Goal: Task Accomplishment & Management: Manage account settings

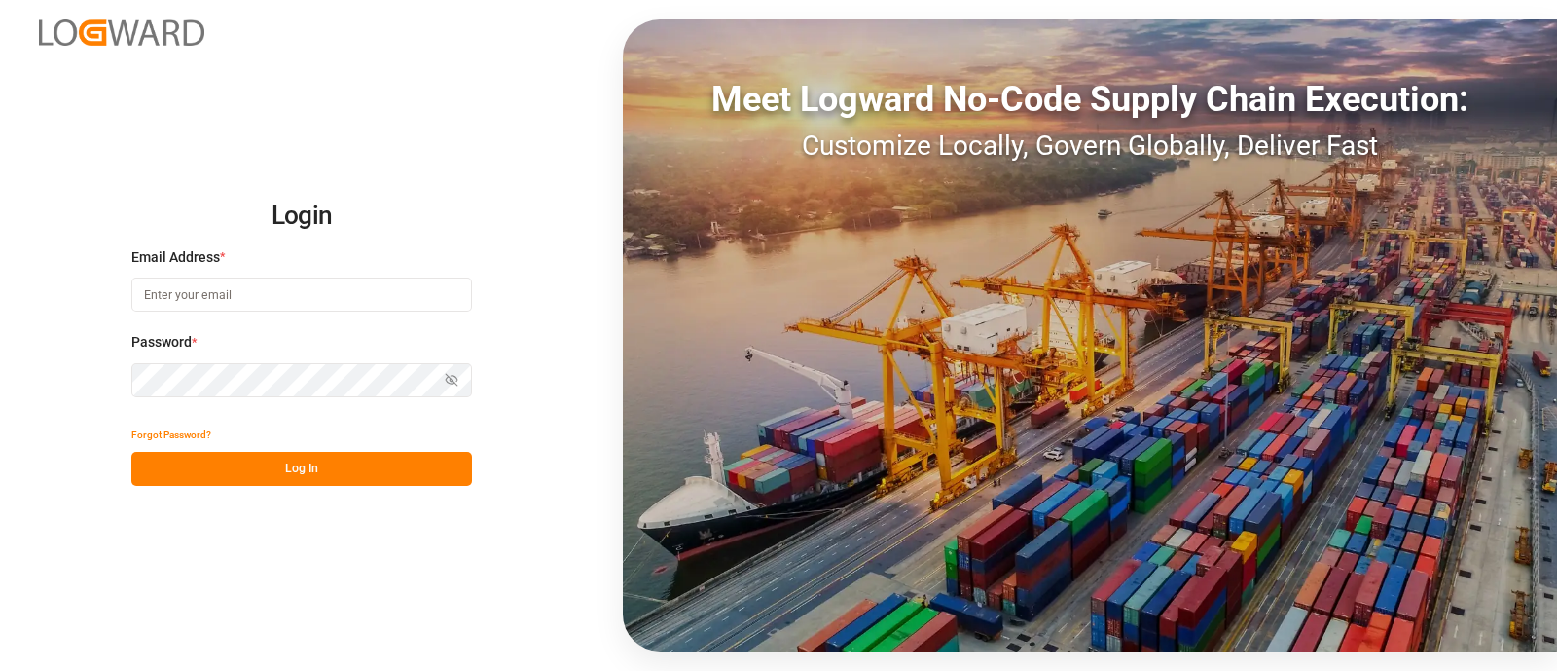
click at [271, 300] on input at bounding box center [301, 294] width 341 height 34
type input "[PERSON_NAME][EMAIL_ADDRESS][PERSON_NAME][DOMAIN_NAME]"
click at [269, 460] on button "Log In" at bounding box center [301, 469] width 341 height 34
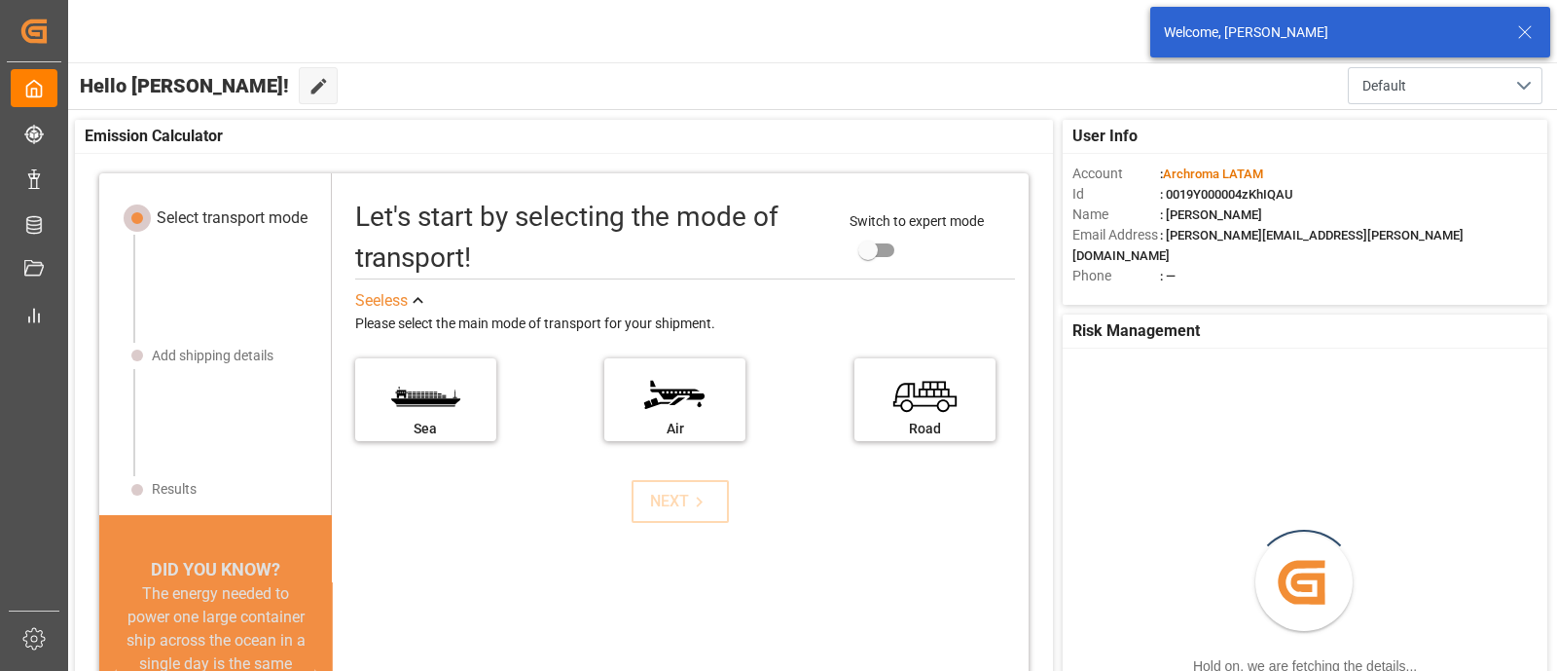
click at [1533, 33] on icon at bounding box center [1525, 31] width 23 height 23
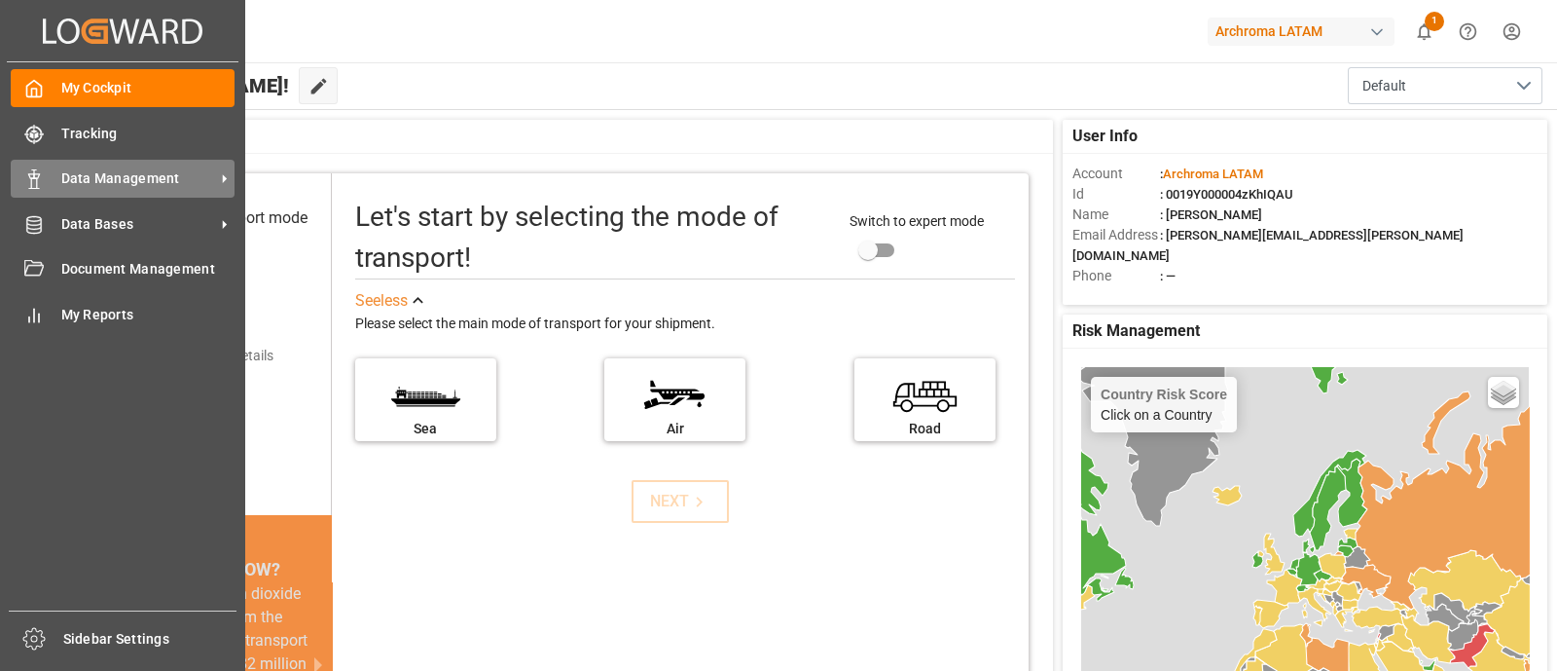
click at [140, 165] on div "Data Management Data Management" at bounding box center [123, 179] width 224 height 38
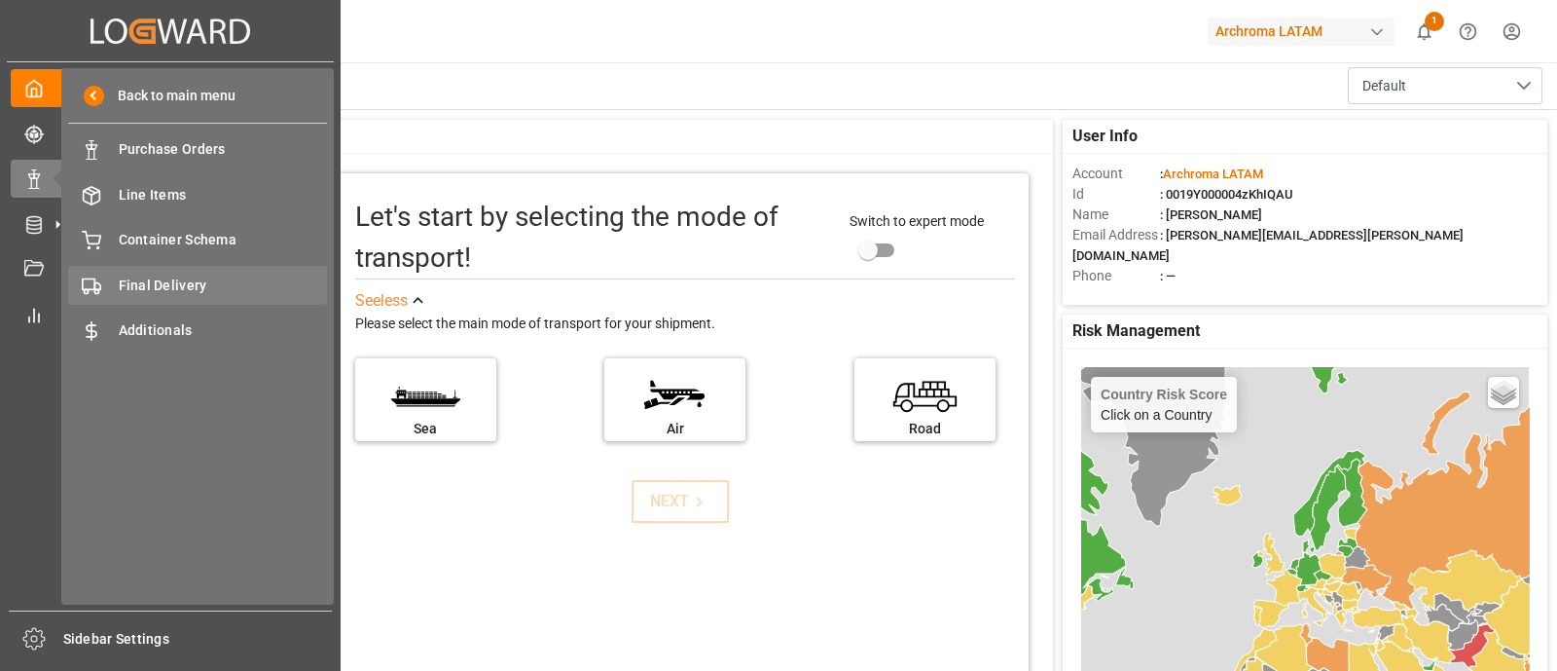
click at [208, 283] on span "Final Delivery" at bounding box center [223, 285] width 209 height 20
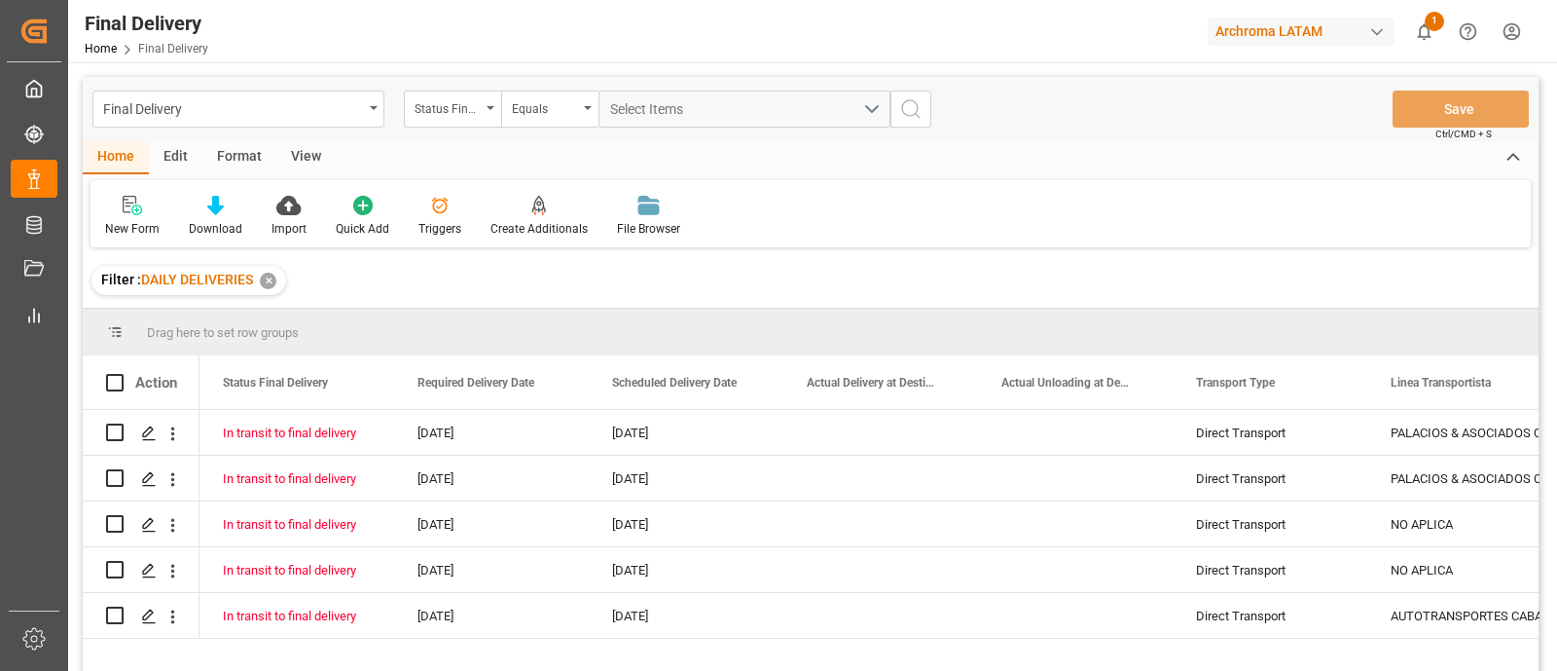
click at [270, 279] on div "✕" at bounding box center [268, 281] width 17 height 17
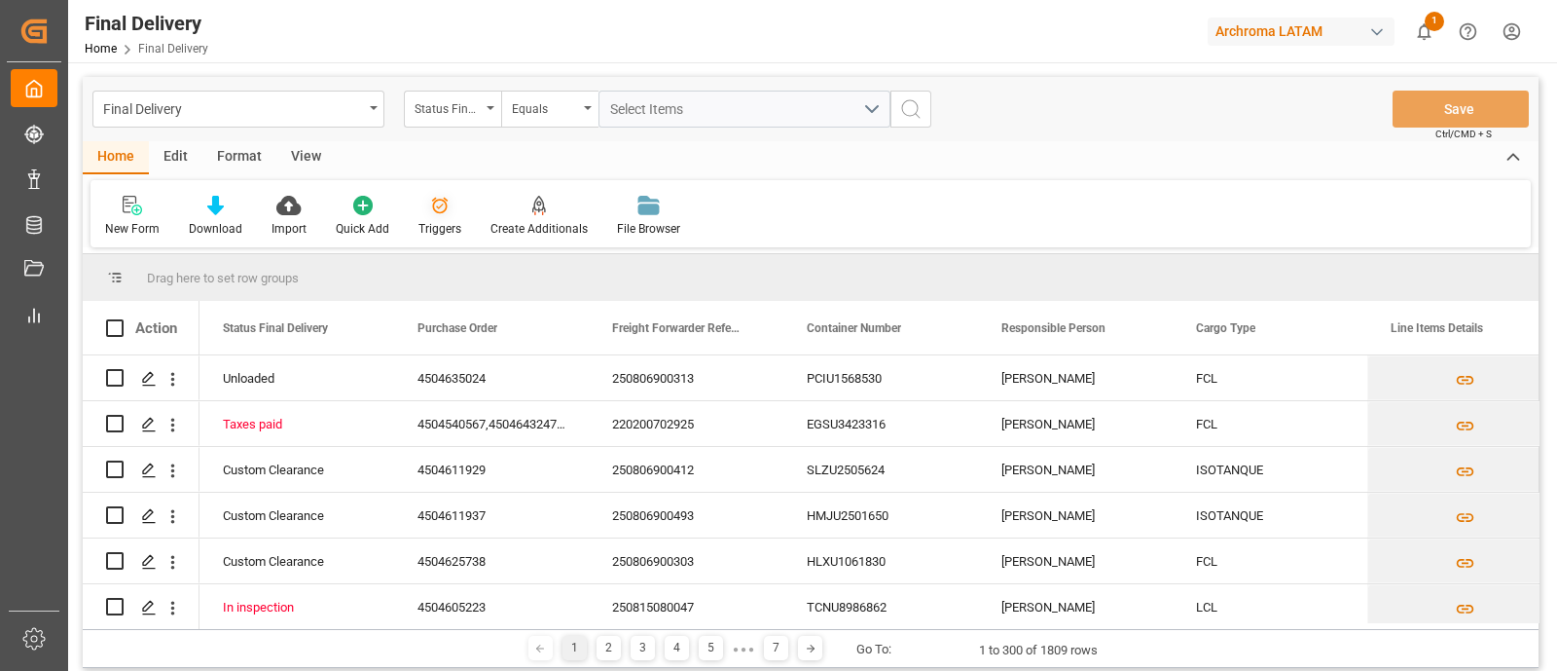
click at [455, 210] on div at bounding box center [440, 205] width 43 height 20
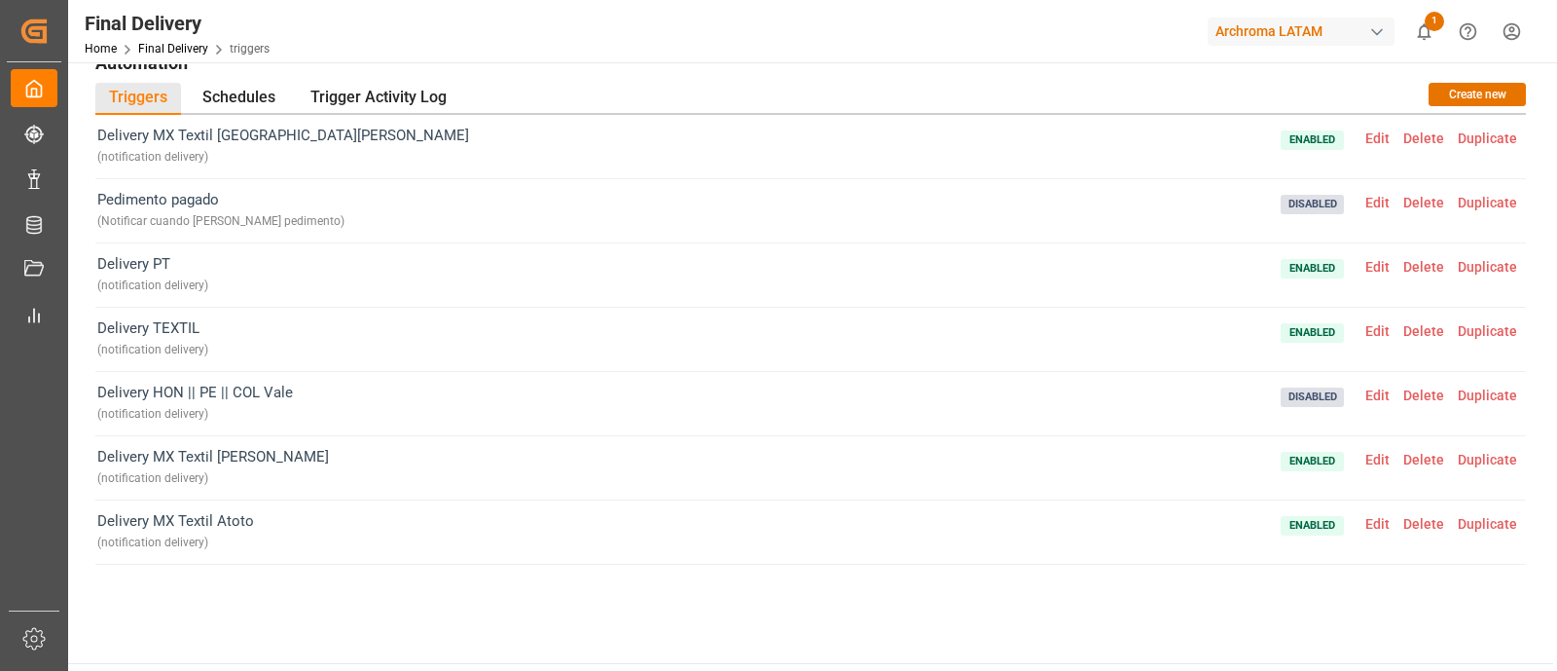
scroll to position [26, 0]
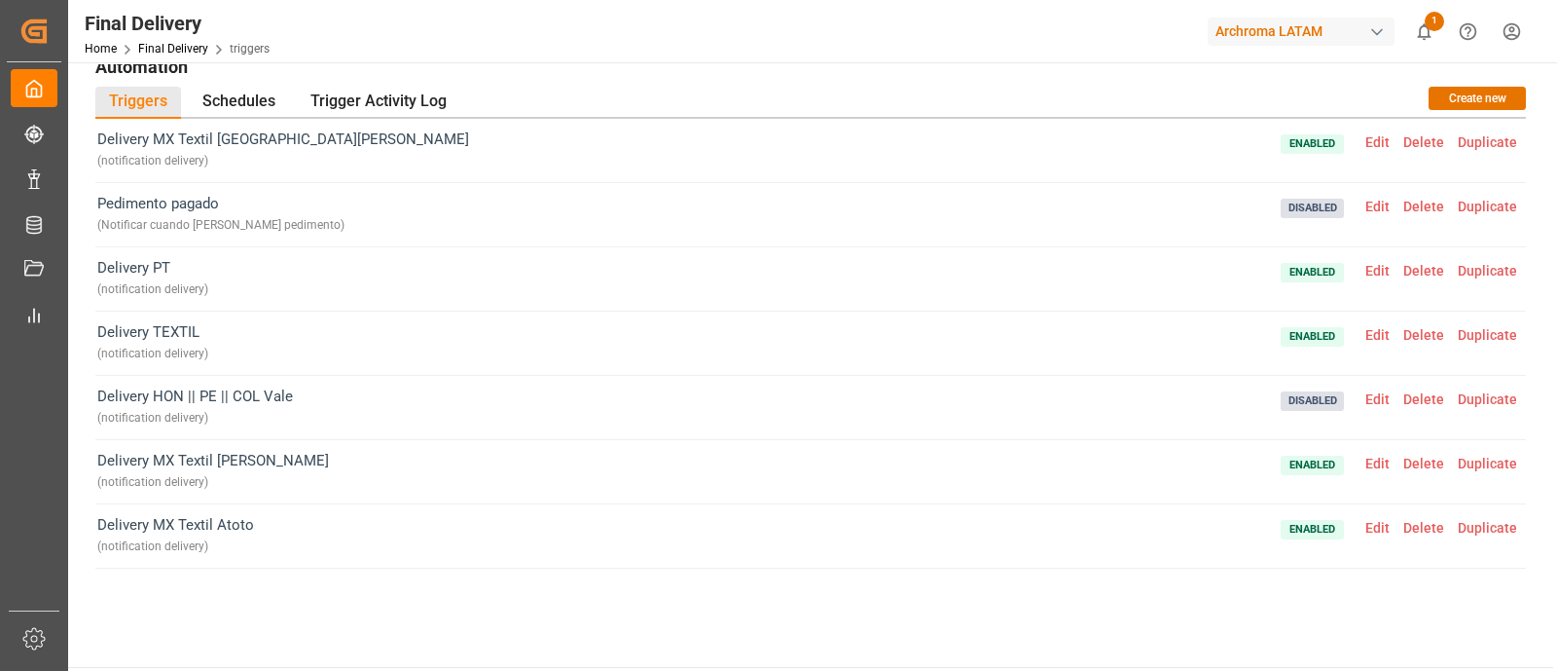
click at [1371, 393] on span "Edit" at bounding box center [1378, 399] width 38 height 16
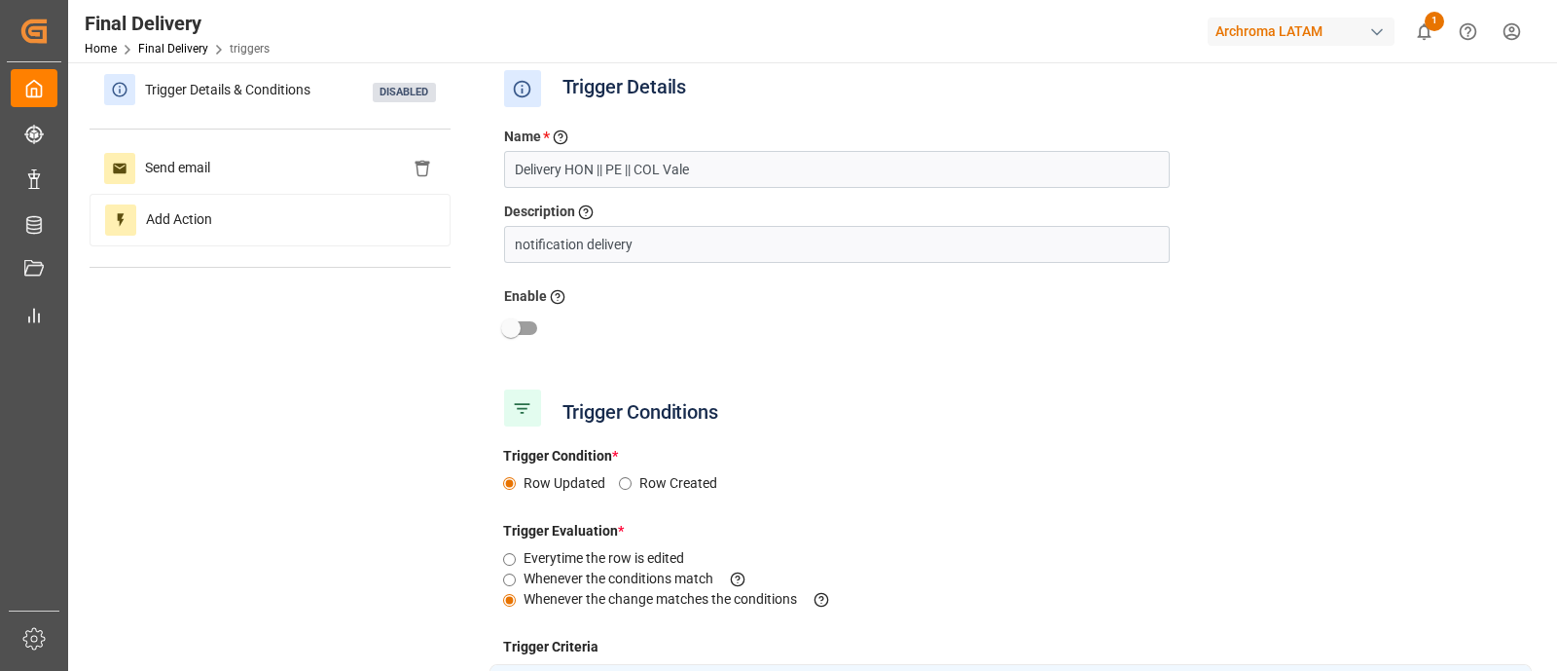
scroll to position [96, 0]
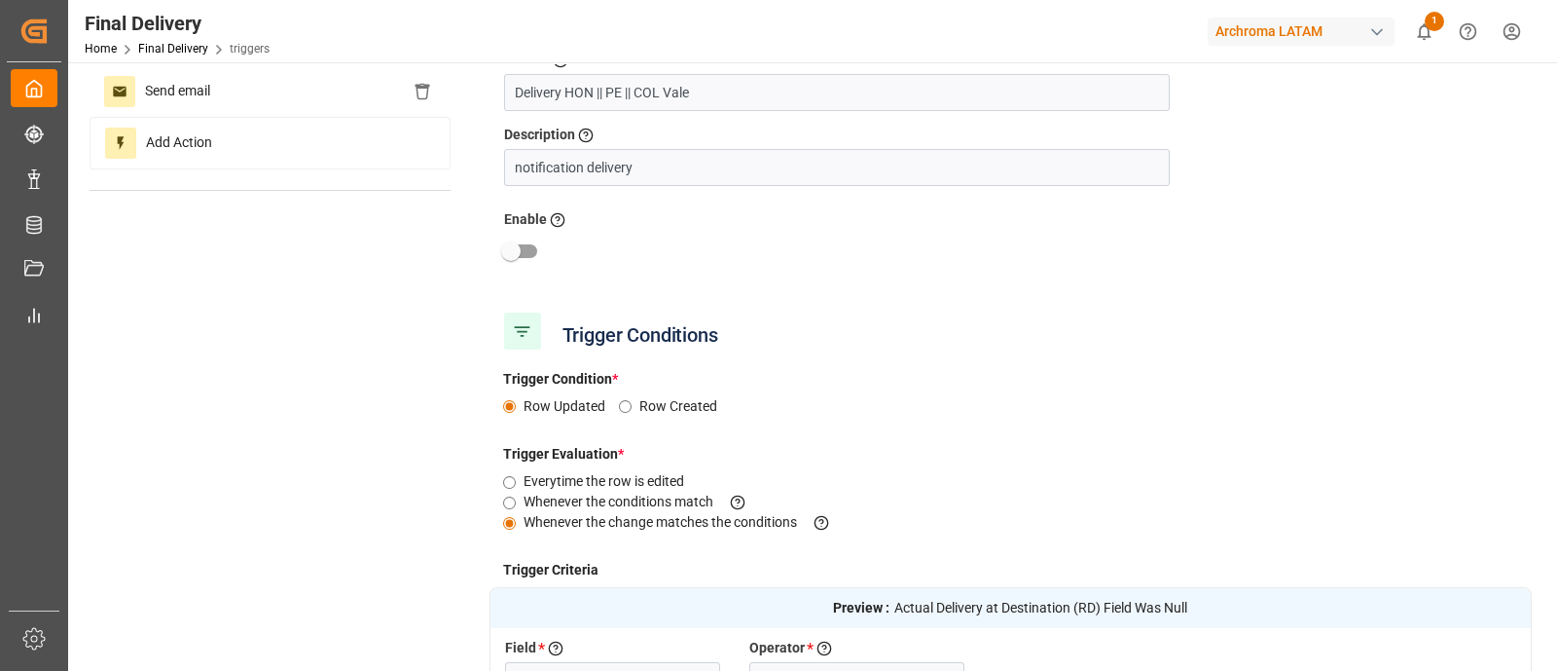
click at [536, 237] on input "checkbox" at bounding box center [511, 251] width 111 height 37
checkbox input "true"
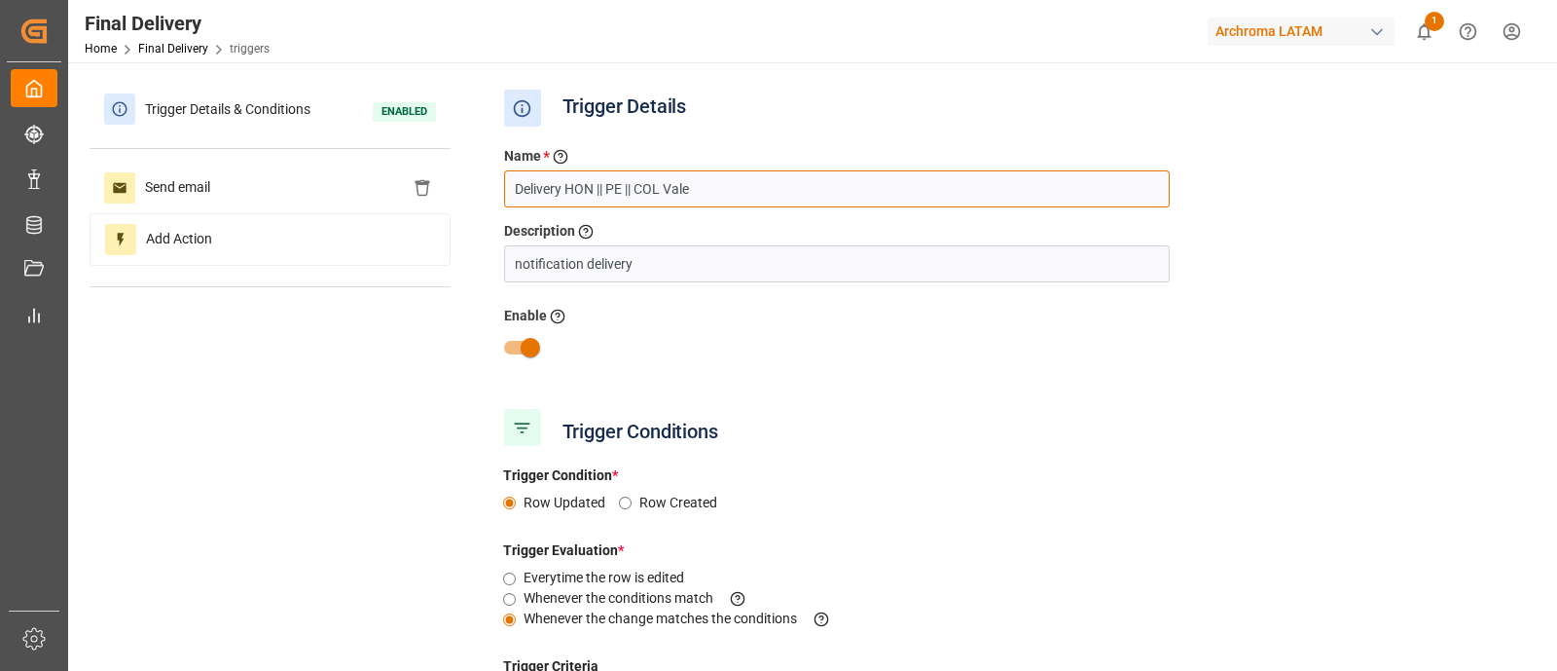
drag, startPoint x: 769, startPoint y: 202, endPoint x: 455, endPoint y: 197, distance: 314.5
click at [455, 197] on div "Trigger Details & Conditions Enabled Send email Add Action Trigger Details Name…" at bounding box center [811, 585] width 1443 height 1002
paste input "GUATEMALA TEXTIL"
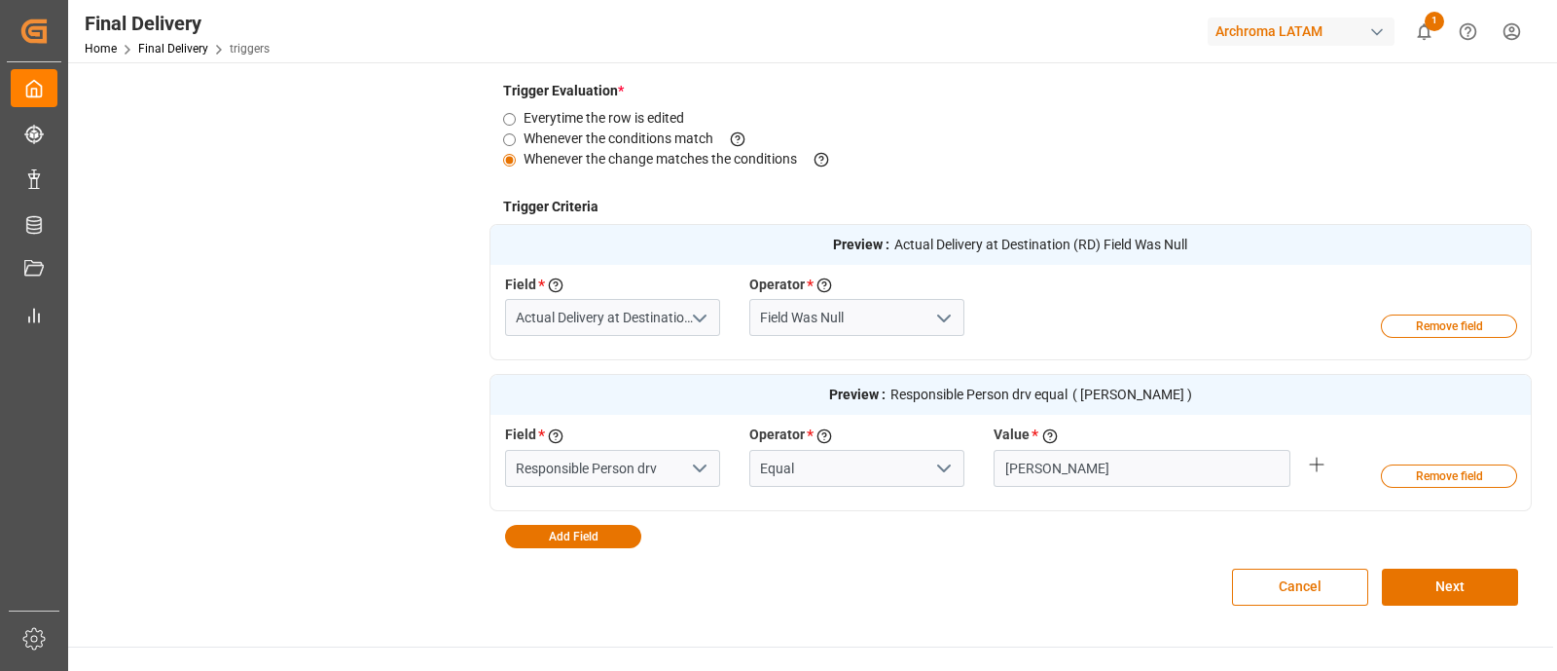
scroll to position [463, 0]
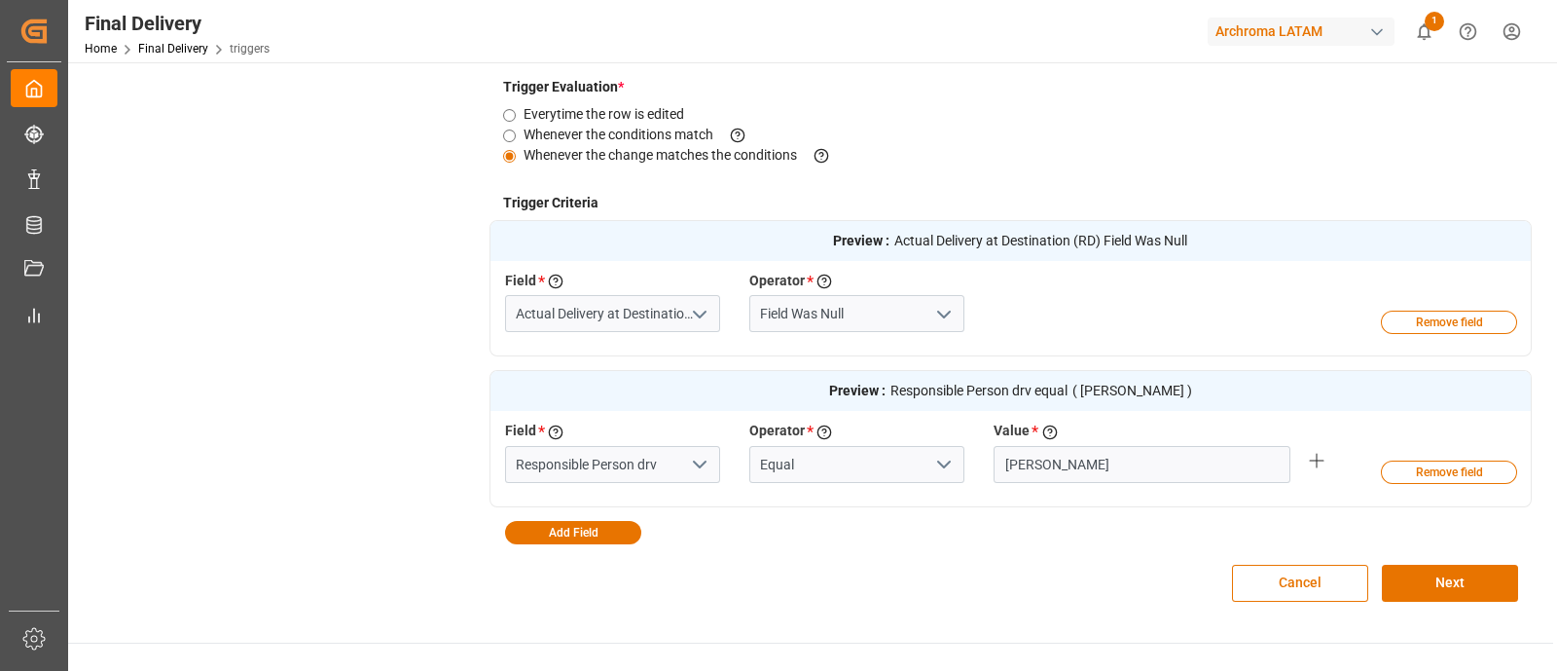
type input "Delivery GUATEMALA TEXTIL"
click at [672, 459] on input "Responsible Person drv" at bounding box center [612, 464] width 215 height 37
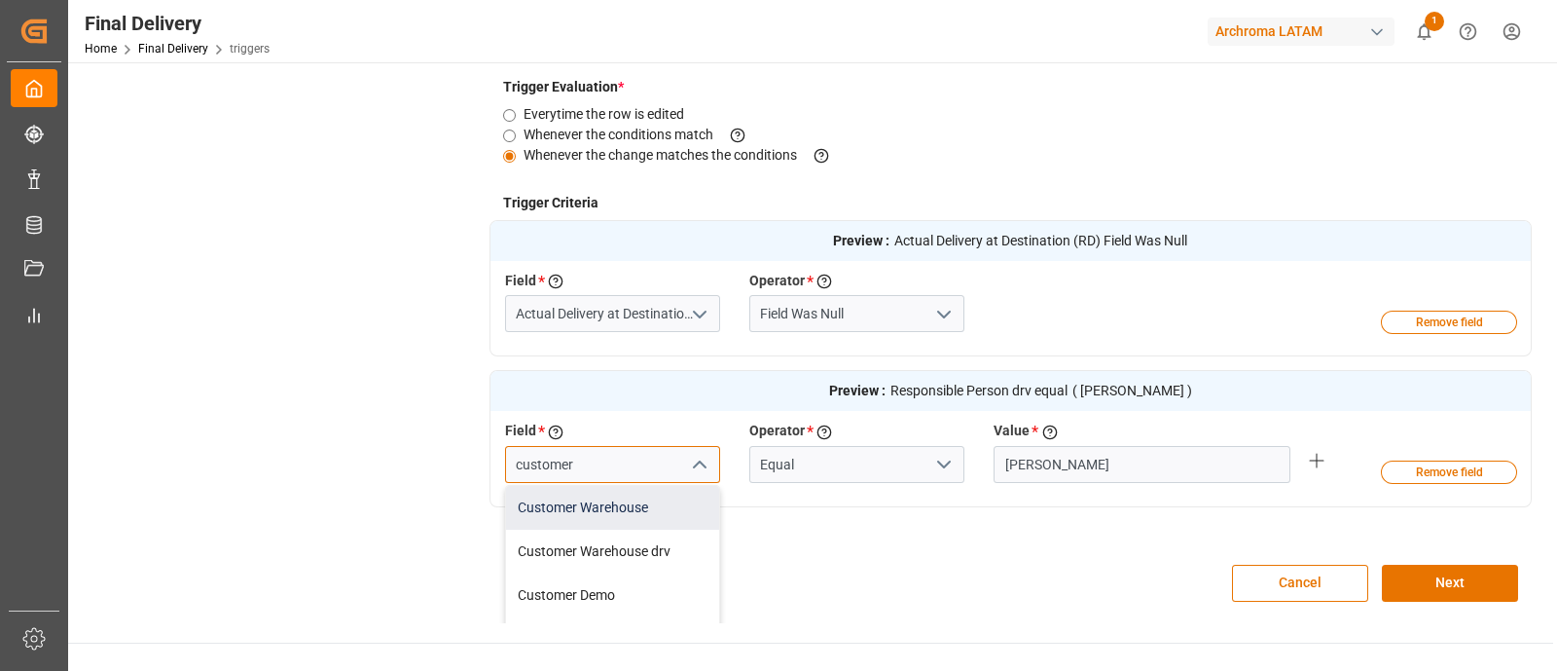
click at [627, 494] on div "Customer Warehouse" at bounding box center [612, 508] width 213 height 44
type input "Customer Warehouse"
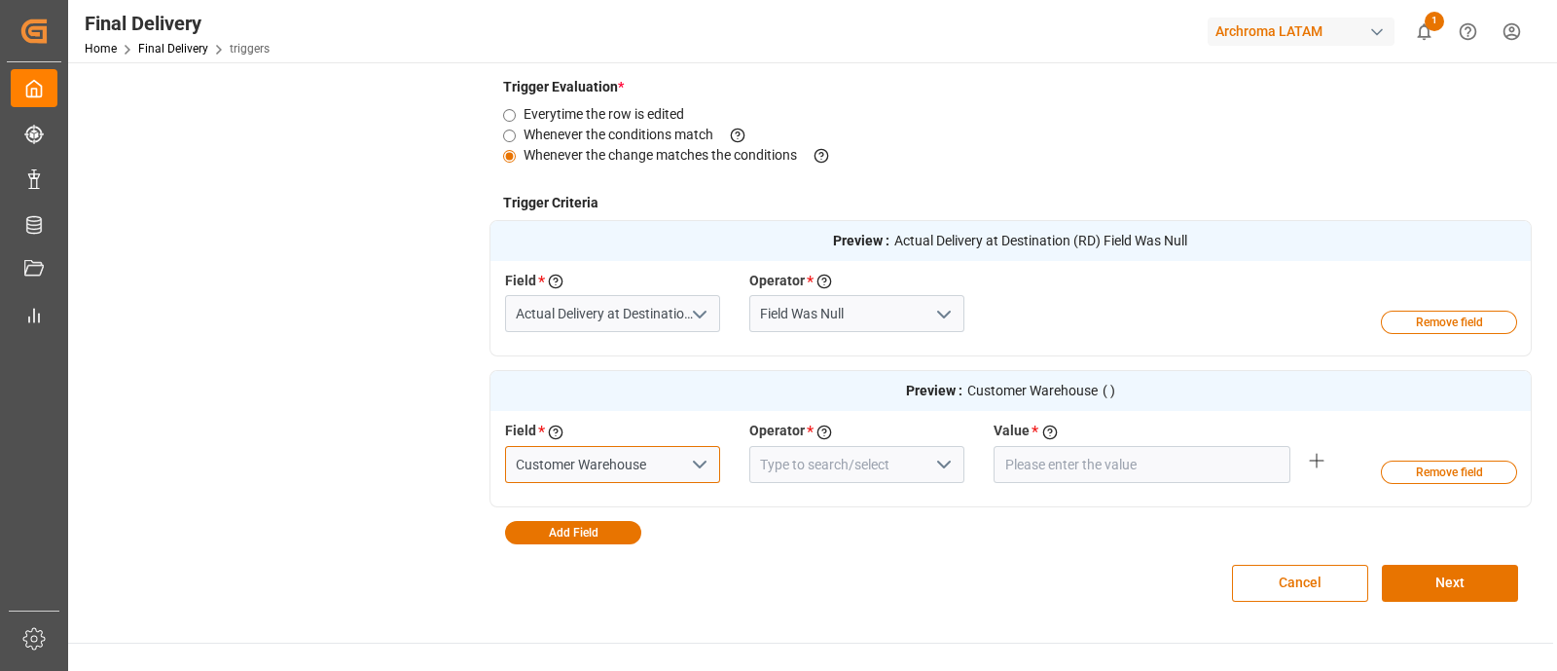
type input "Customer Warehouse"
click at [608, 313] on input "Actual Delivery at Destination (RD)" at bounding box center [612, 313] width 215 height 37
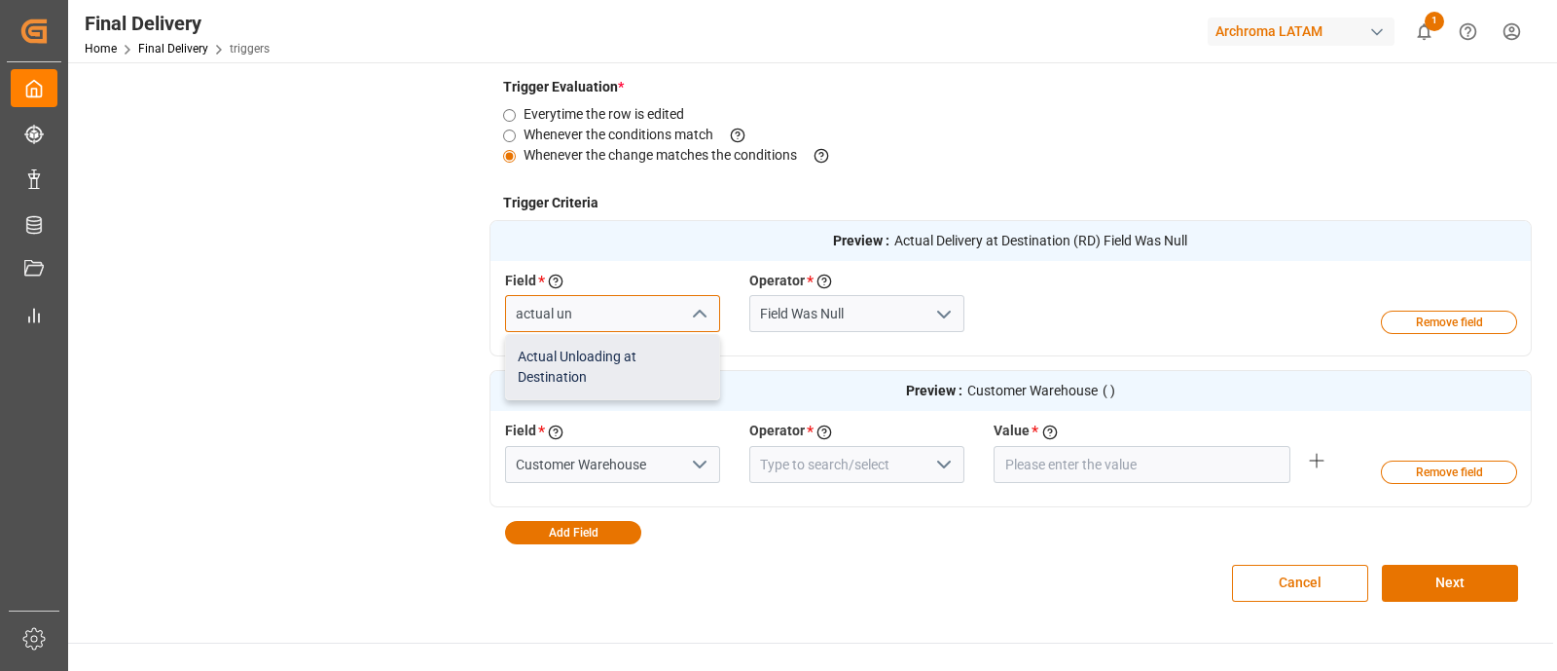
click at [646, 376] on div "Actual Unloading at Destination" at bounding box center [612, 367] width 213 height 64
type input "Actual Unloading at Destination"
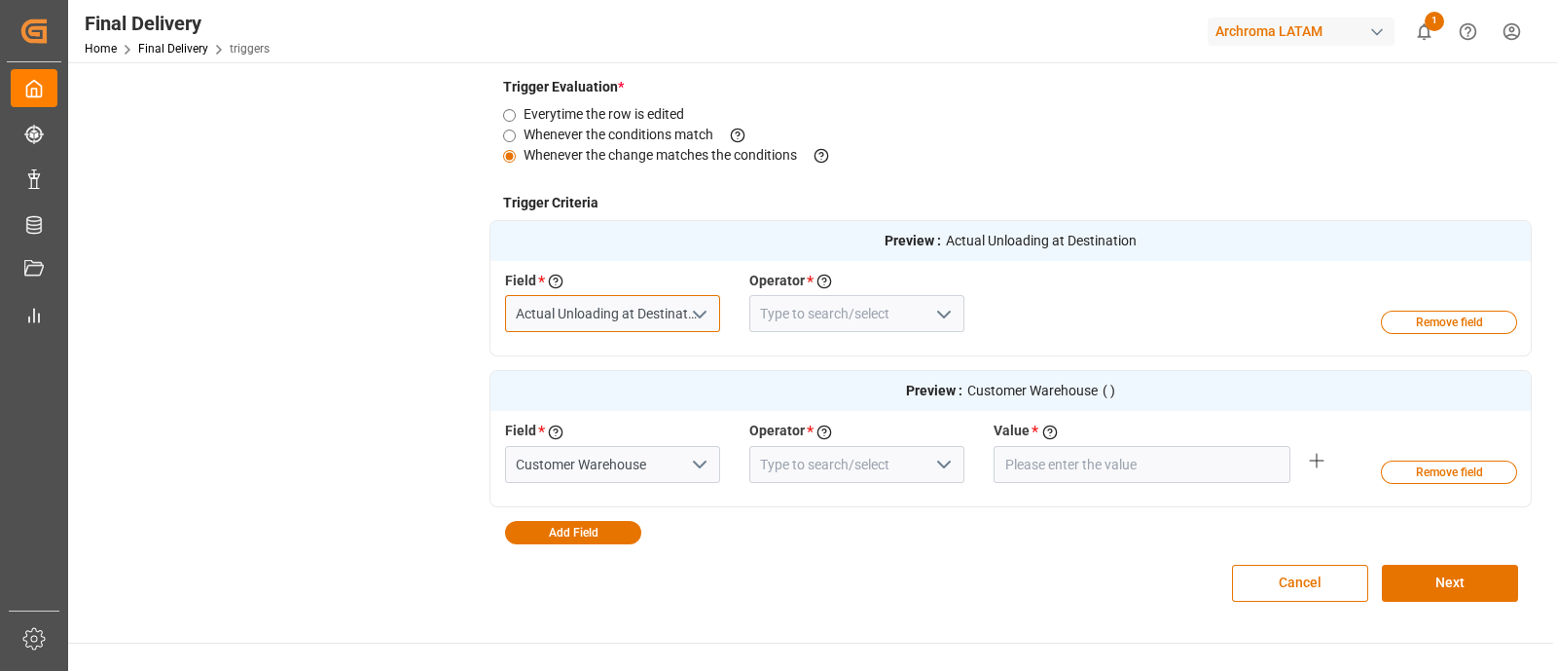
type input "Actual Unloading at Destination"
click at [933, 314] on icon "open menu" at bounding box center [944, 314] width 23 height 23
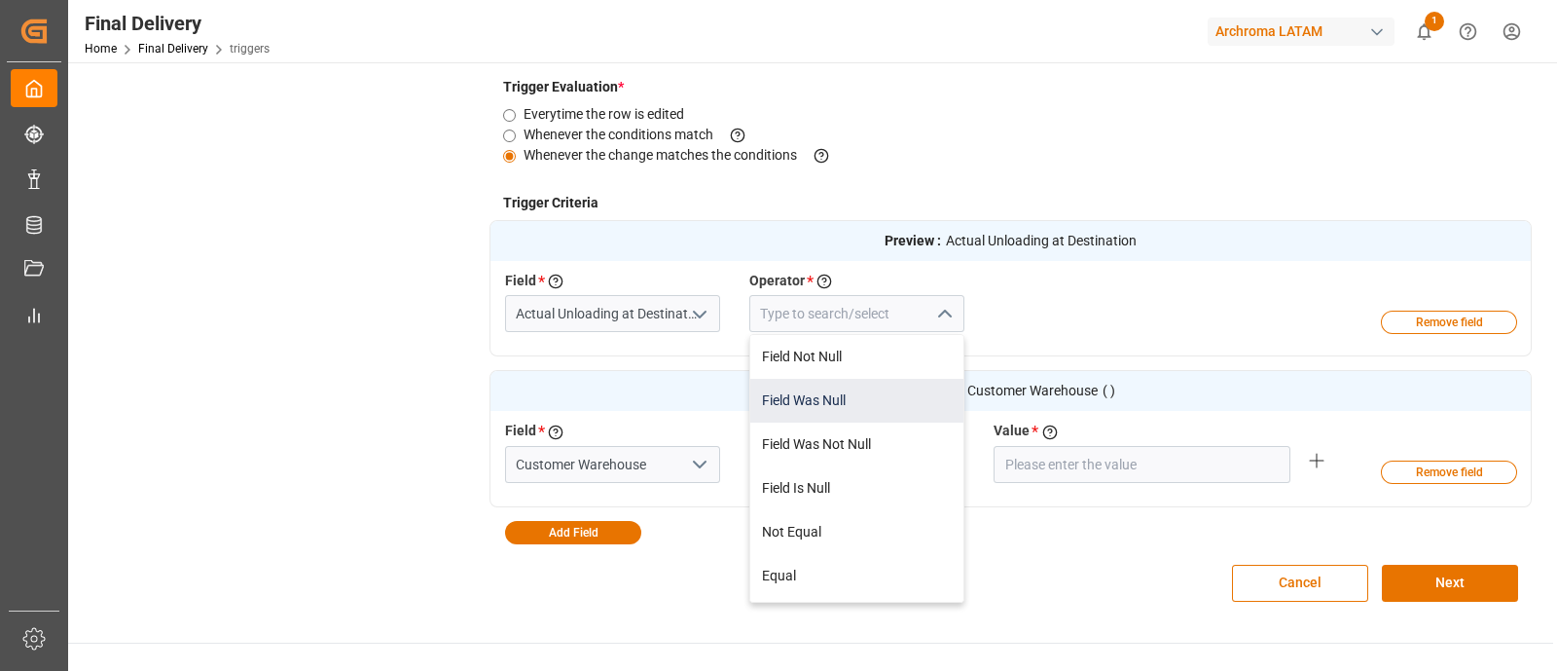
click at [847, 391] on div "Field Was Null" at bounding box center [856, 401] width 213 height 44
type input "Field Was Null"
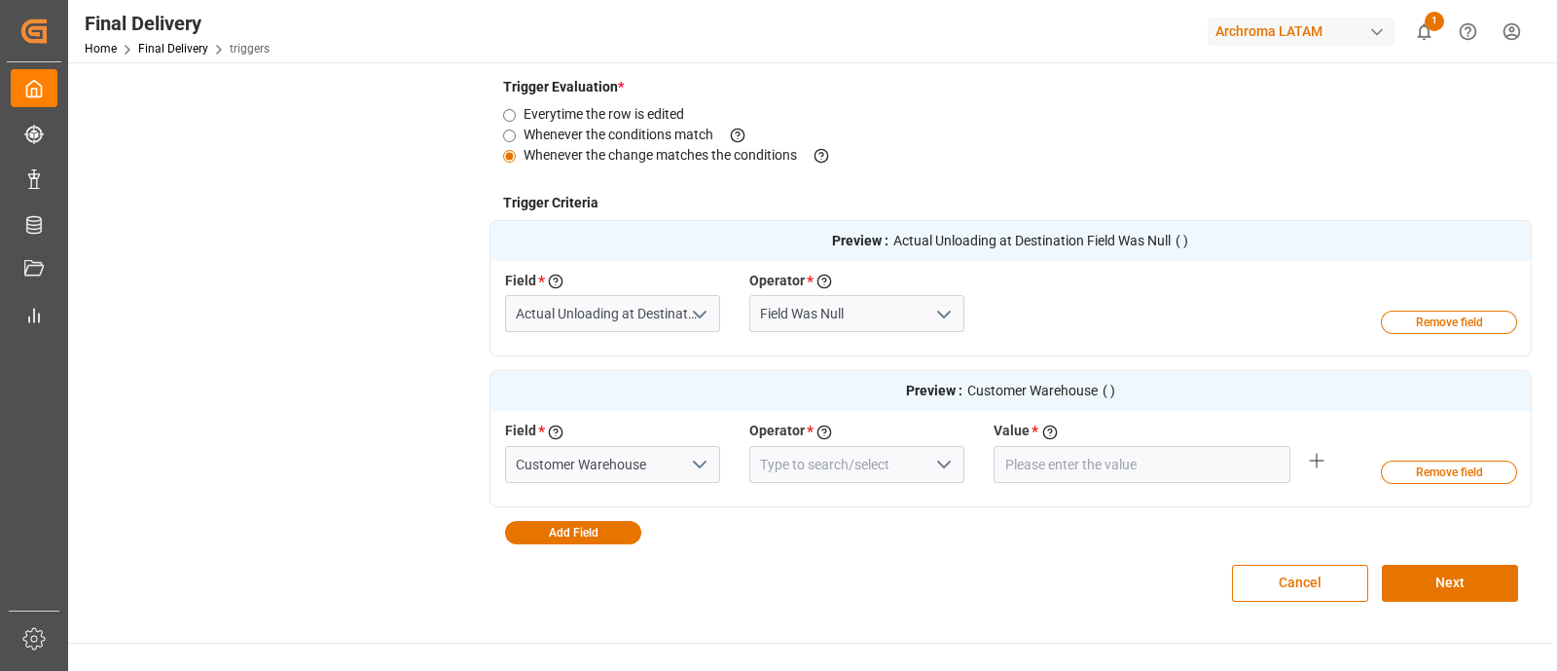
click at [944, 459] on icon "open menu" at bounding box center [944, 464] width 23 height 23
click at [857, 500] on div "Equal" at bounding box center [856, 508] width 213 height 44
type input "Equal"
click at [1027, 469] on input "text" at bounding box center [1142, 464] width 297 height 37
paste input "IDEA GUATEMALA"
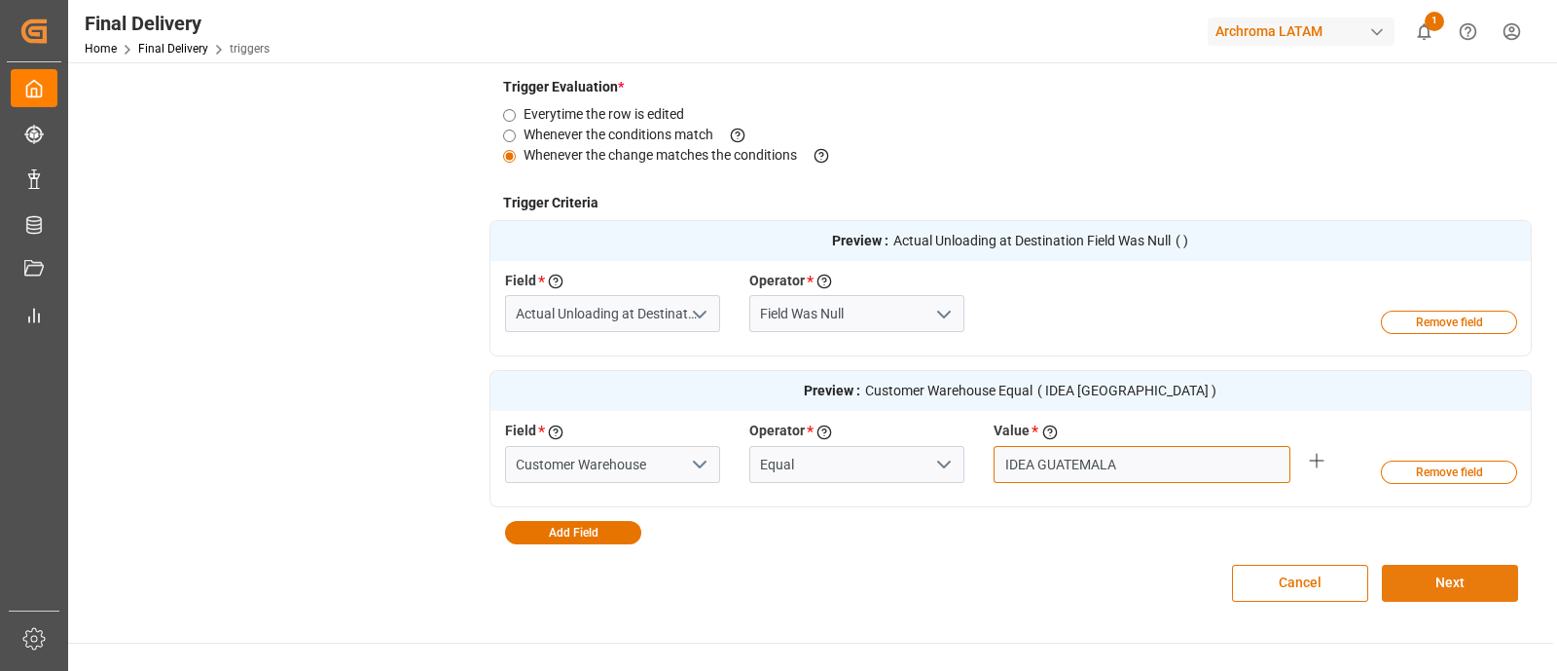
type input "IDEA GUATEMALA"
click at [1445, 578] on button "Next" at bounding box center [1450, 583] width 136 height 37
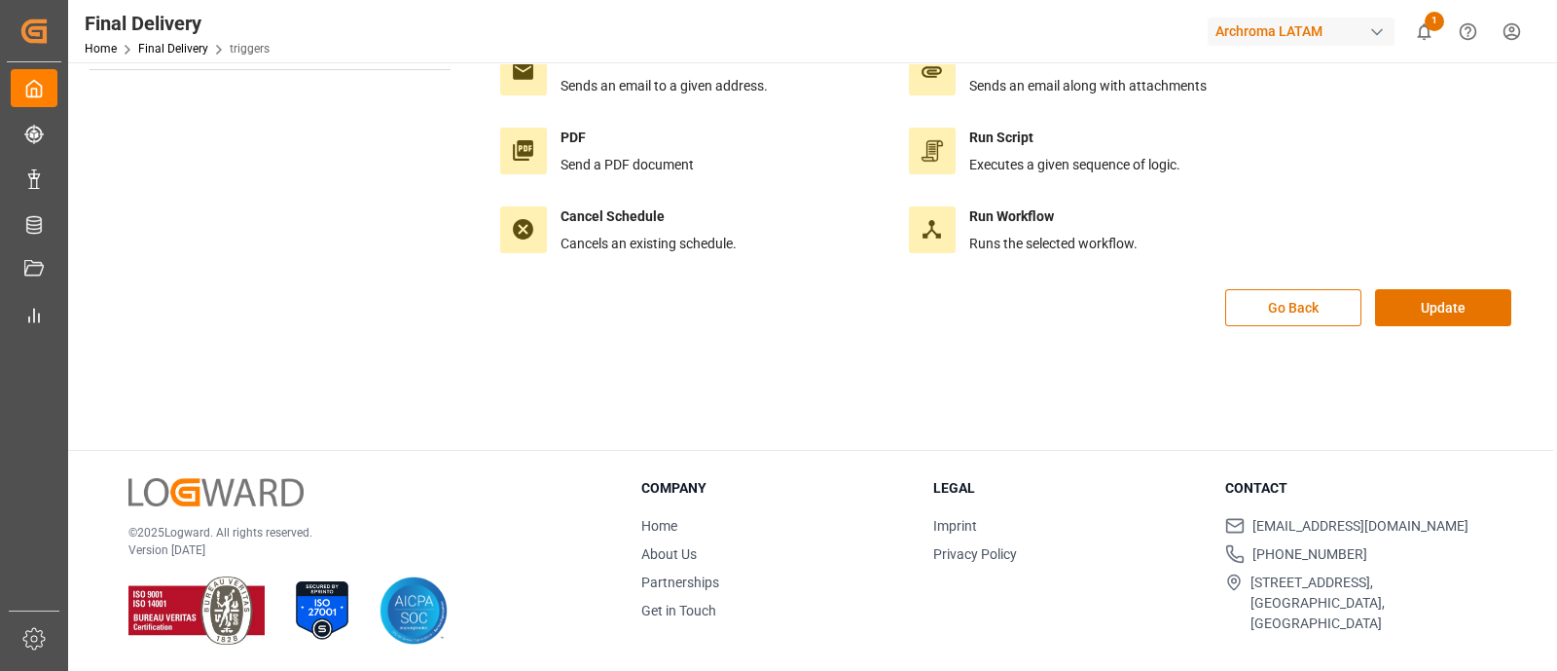
scroll to position [0, 0]
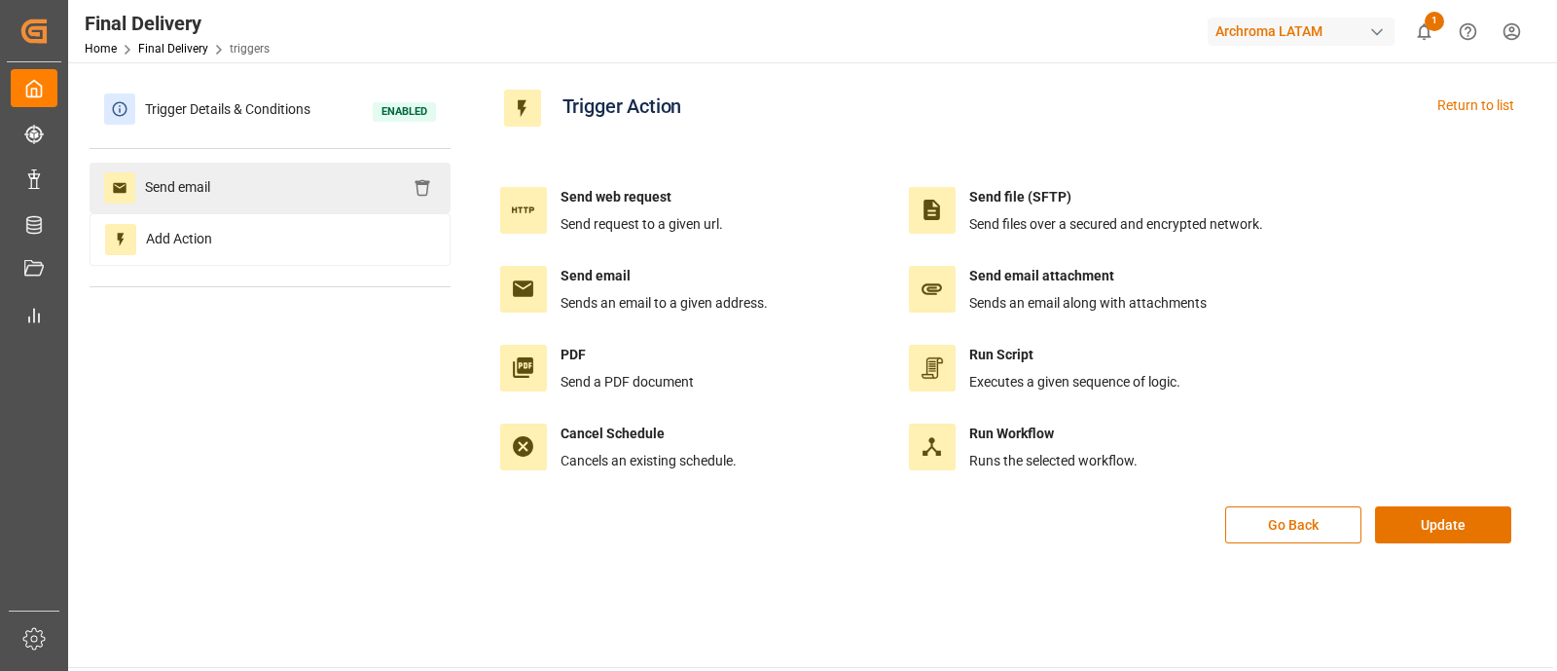
click at [258, 166] on div "Send email" at bounding box center [270, 188] width 361 height 51
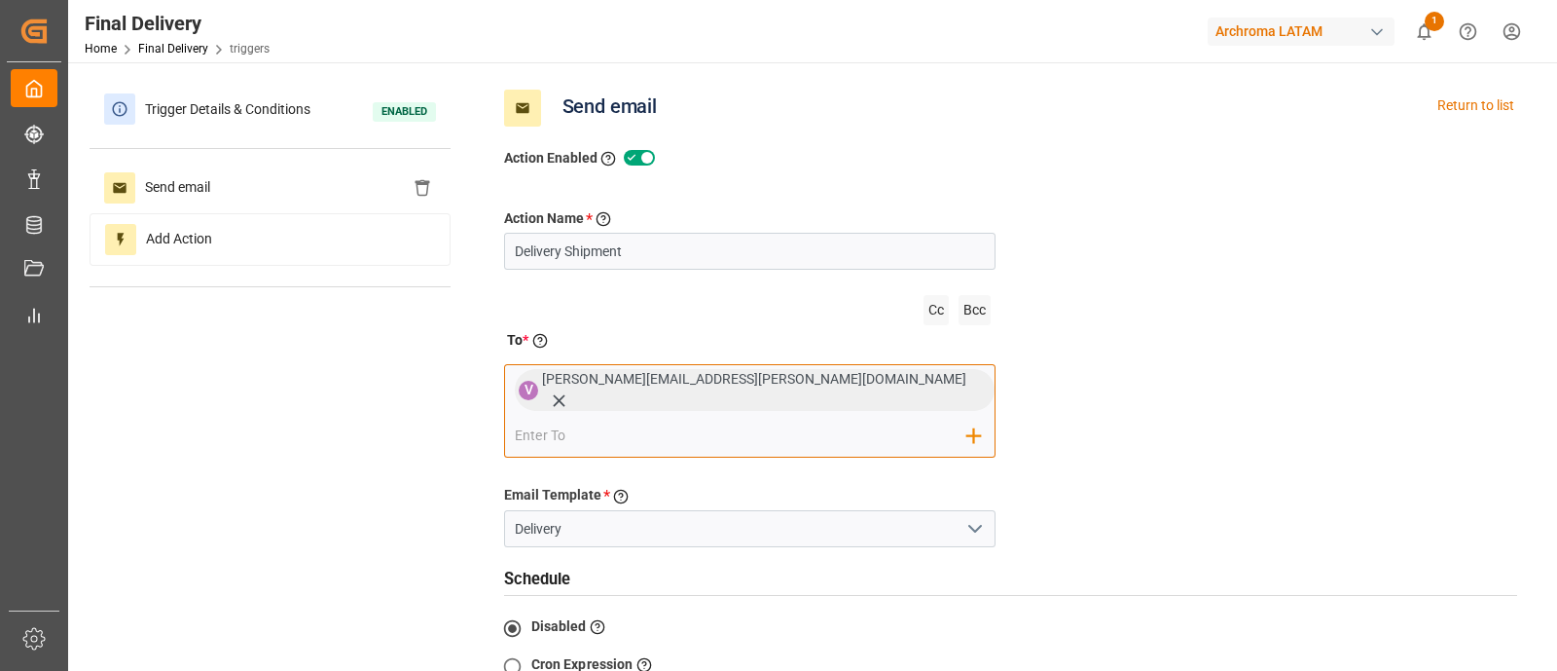
click at [828, 421] on input "email" at bounding box center [741, 435] width 453 height 29
click at [733, 386] on div "[PERSON_NAME][EMAIL_ADDRESS][PERSON_NAME][DOMAIN_NAME]" at bounding box center [768, 390] width 453 height 42
click at [565, 395] on icon at bounding box center [559, 401] width 12 height 12
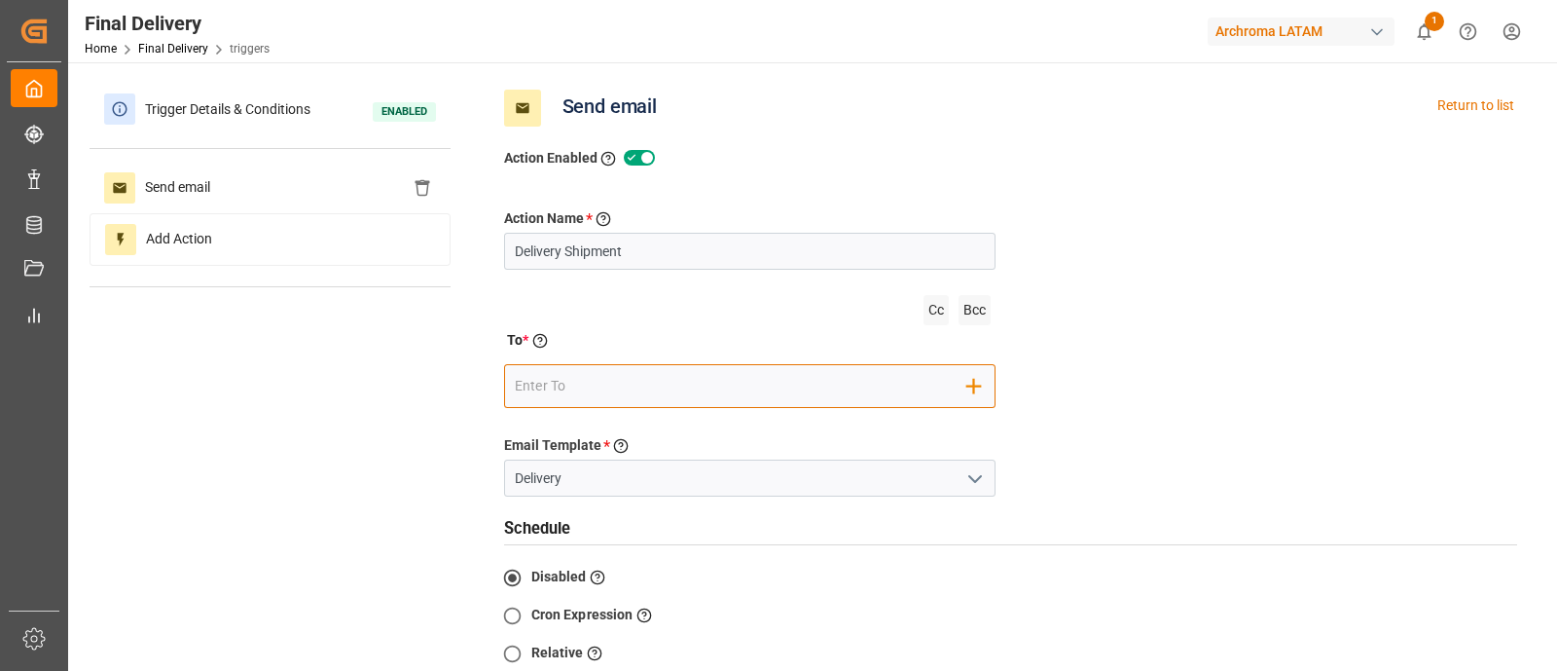
click at [712, 386] on input "email" at bounding box center [741, 386] width 453 height 29
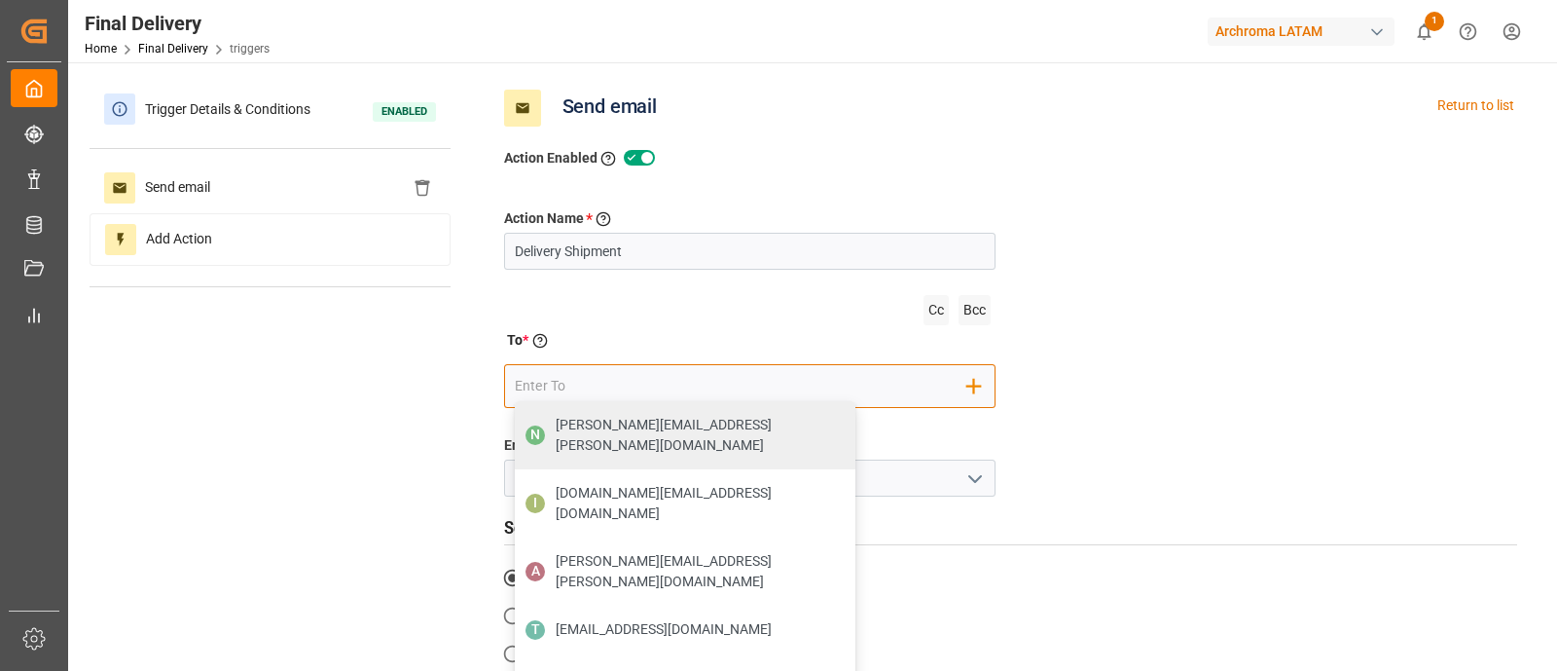
paste input "[PERSON_NAME][EMAIL_ADDRESS][DOMAIN_NAME] [DOMAIN_NAME][EMAIL_ADDRESS][DOMAIN_N…"
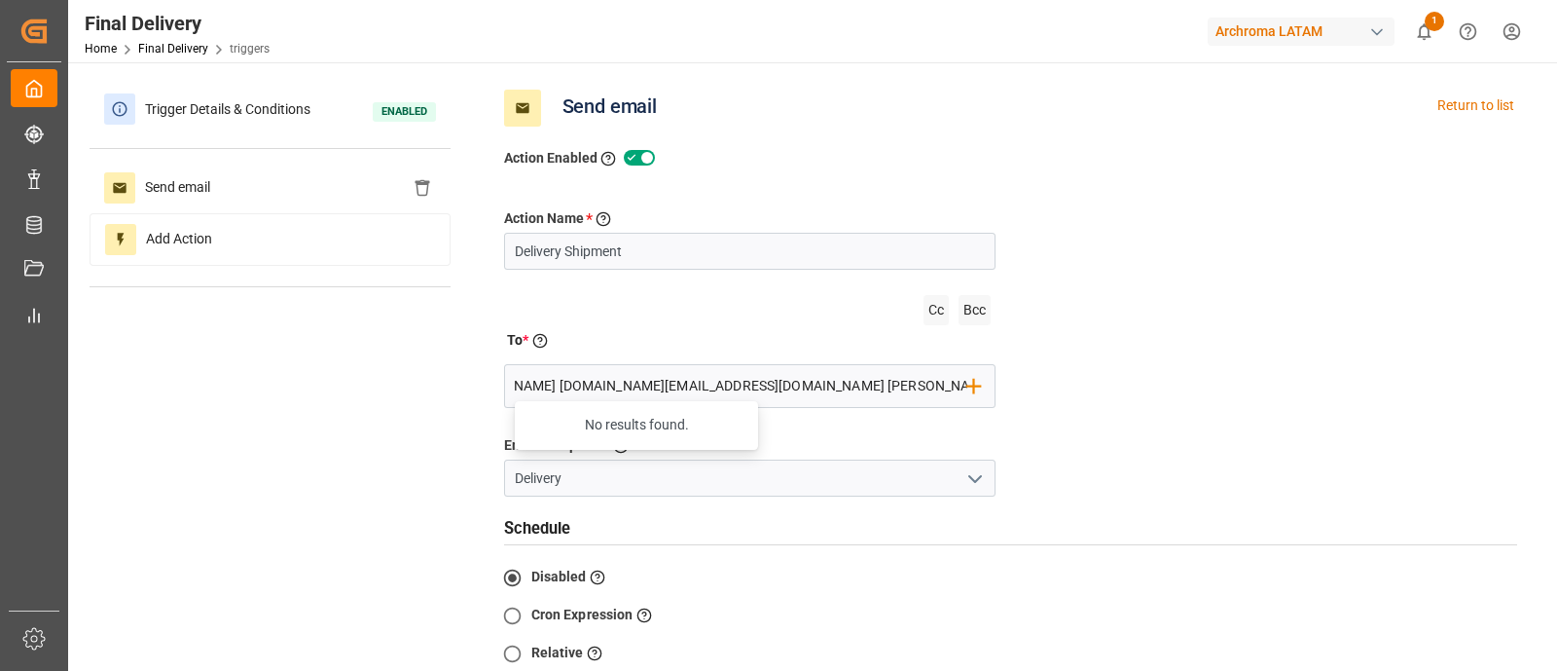
click at [1151, 446] on div "Action Name * Give a name to the action being created Delivery Shipment Cc Bcc …" at bounding box center [1011, 519] width 1043 height 701
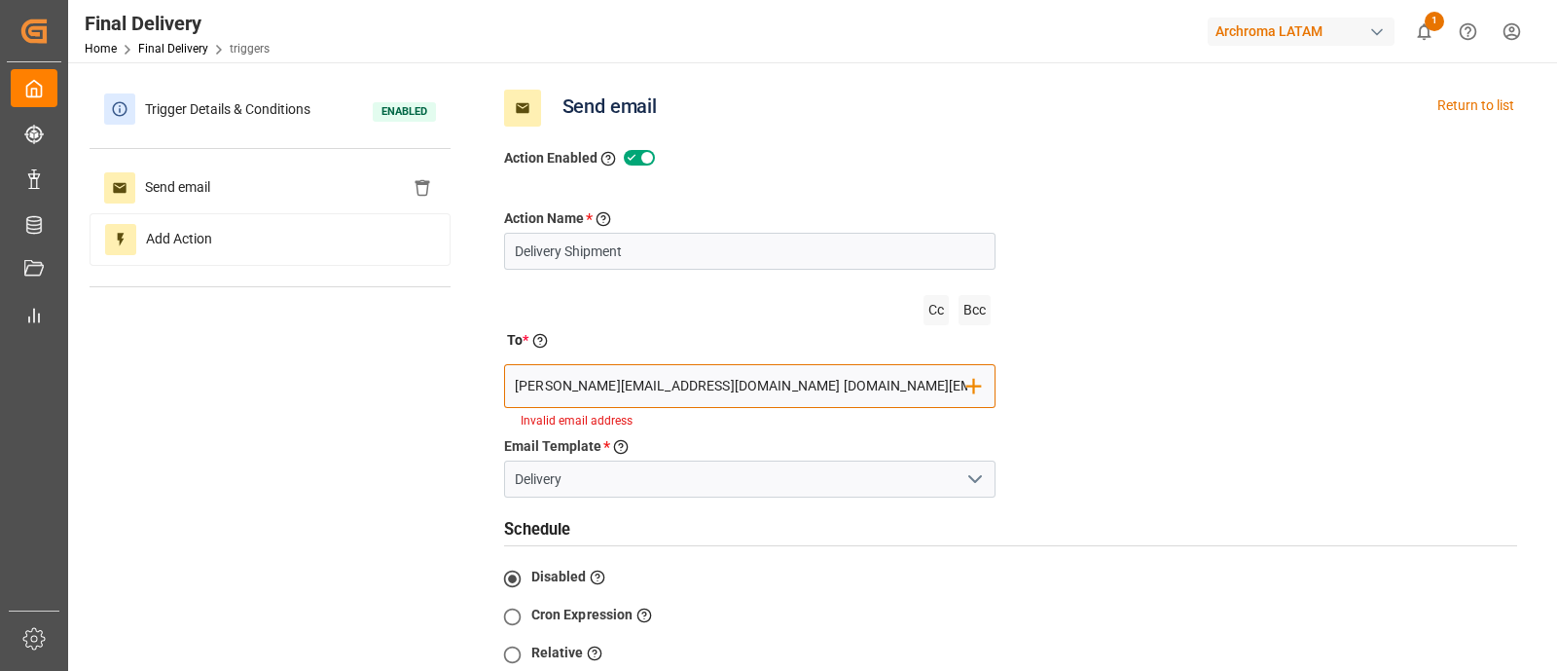
click at [855, 390] on input "[PERSON_NAME][EMAIL_ADDRESS][DOMAIN_NAME] [DOMAIN_NAME][EMAIL_ADDRESS][DOMAIN_N…" at bounding box center [741, 386] width 453 height 29
drag, startPoint x: 724, startPoint y: 386, endPoint x: 1160, endPoint y: 436, distance: 438.9
click at [1160, 436] on div "Action Name * Give a name to the action being created Delivery Shipment Cc Bcc …" at bounding box center [1011, 520] width 1043 height 702
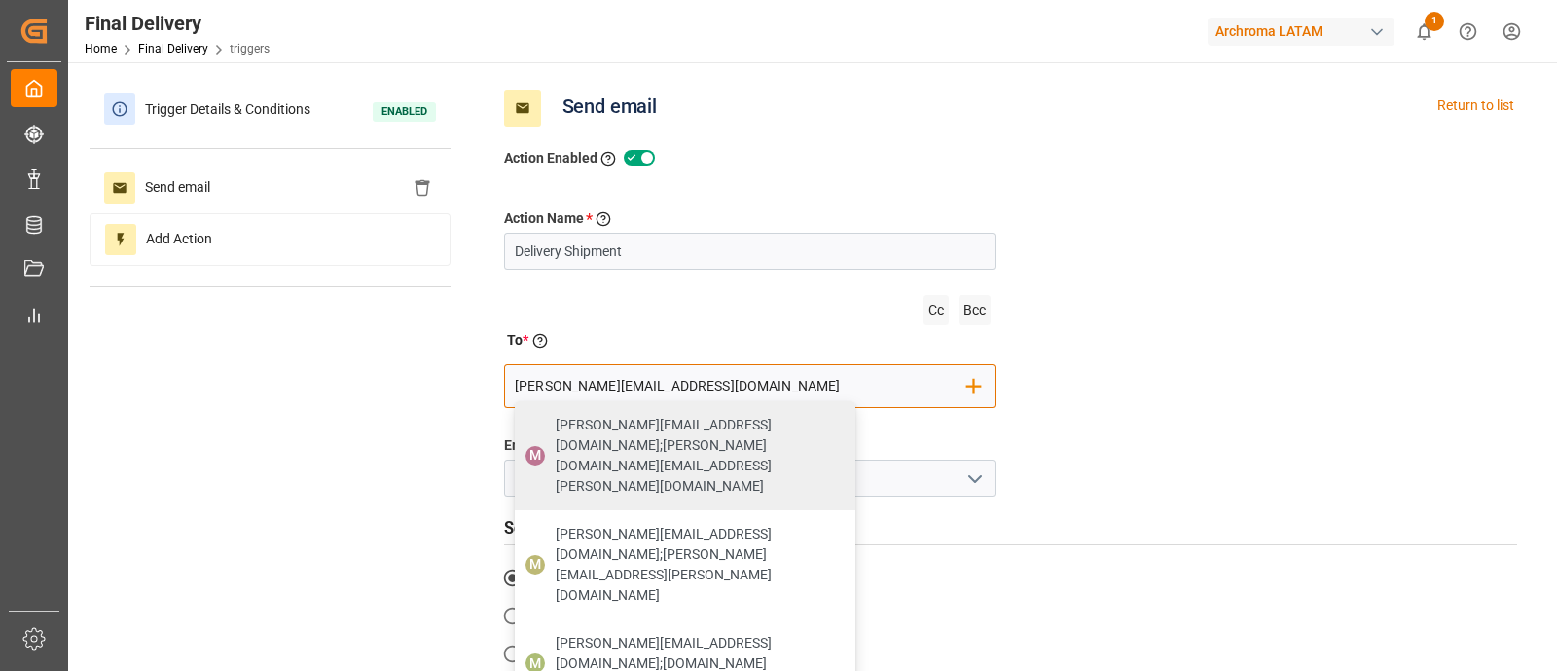
type input "[PERSON_NAME][EMAIL_ADDRESS][DOMAIN_NAME]"
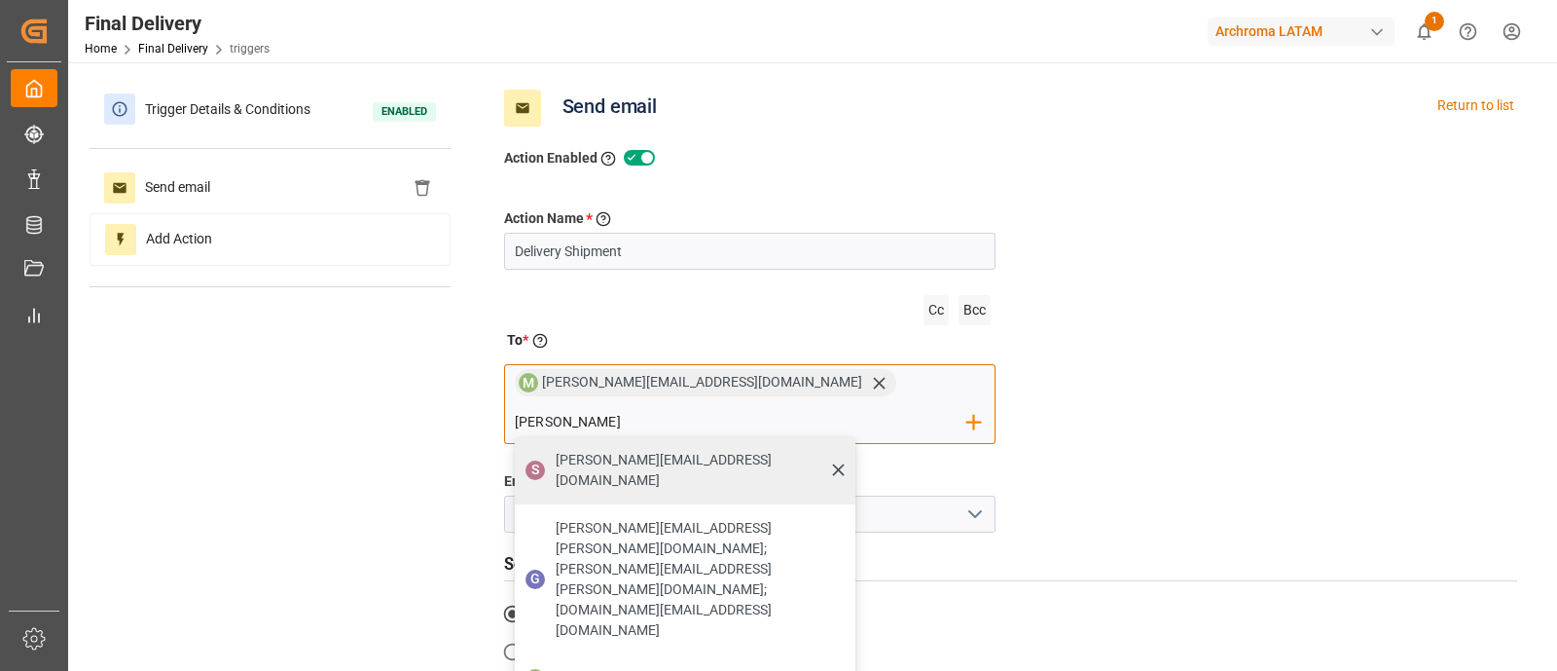
type input "[PERSON_NAME]"
click at [823, 443] on div "[PERSON_NAME][EMAIL_ADDRESS][DOMAIN_NAME]" at bounding box center [699, 470] width 300 height 55
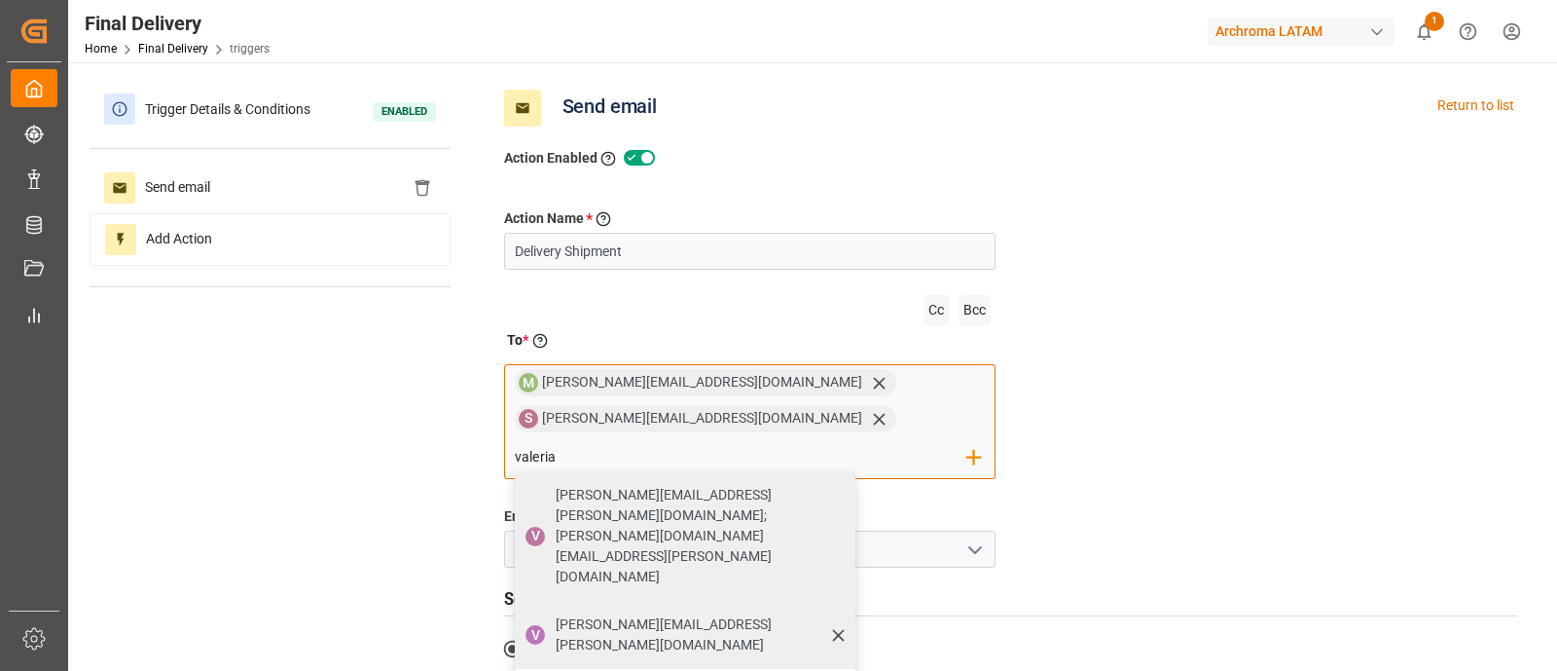
type input "valeria"
click at [842, 614] on span "[PERSON_NAME][EMAIL_ADDRESS][PERSON_NAME][DOMAIN_NAME]" at bounding box center [699, 634] width 286 height 41
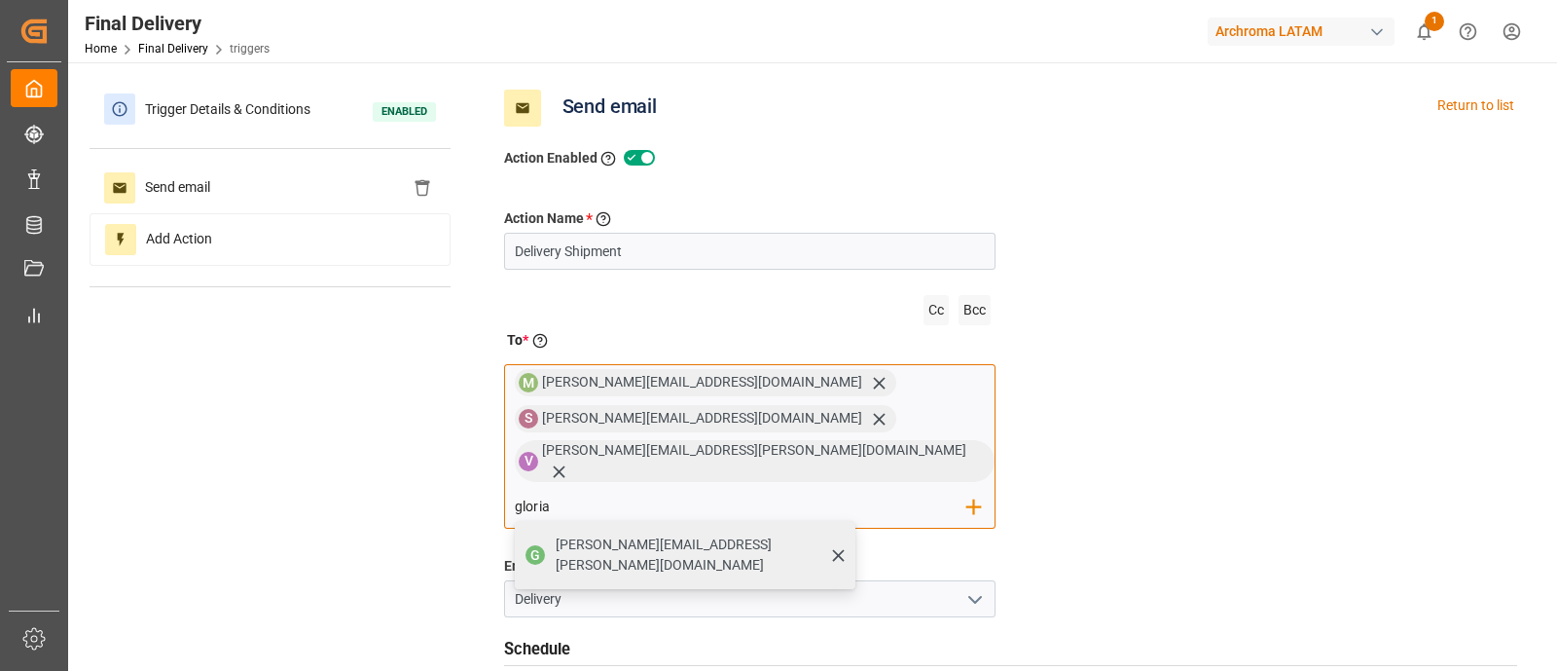
type input "gloria"
click at [842, 534] on span "[PERSON_NAME][EMAIL_ADDRESS][PERSON_NAME][DOMAIN_NAME]" at bounding box center [699, 554] width 286 height 41
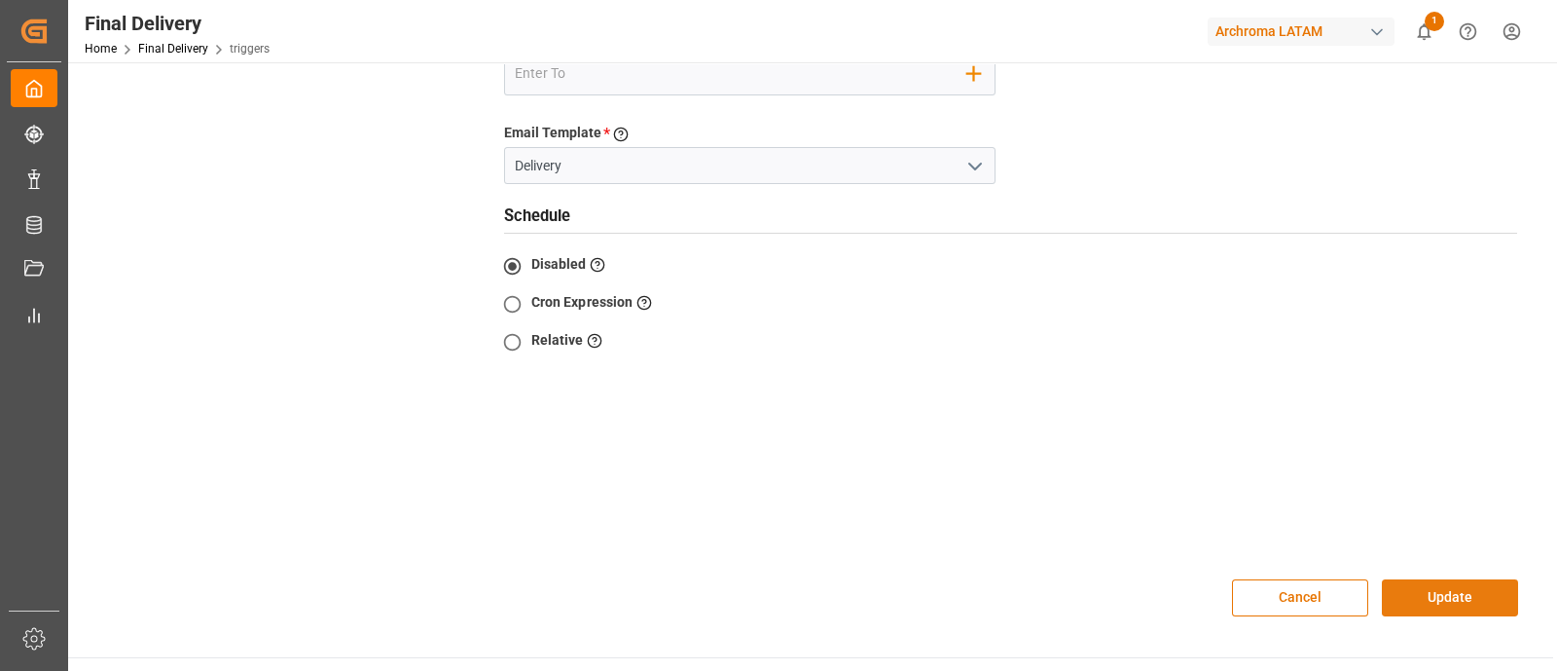
click at [1443, 579] on button "Update" at bounding box center [1450, 597] width 136 height 37
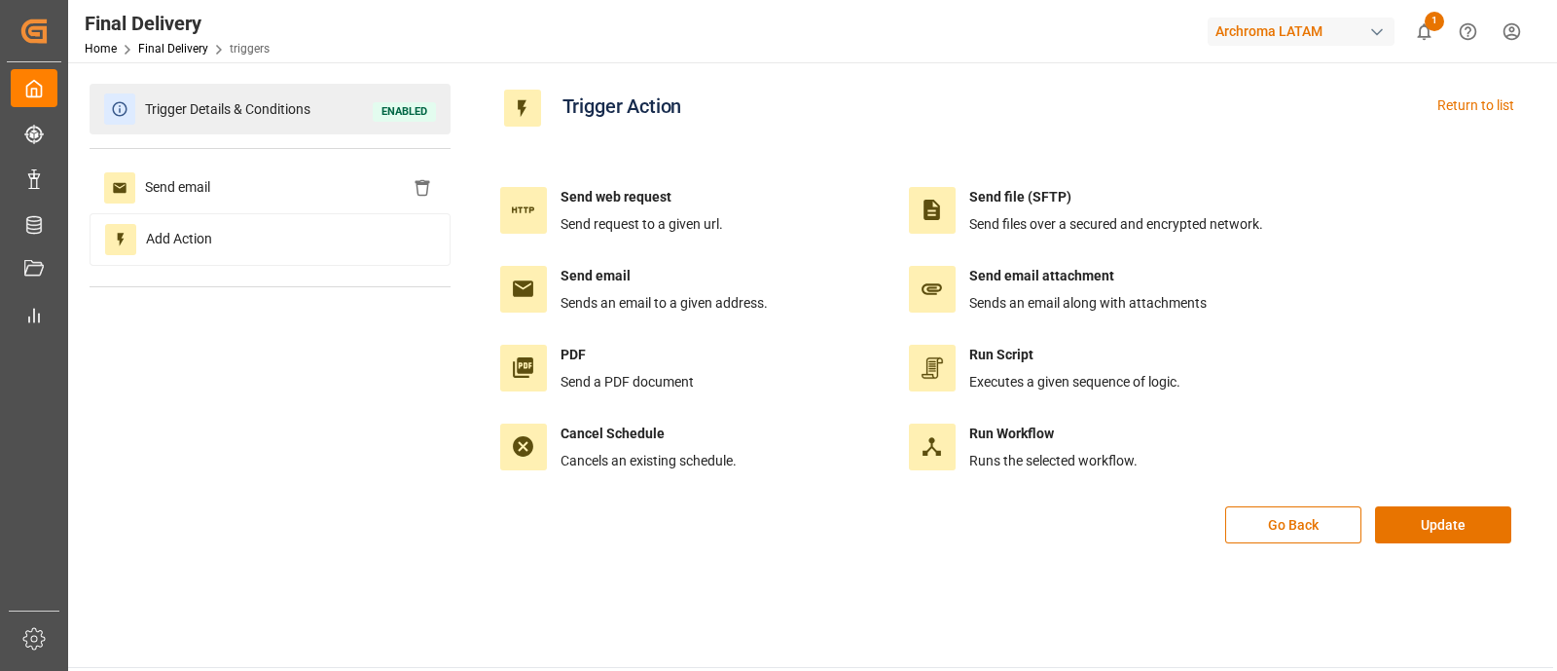
click at [273, 117] on span "Trigger Details & Conditions" at bounding box center [227, 109] width 185 height 30
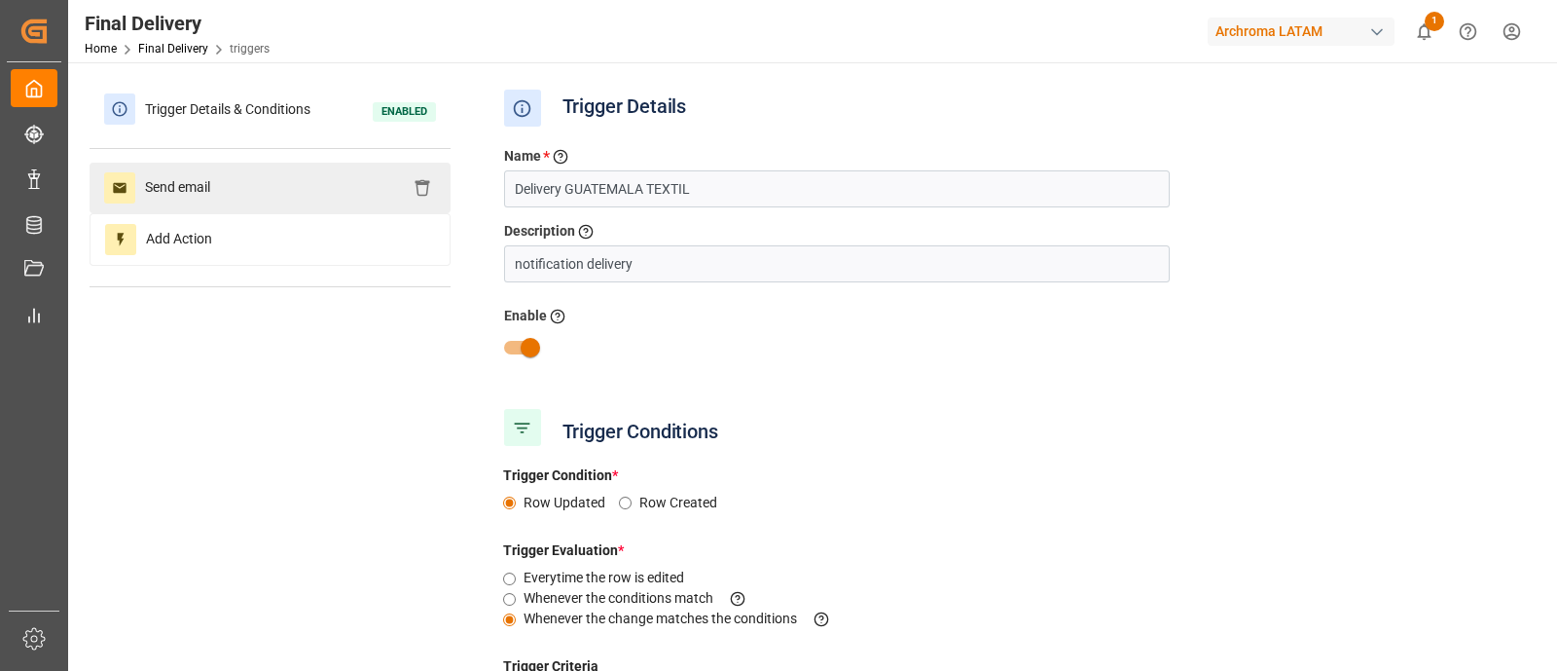
click at [275, 181] on div "Send email" at bounding box center [270, 188] width 361 height 51
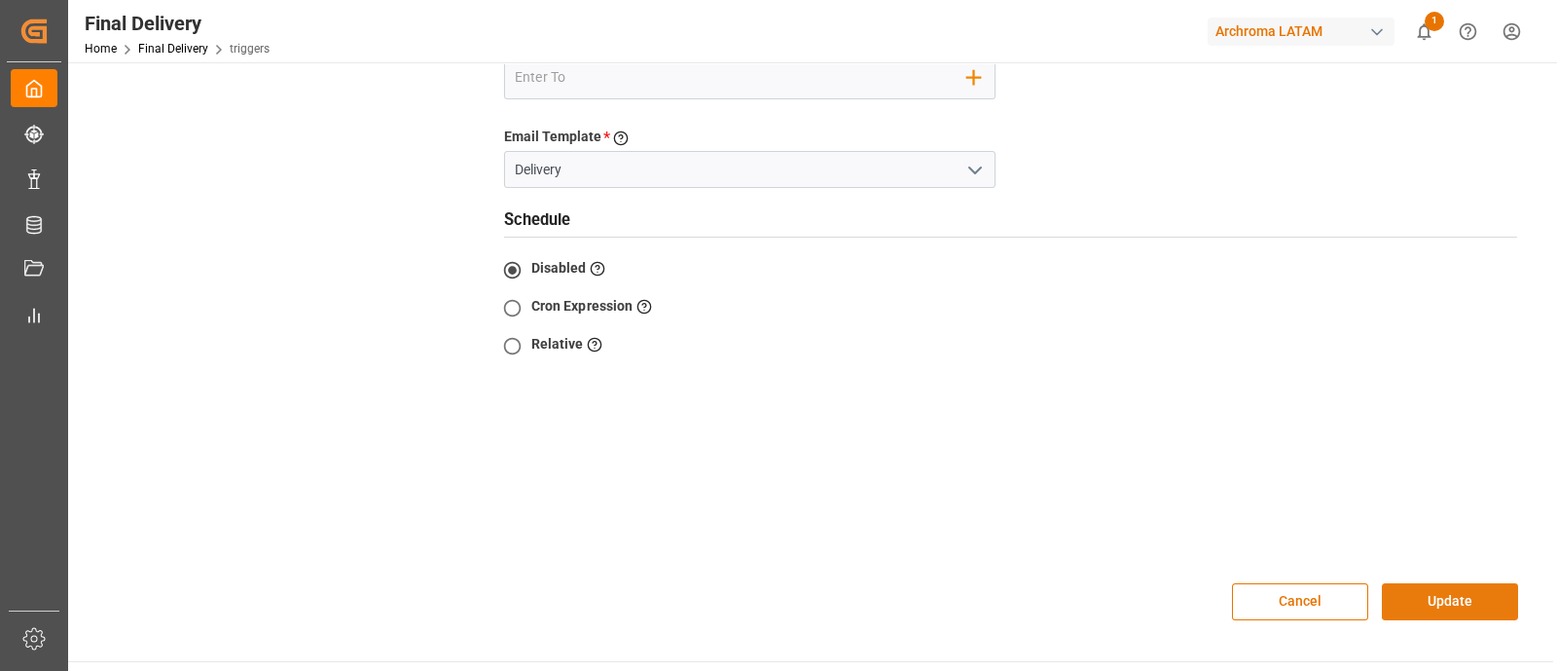
click at [1446, 583] on button "Update" at bounding box center [1450, 601] width 136 height 37
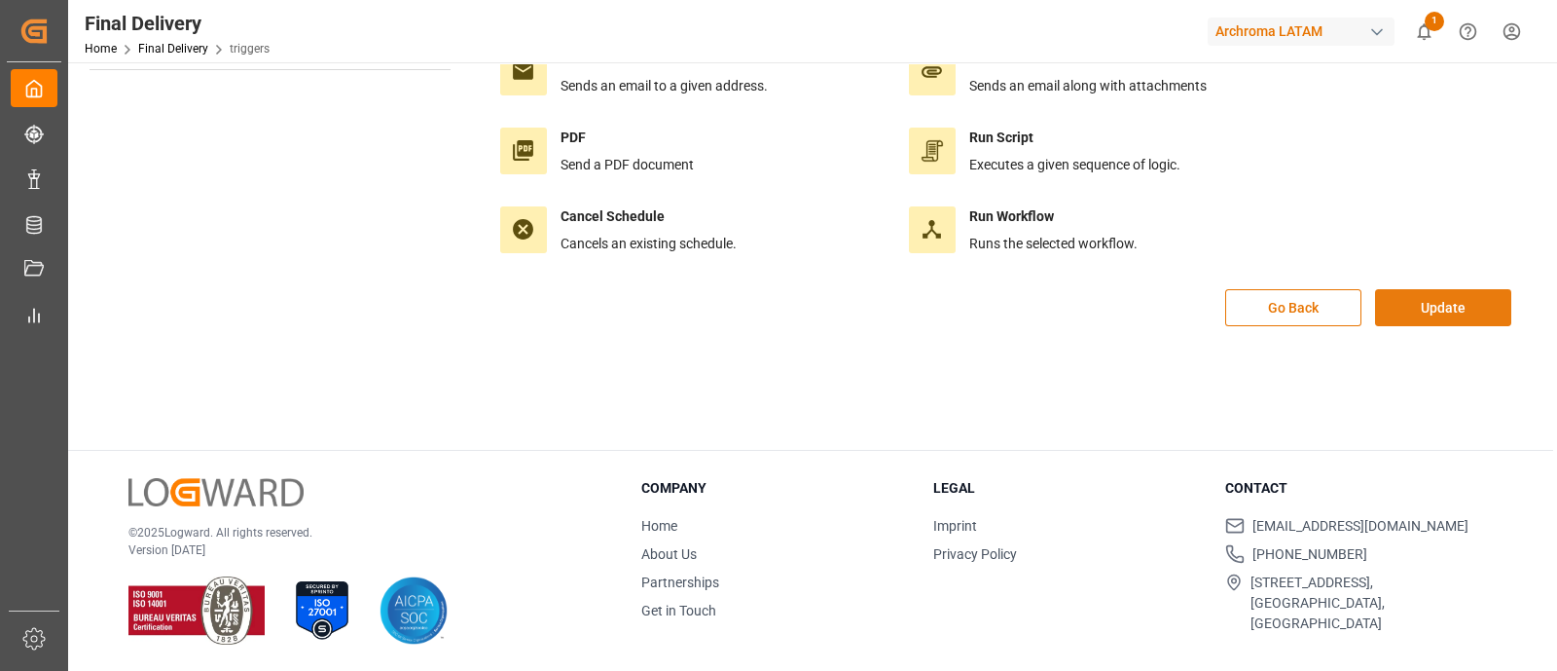
click at [1410, 304] on button "Update" at bounding box center [1443, 307] width 136 height 37
click at [1484, 299] on button "Update" at bounding box center [1443, 307] width 136 height 37
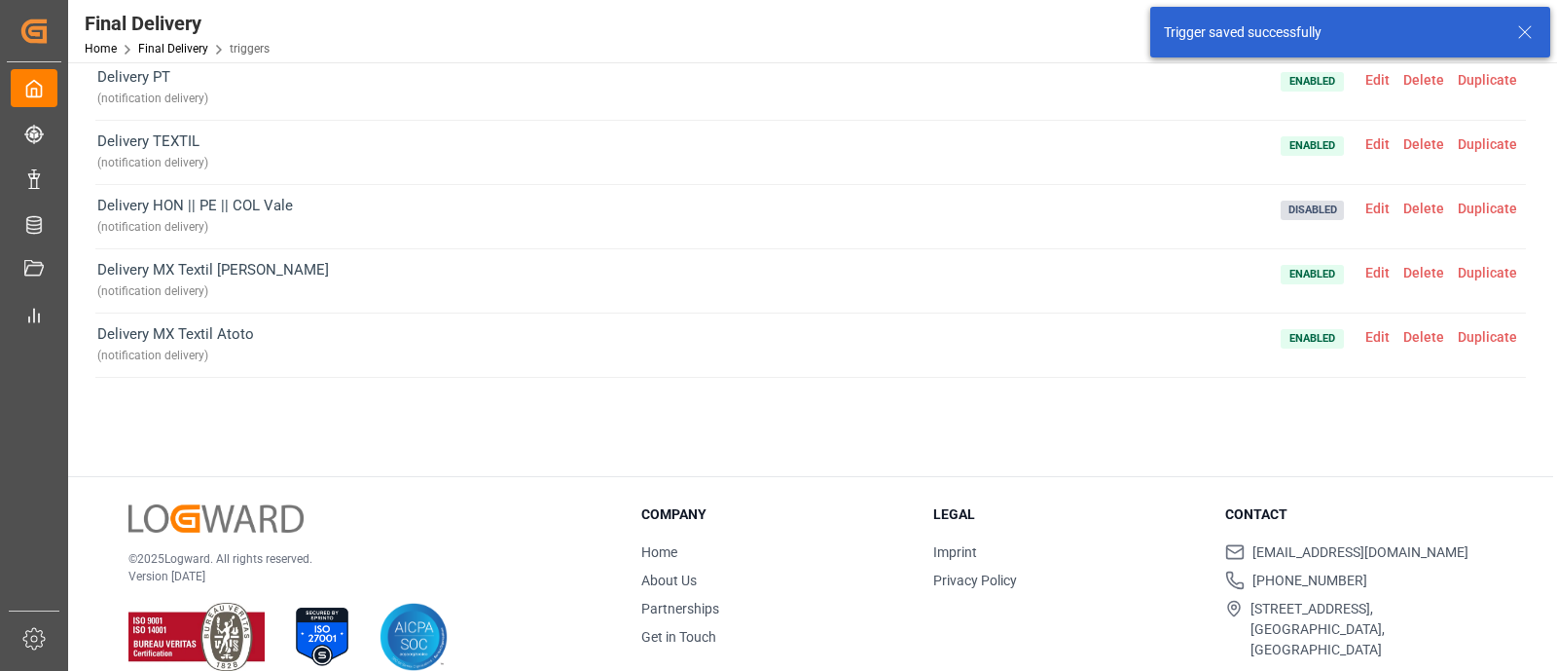
scroll to position [224, 0]
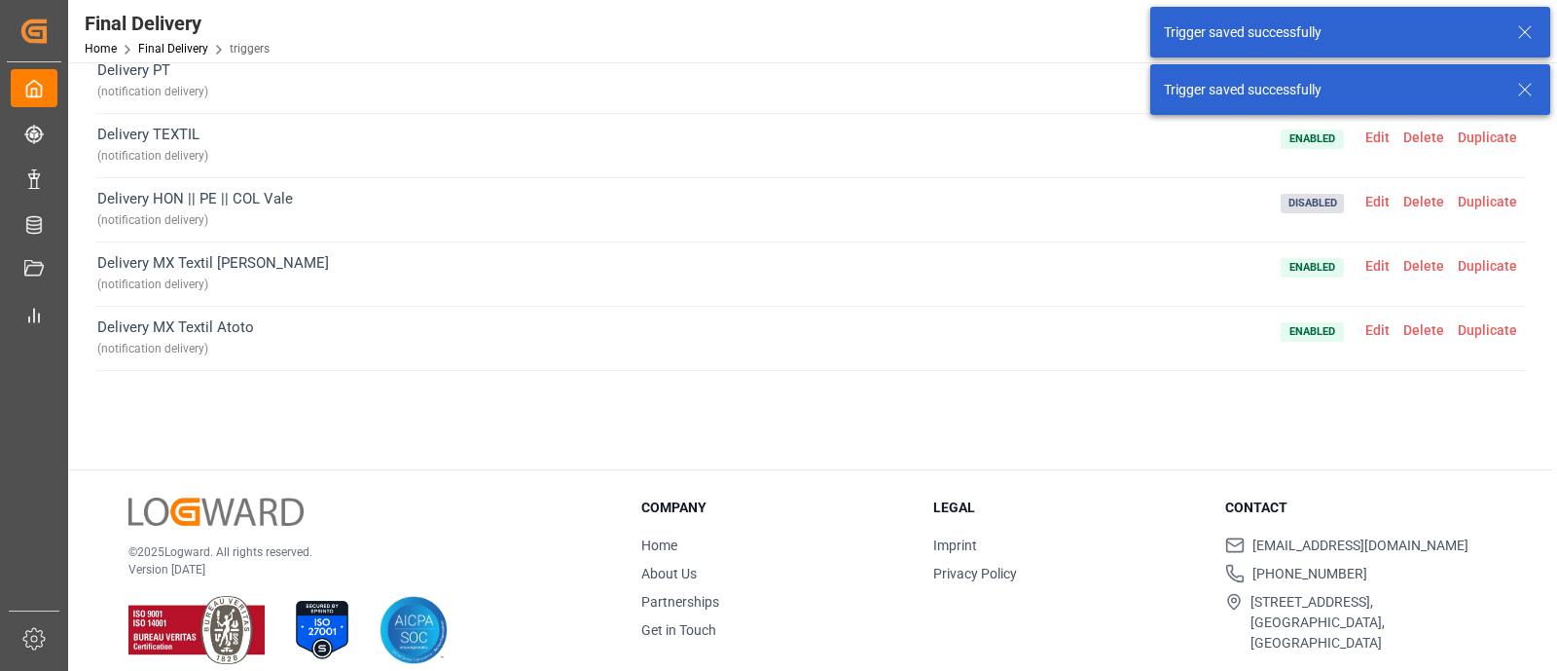
click at [1445, 329] on span "Delete" at bounding box center [1424, 330] width 55 height 16
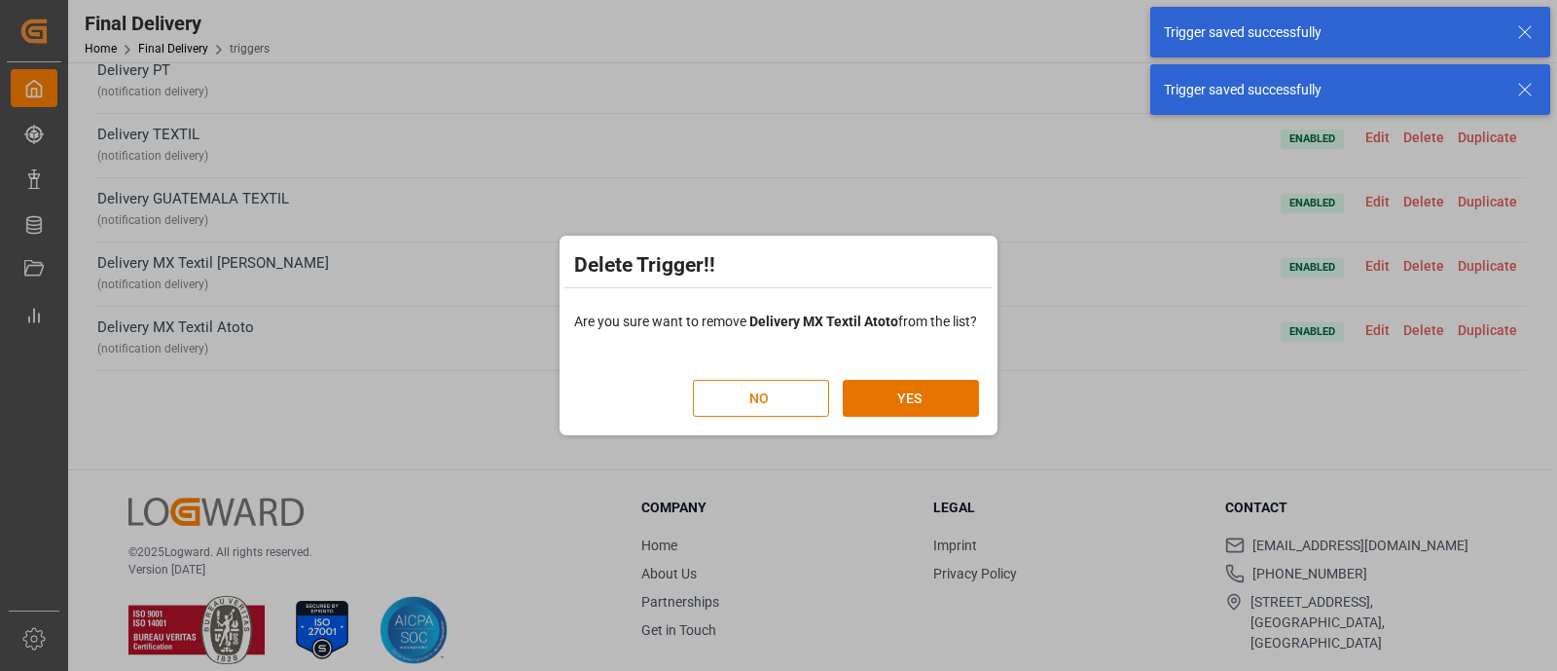
click at [750, 401] on button "NO" at bounding box center [761, 398] width 136 height 37
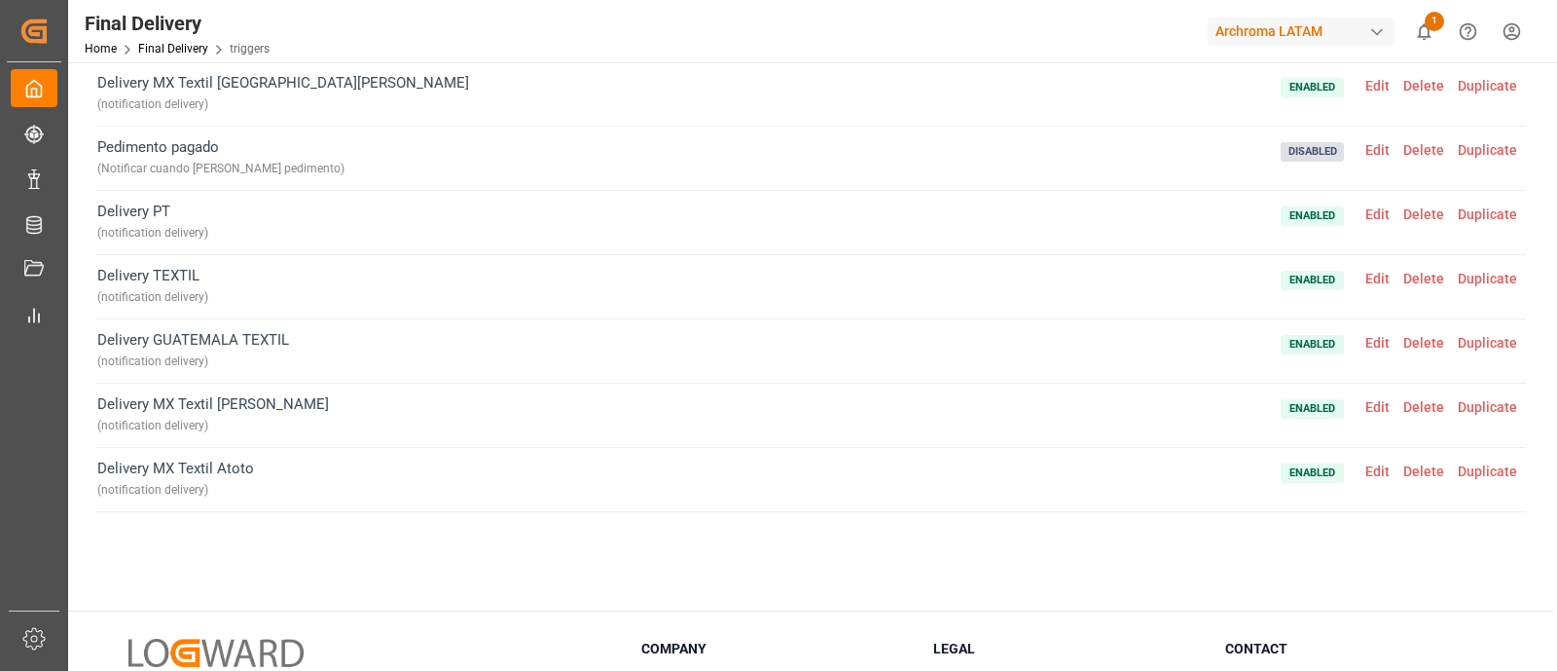
scroll to position [81, 0]
click at [1488, 344] on span "Duplicate" at bounding box center [1487, 345] width 73 height 16
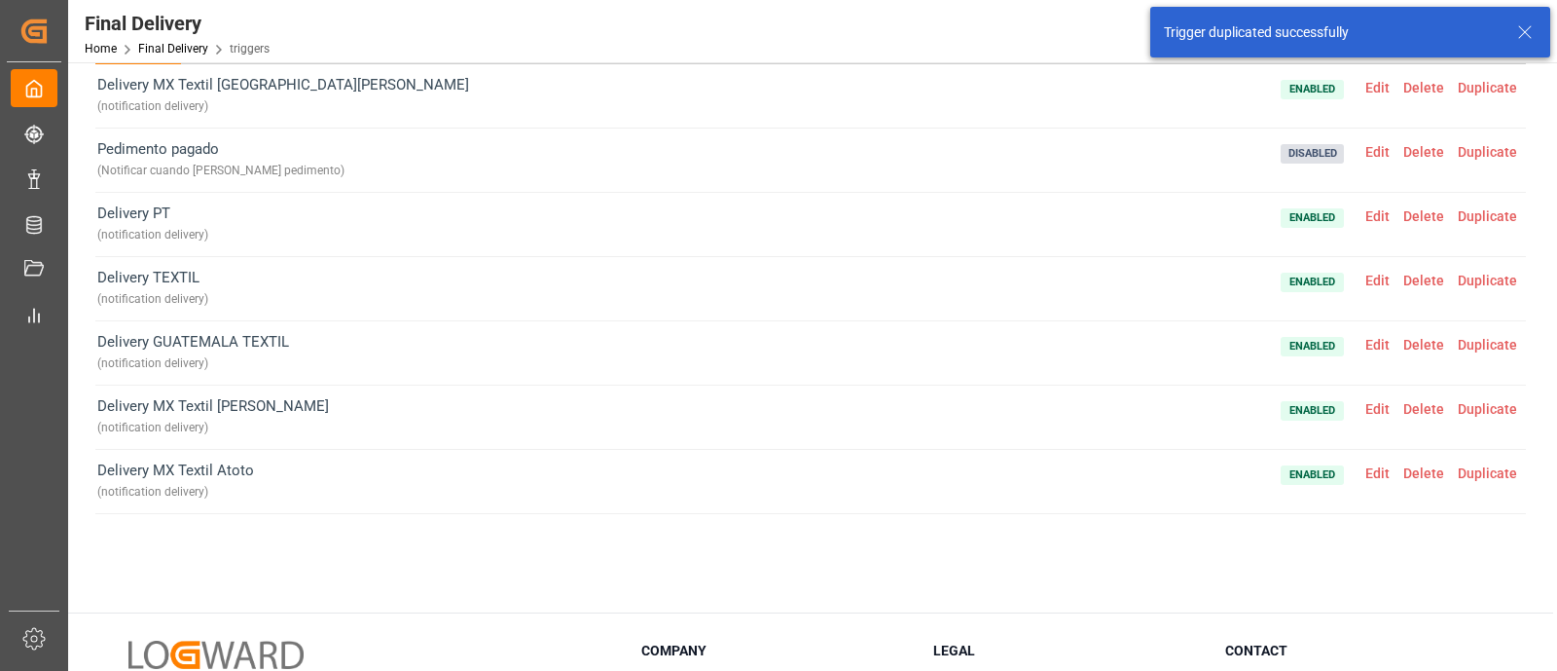
scroll to position [56, 0]
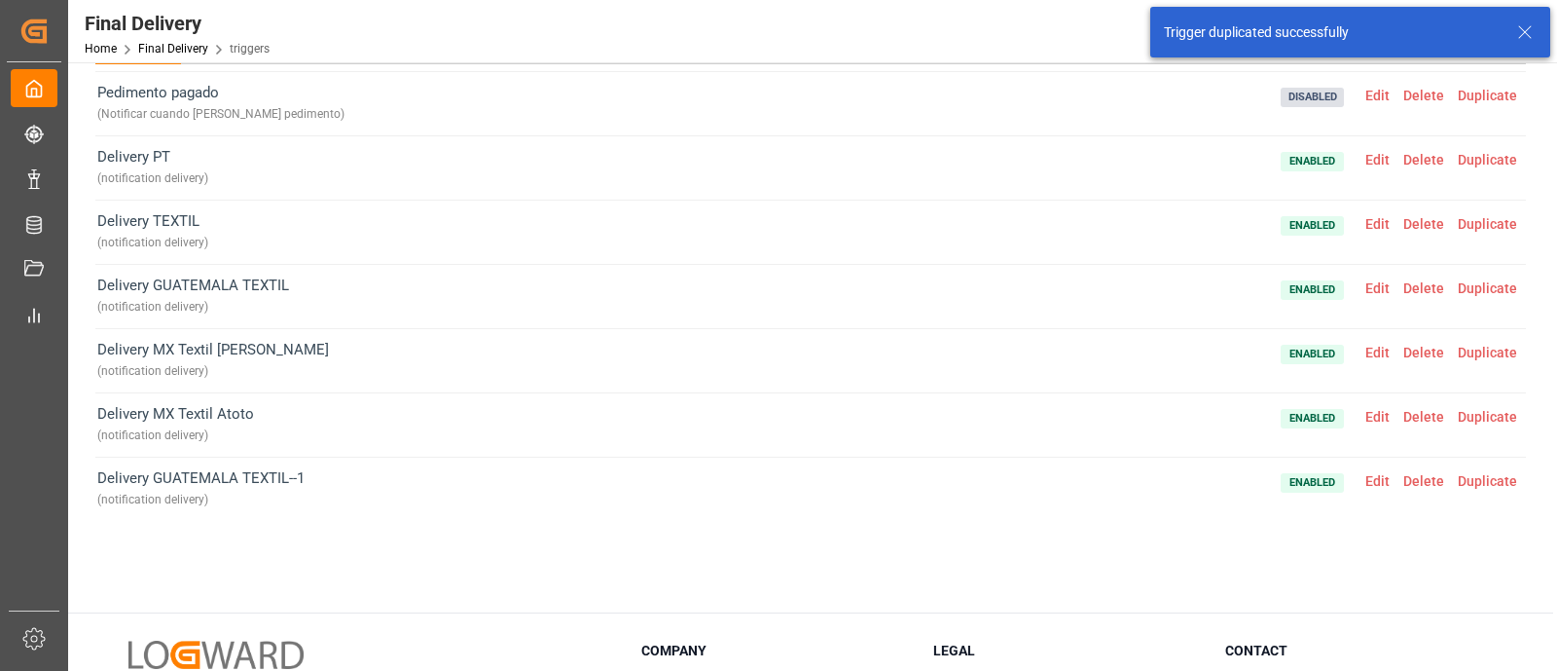
click at [1364, 477] on span "Edit" at bounding box center [1378, 481] width 38 height 16
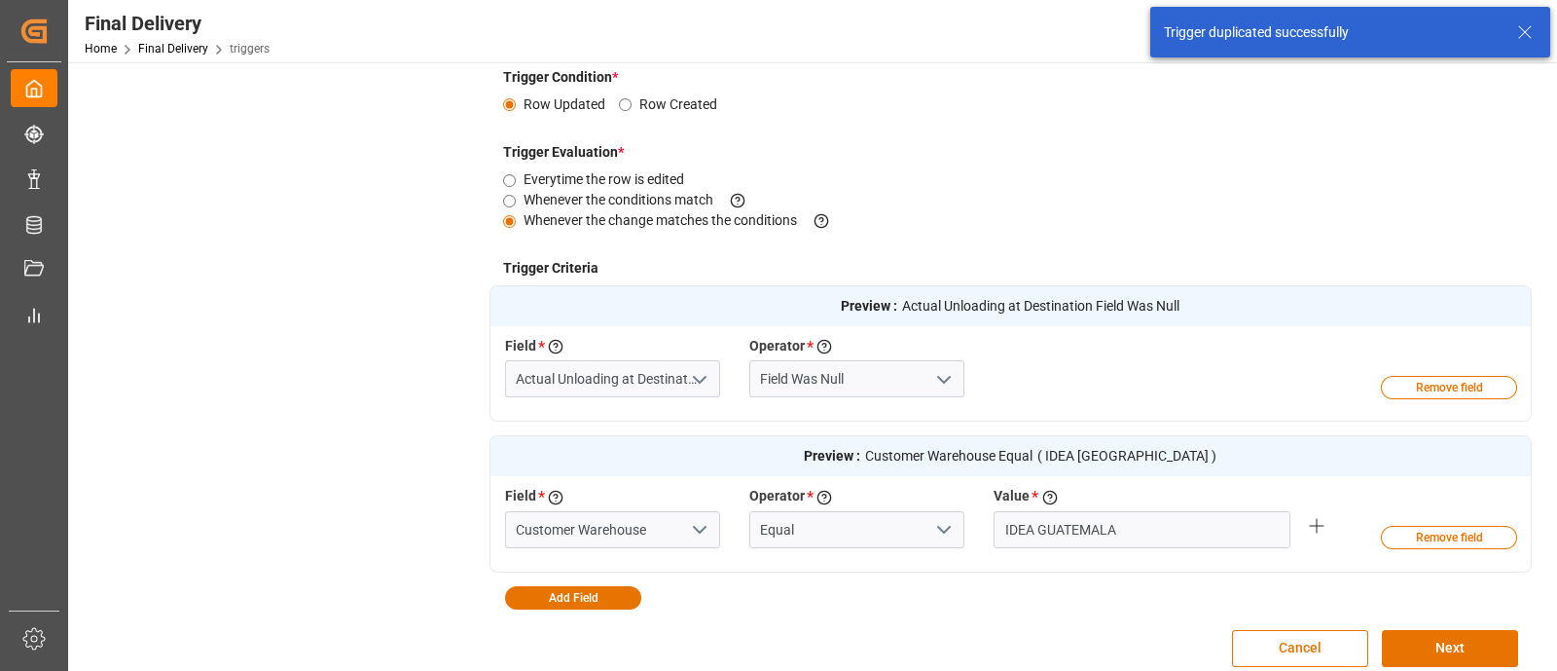
scroll to position [399, 0]
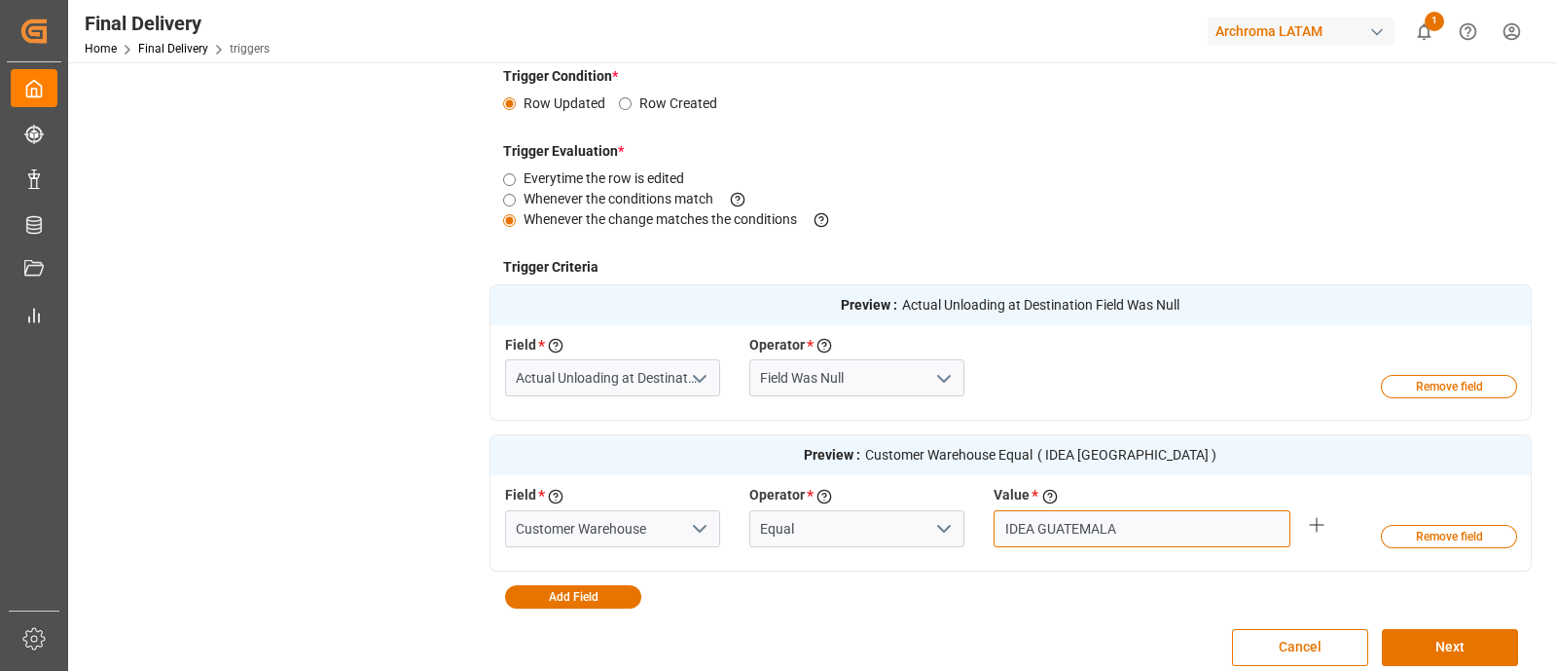
drag, startPoint x: 1163, startPoint y: 528, endPoint x: 946, endPoint y: 537, distance: 217.3
click at [946, 537] on div "Field * Select a field to create a criteria Customer Warehouse Operator * Choos…" at bounding box center [980, 520] width 978 height 71
paste input "ARCHROMA [GEOGRAPHIC_DATA] S."
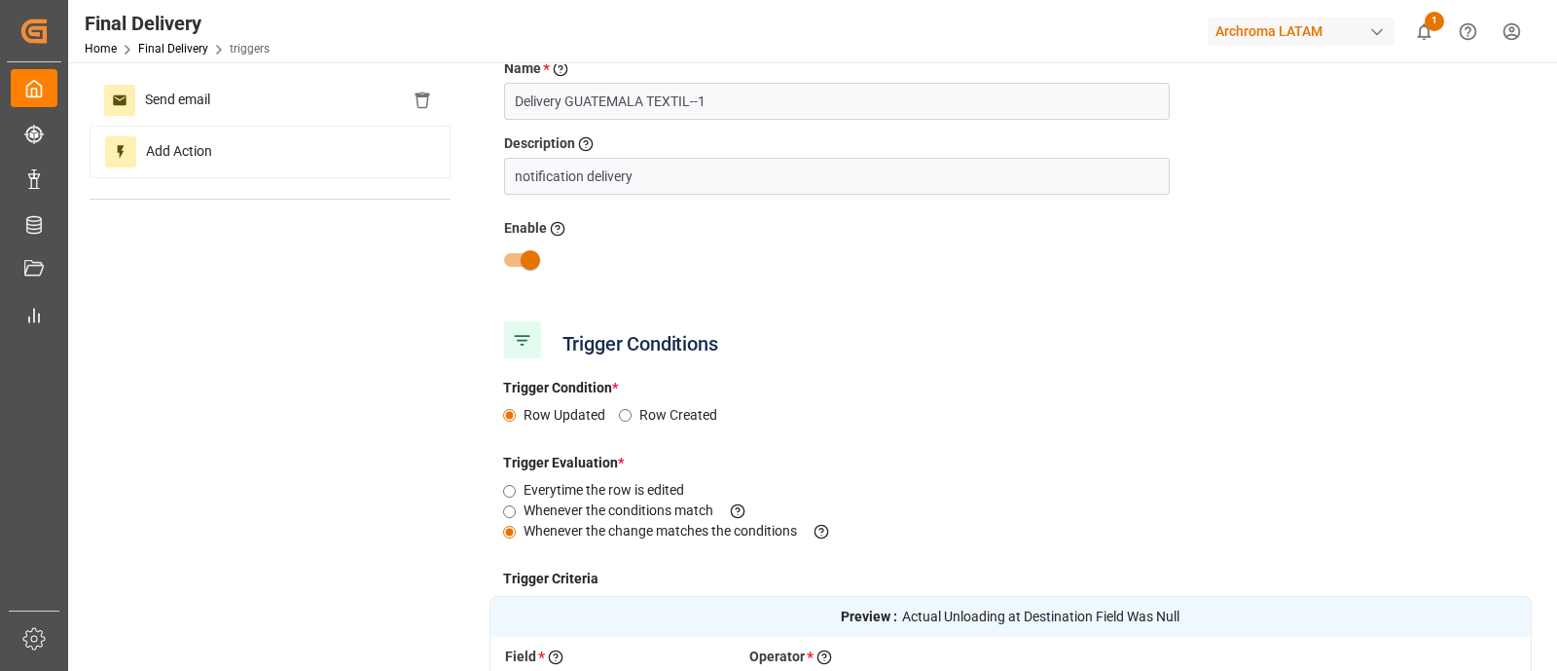
scroll to position [0, 0]
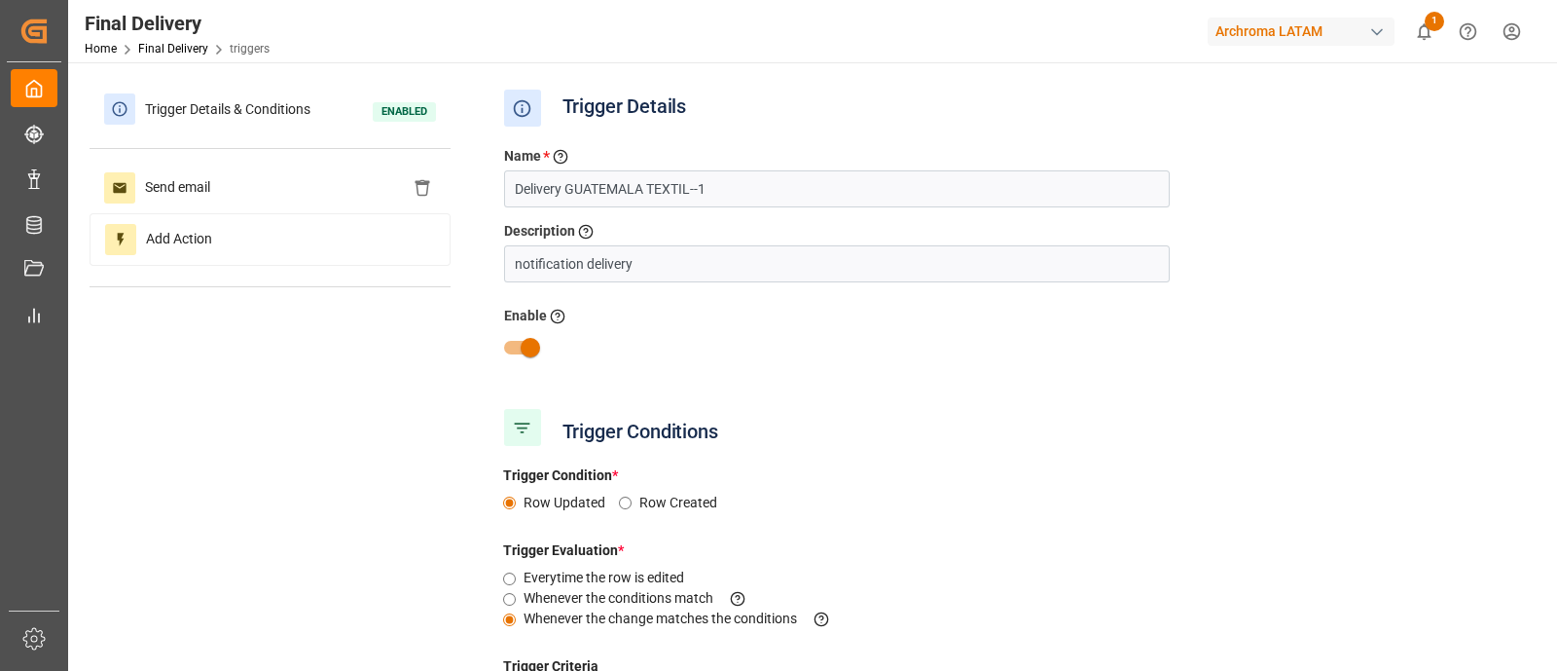
type input "ARCHROMA [GEOGRAPHIC_DATA] S.A"
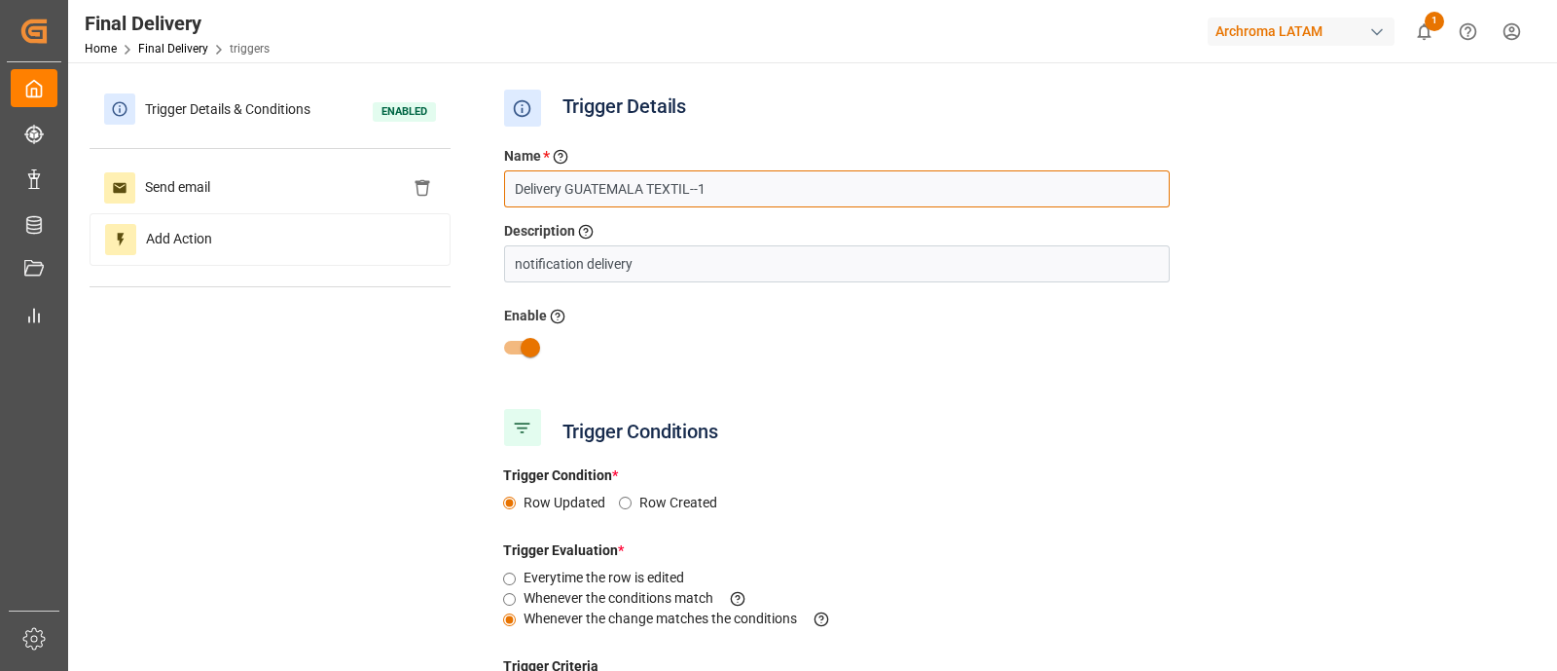
click at [611, 184] on input "Delivery GUATEMALA TEXTIL--1" at bounding box center [837, 188] width 666 height 37
click at [713, 186] on input "Delivery PERU TEXTIL--1" at bounding box center [837, 188] width 666 height 37
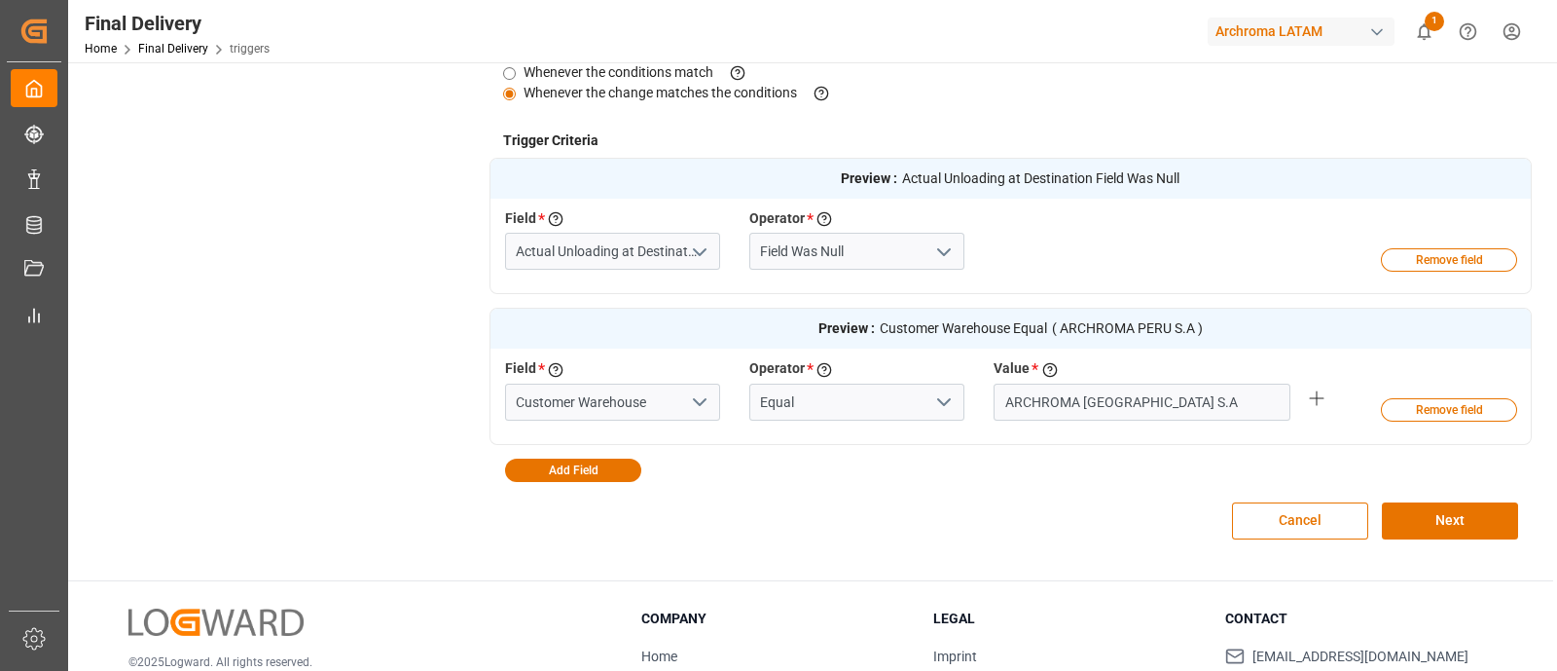
scroll to position [527, 0]
type input "Delivery PERU TEXTIL"
click at [1446, 525] on button "Next" at bounding box center [1450, 519] width 136 height 37
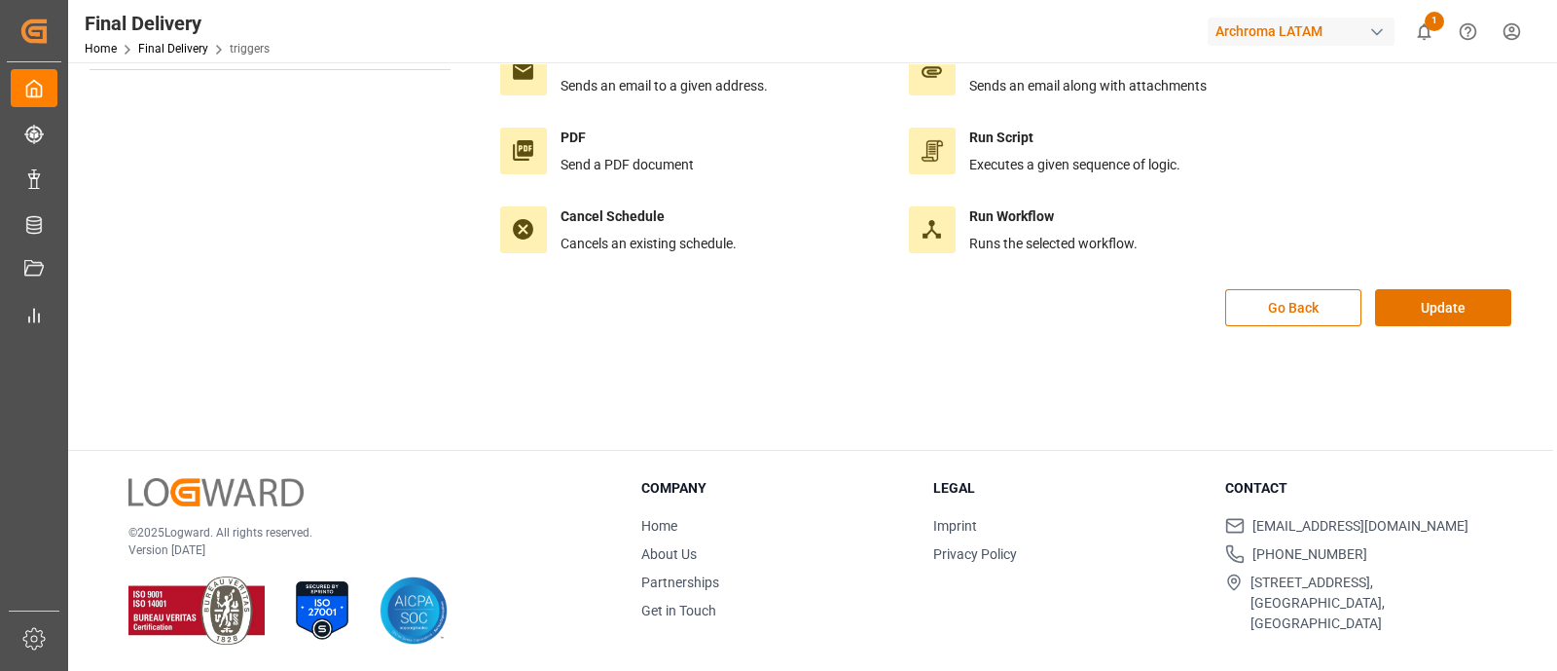
scroll to position [0, 0]
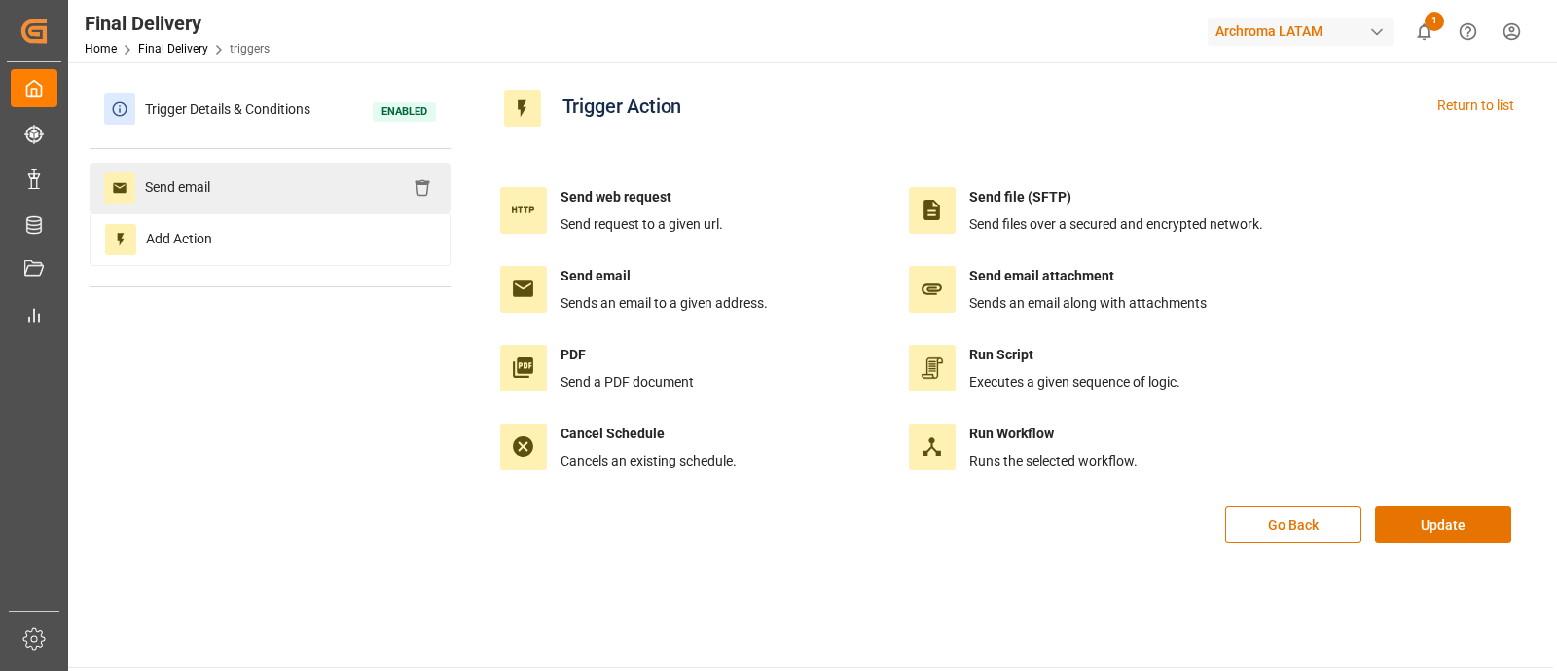
click at [297, 172] on div "Send email" at bounding box center [270, 188] width 361 height 51
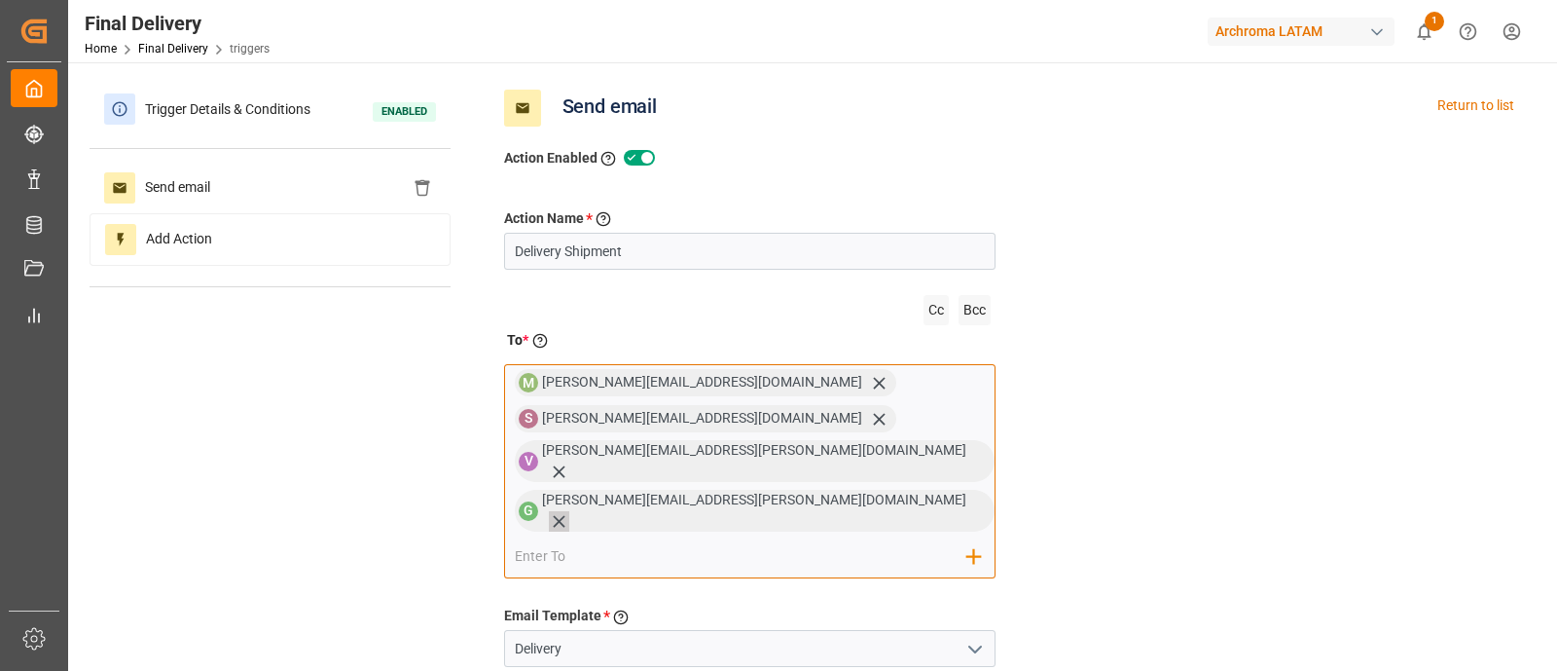
click at [569, 511] on icon at bounding box center [559, 521] width 20 height 20
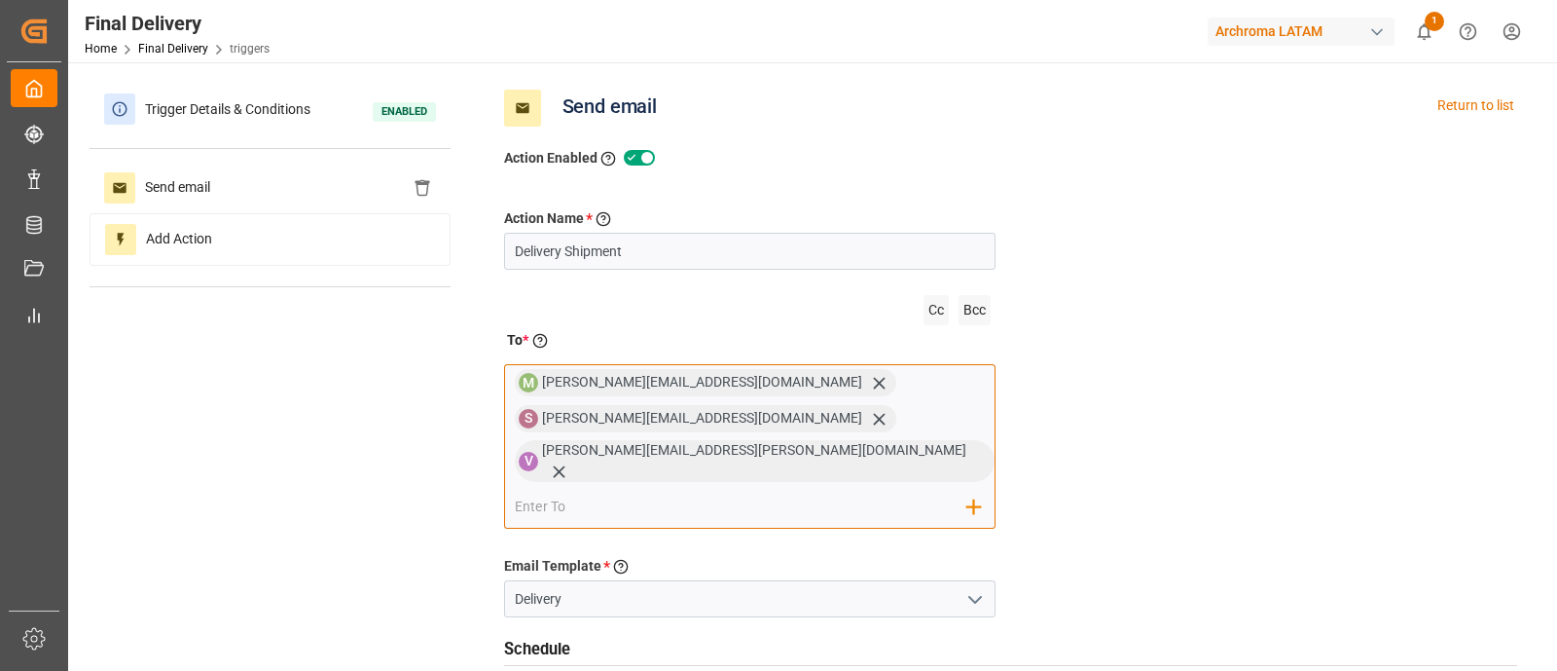
click at [817, 493] on input "email" at bounding box center [741, 507] width 453 height 29
type input "A"
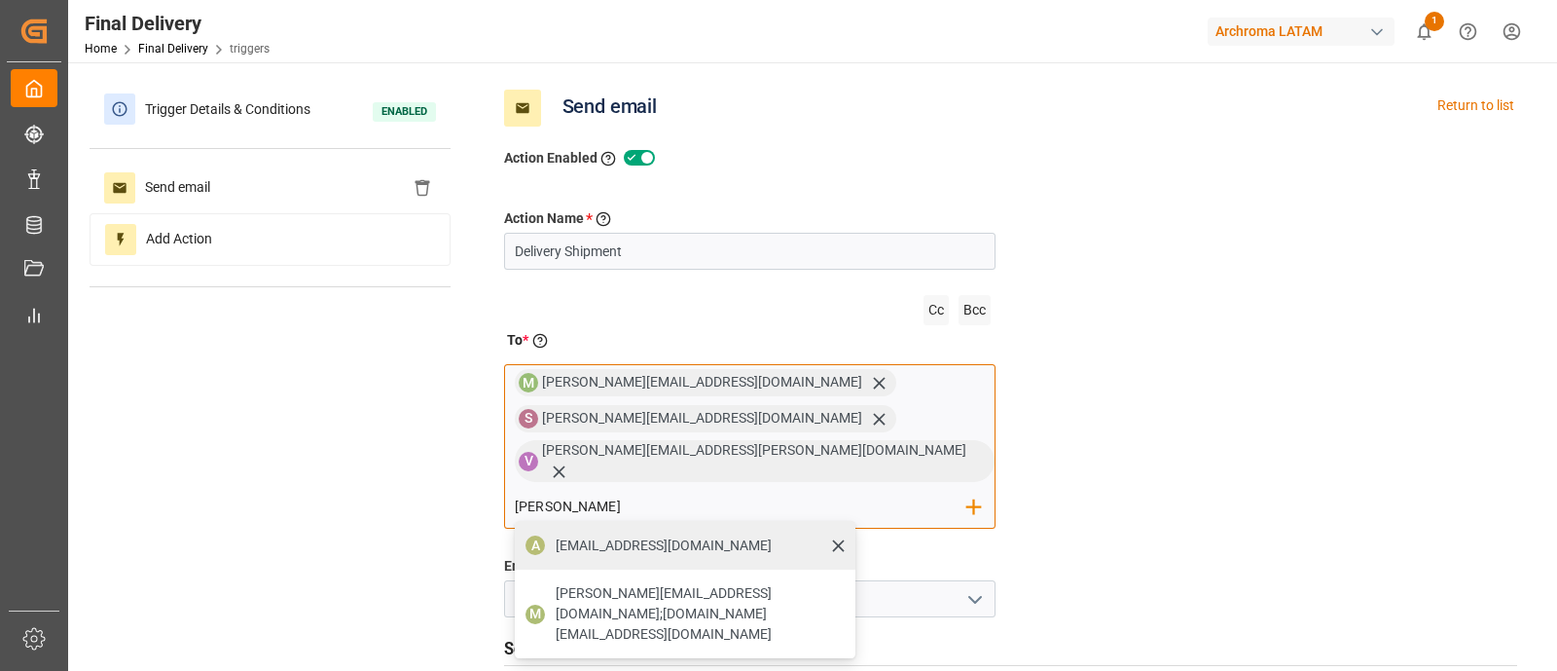
type input "[PERSON_NAME]"
click at [772, 535] on span "[EMAIL_ADDRESS][DOMAIN_NAME]" at bounding box center [664, 545] width 216 height 20
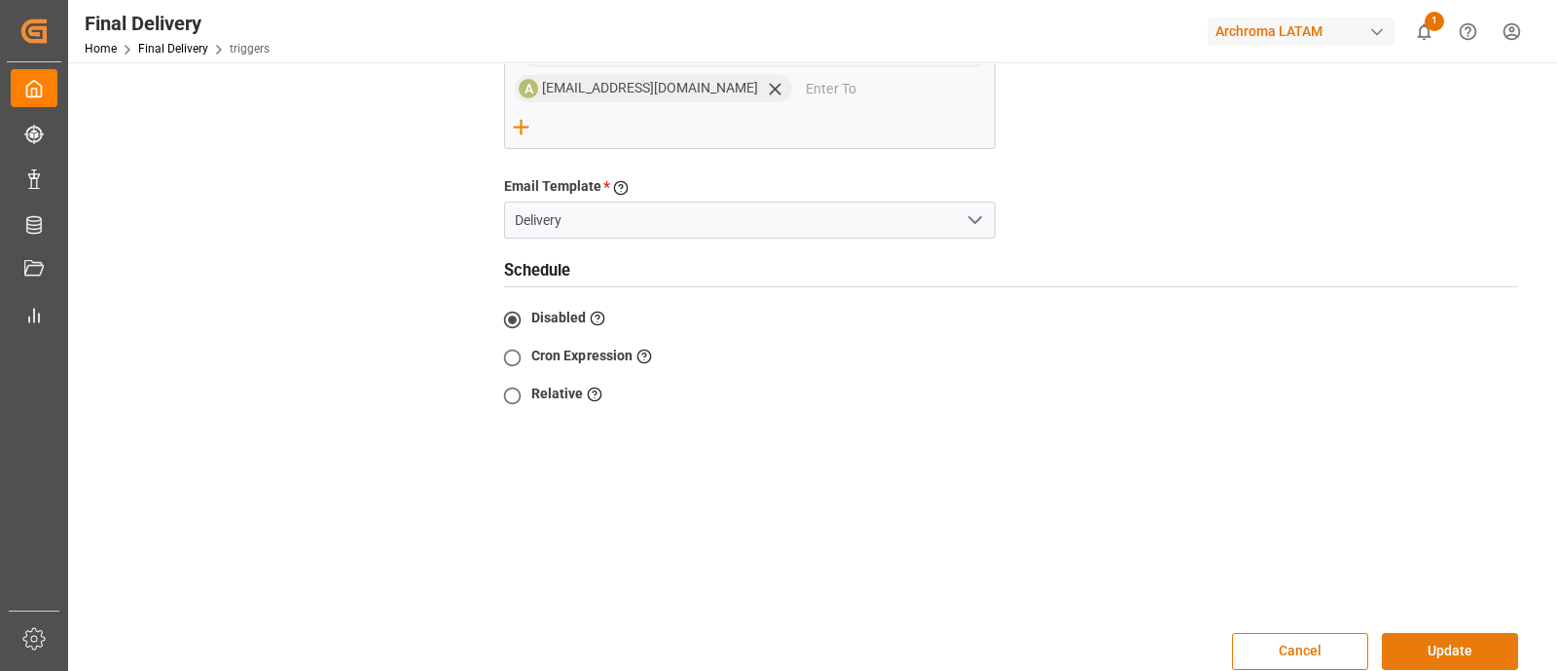
click at [1478, 633] on button "Update" at bounding box center [1450, 651] width 136 height 37
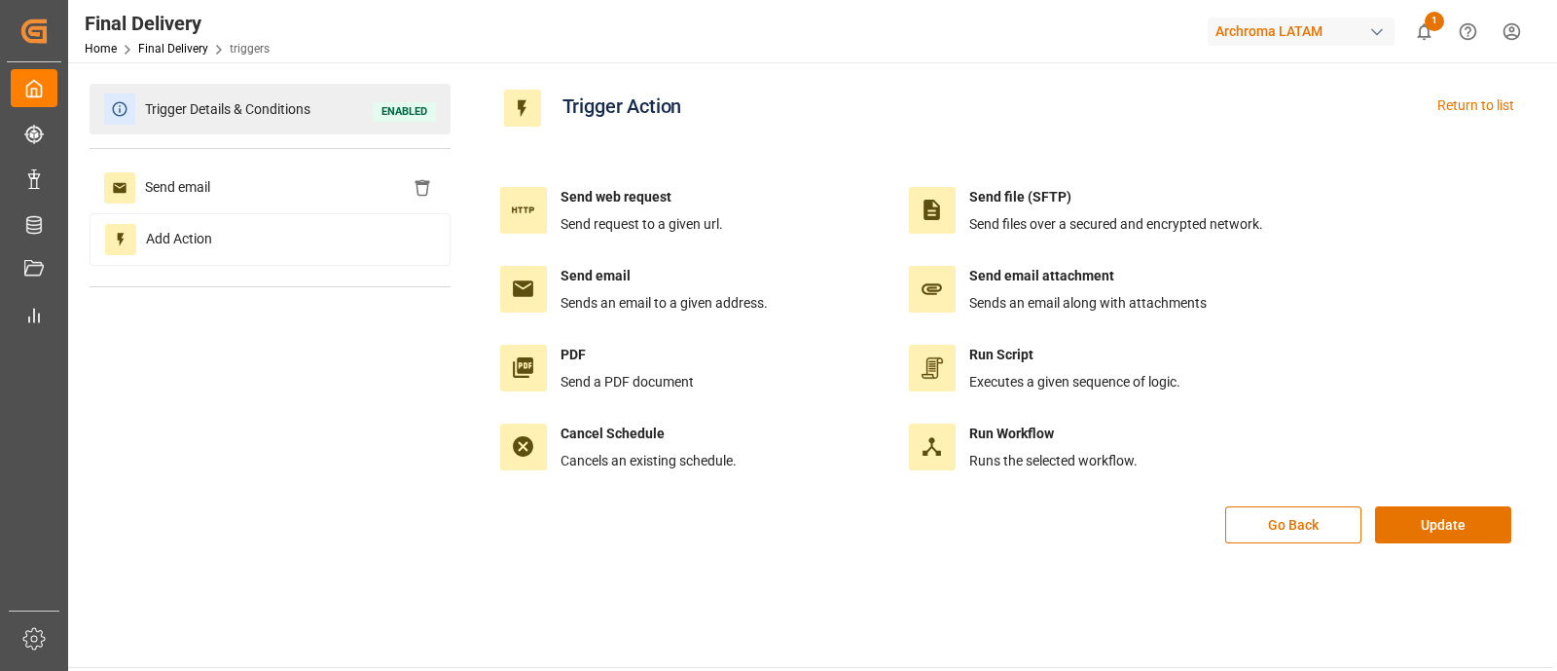
click at [310, 108] on span "Trigger Details & Conditions" at bounding box center [227, 109] width 185 height 30
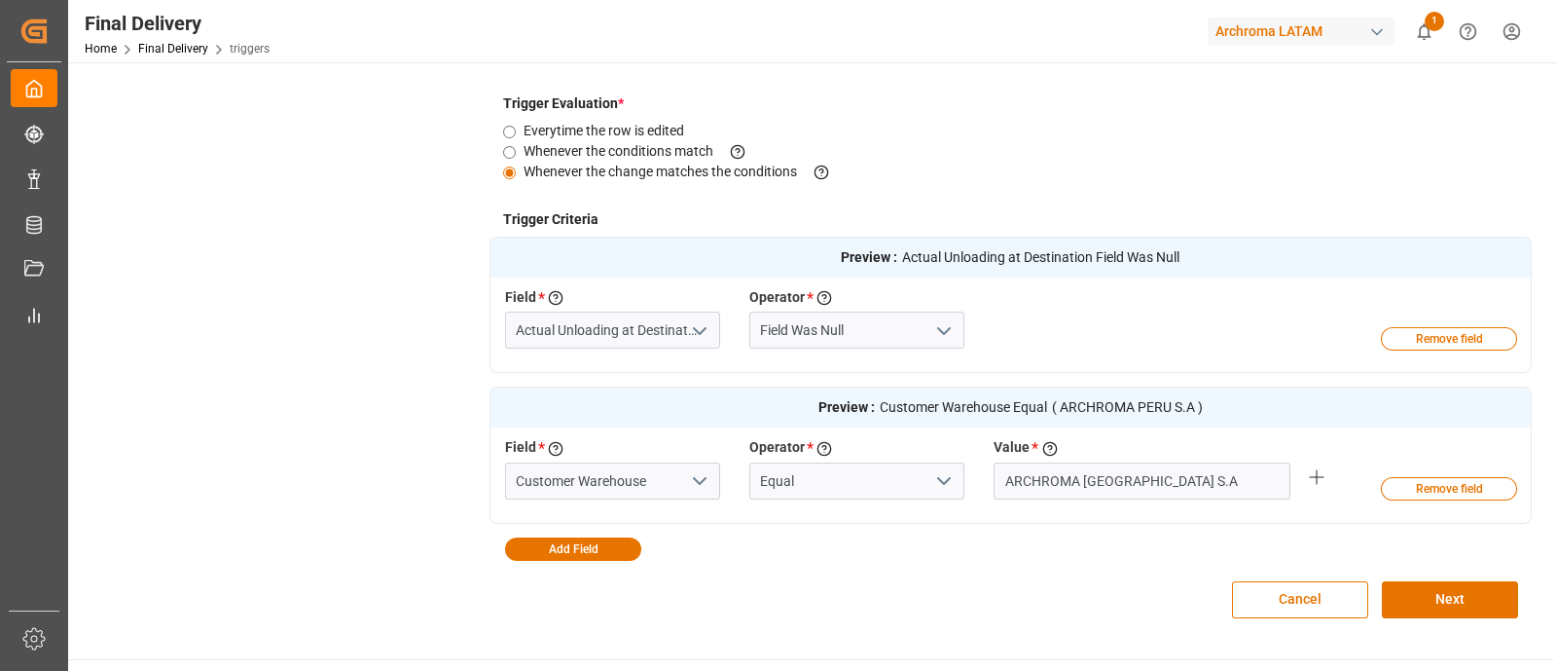
scroll to position [447, 0]
click at [1497, 598] on button "Next" at bounding box center [1450, 599] width 136 height 37
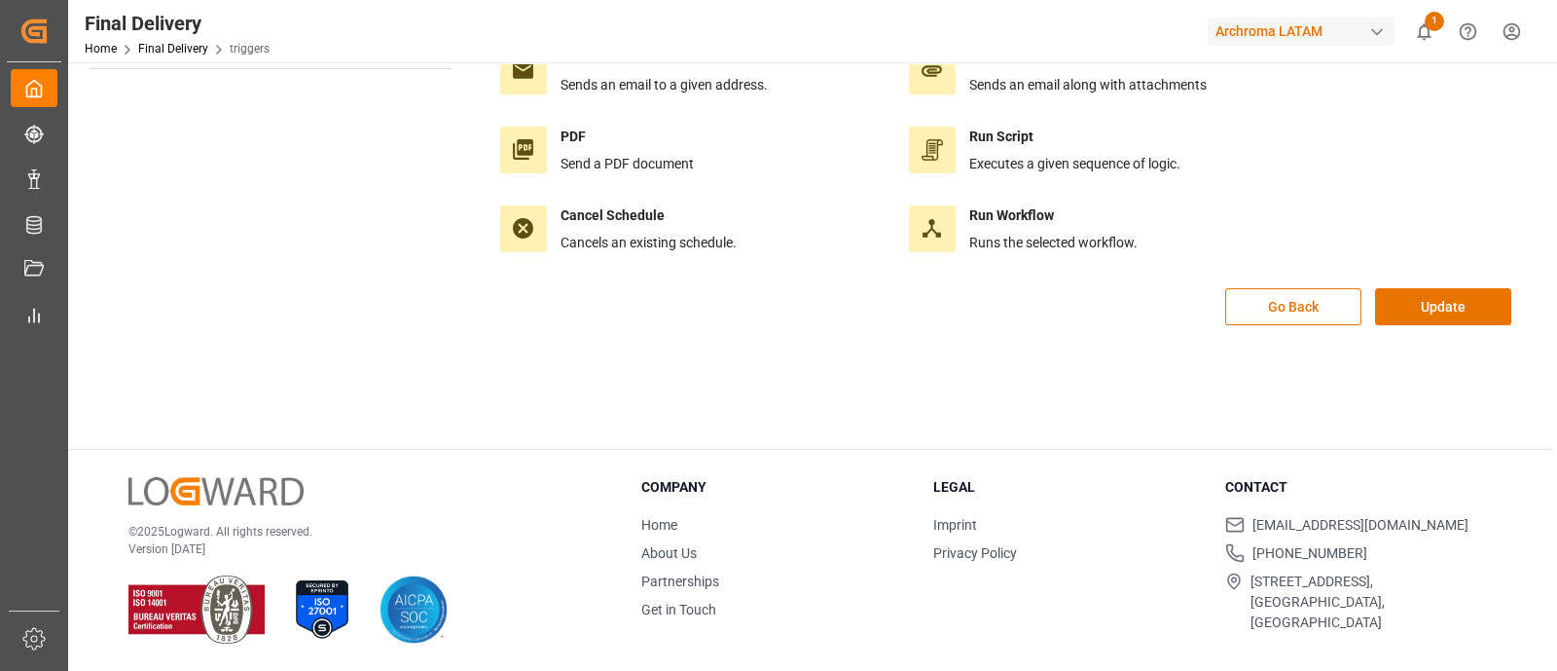
scroll to position [217, 0]
click at [1411, 299] on button "Update" at bounding box center [1443, 307] width 136 height 37
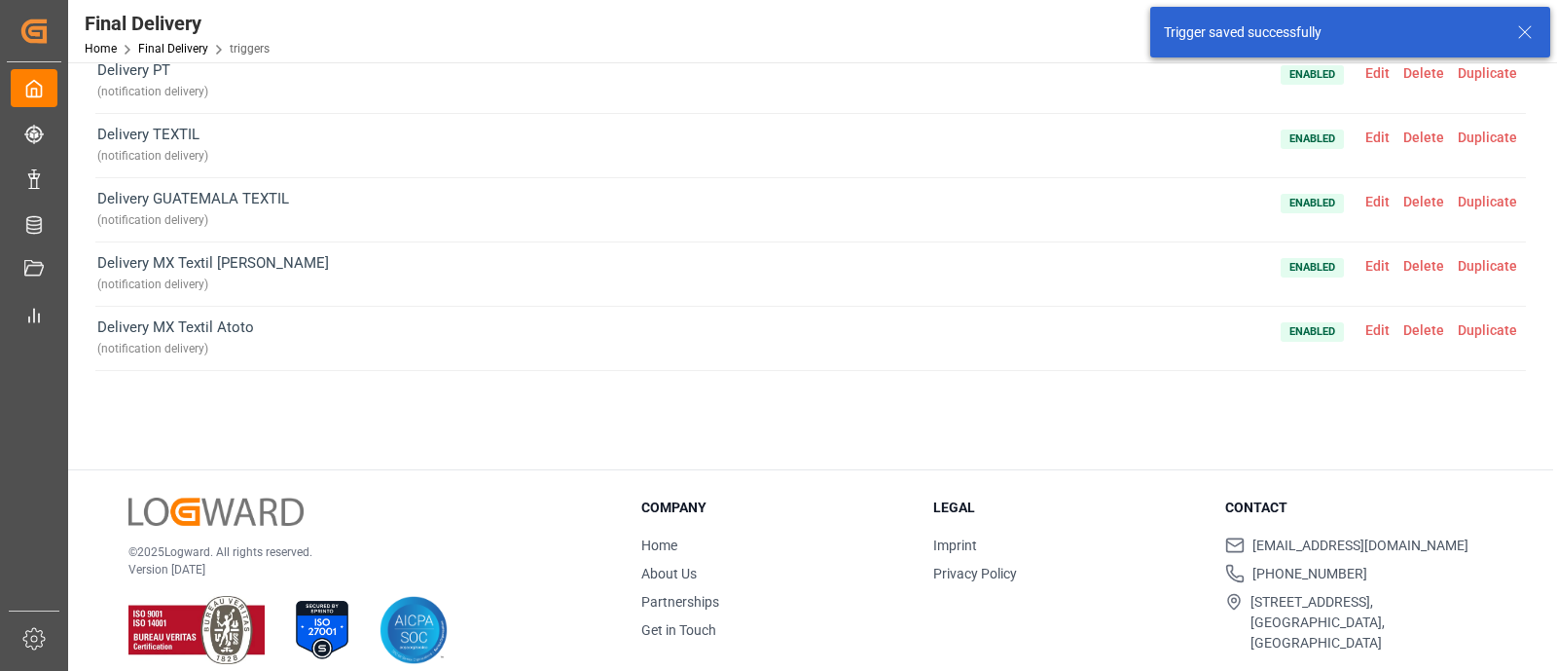
scroll to position [56, 0]
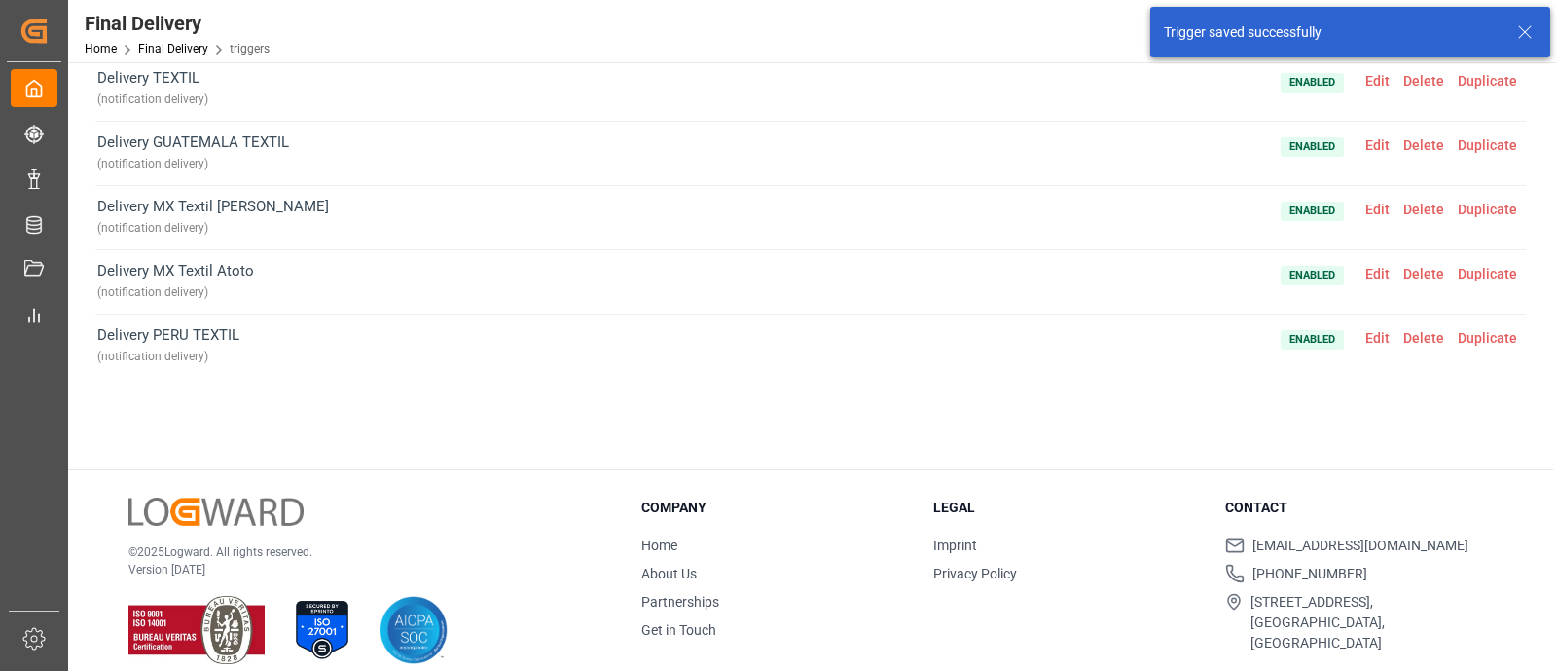
click at [1465, 333] on span "Duplicate" at bounding box center [1487, 338] width 73 height 16
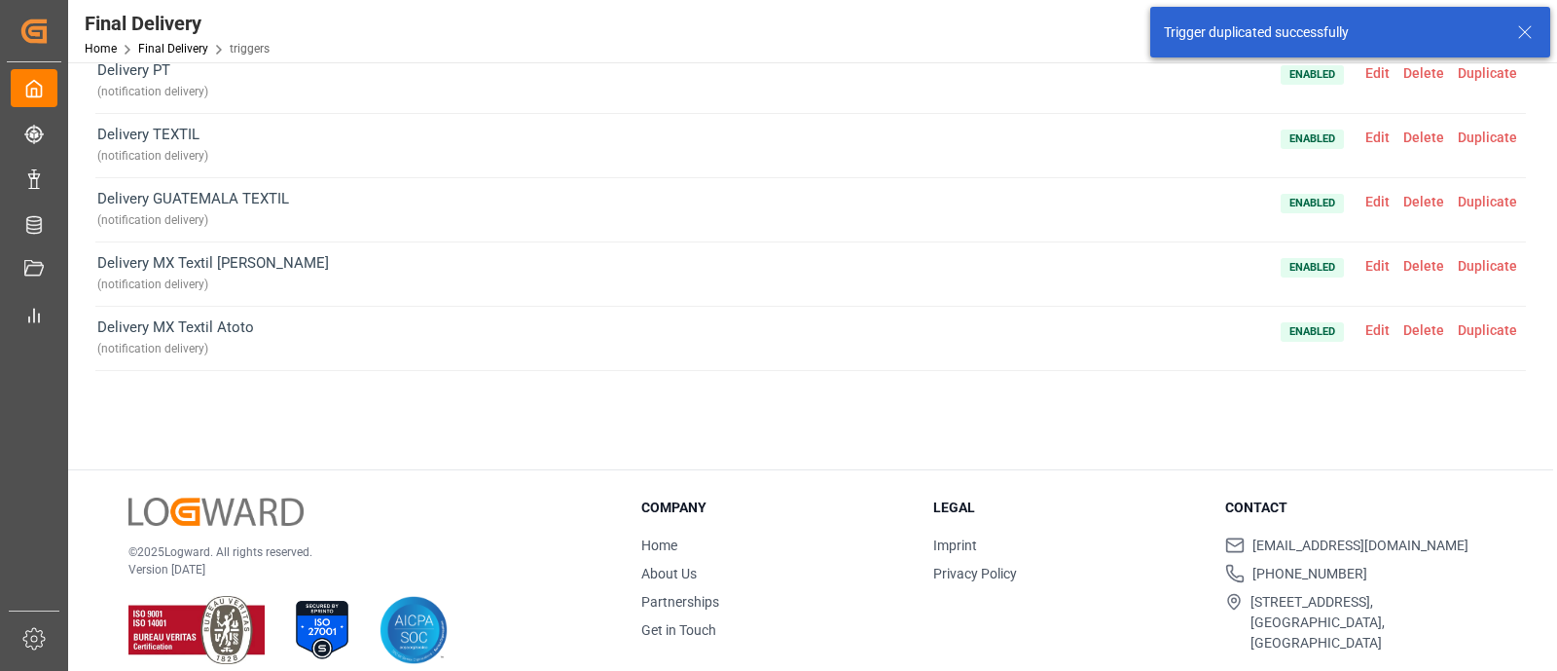
scroll to position [121, 0]
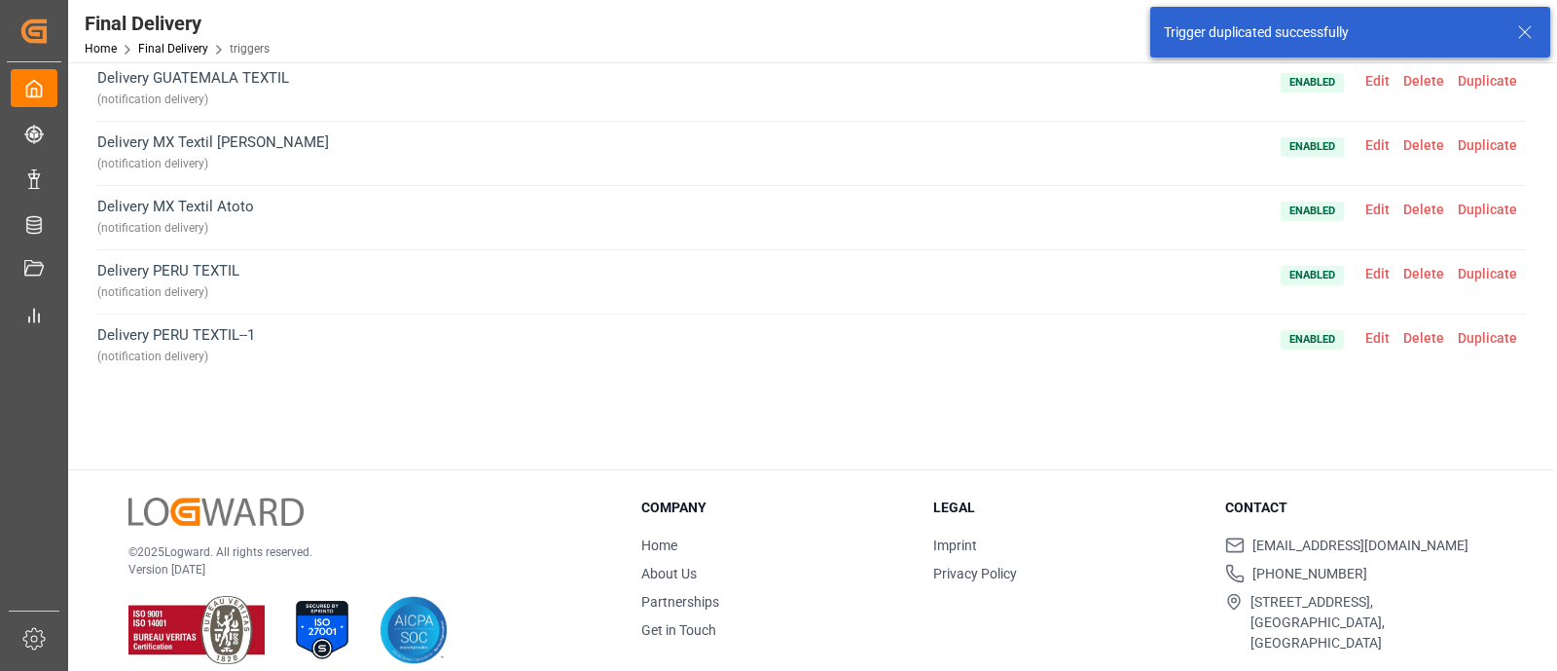
click at [1371, 333] on span "Edit" at bounding box center [1378, 338] width 38 height 16
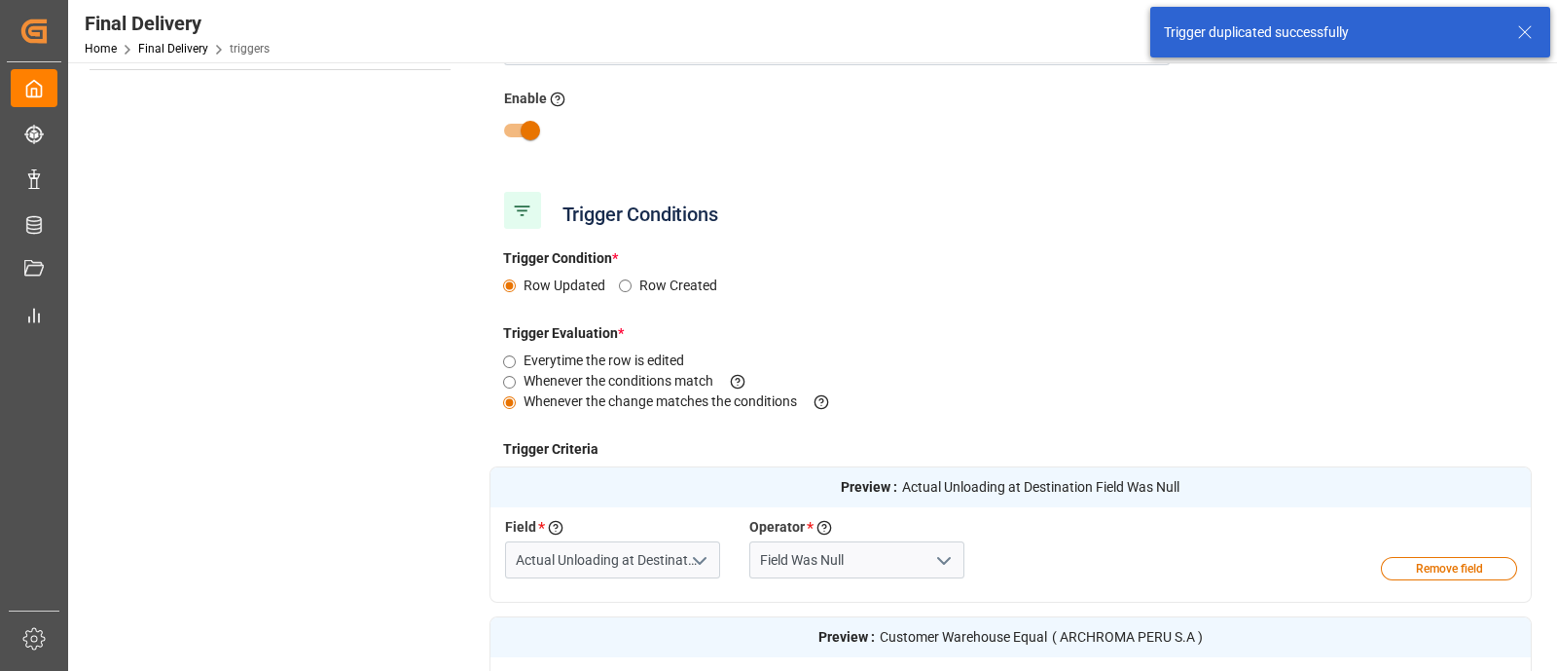
scroll to position [0, 0]
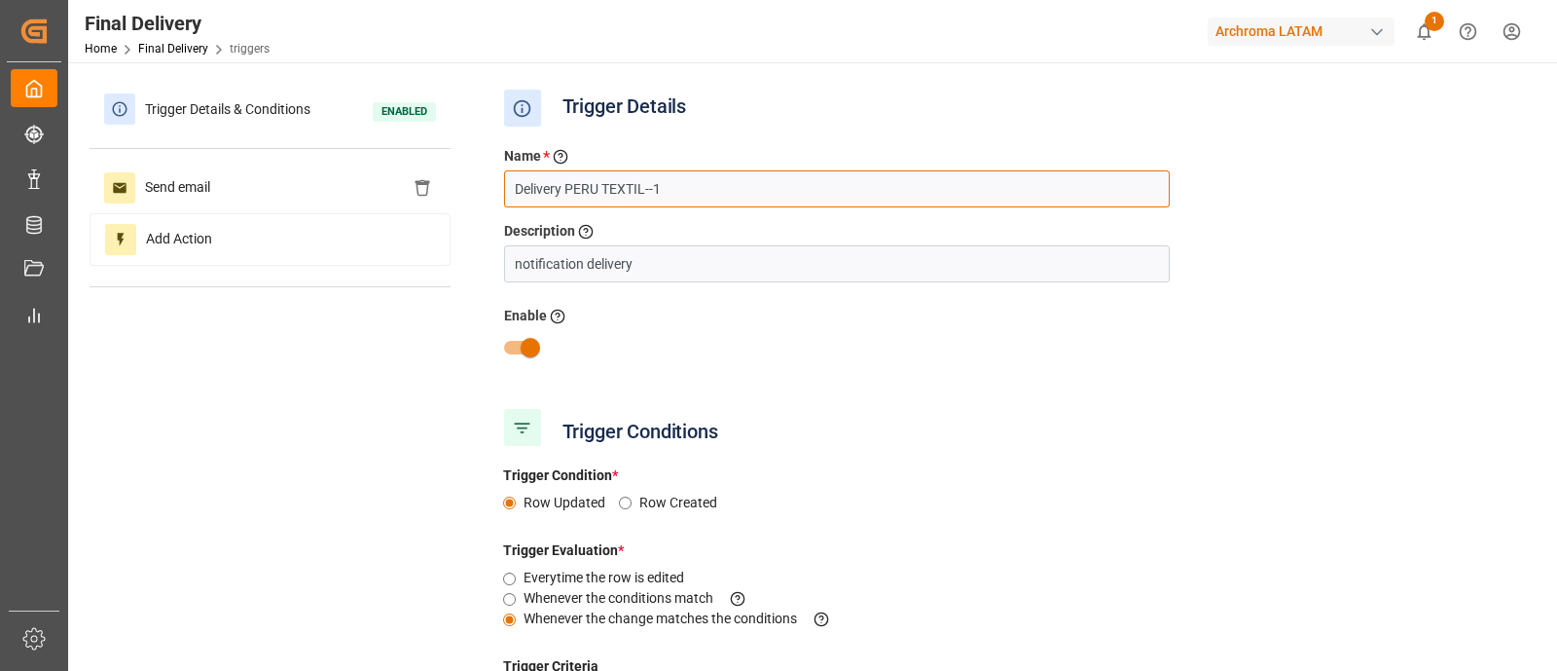
click at [582, 194] on input "Delivery PERU TEXTIL--1" at bounding box center [837, 188] width 666 height 37
click at [715, 189] on input "Delivery COLOMBIA TEXTIL--1" at bounding box center [837, 188] width 666 height 37
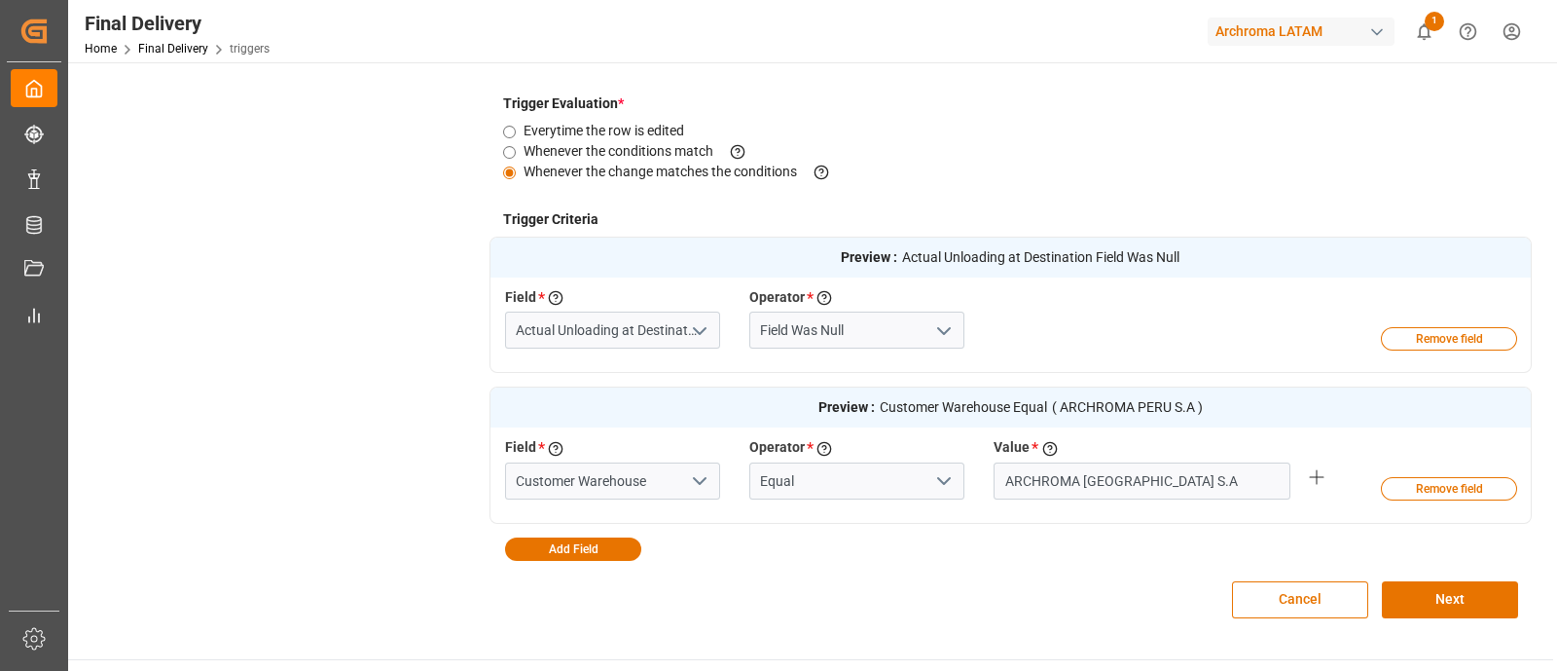
scroll to position [447, 0]
type input "Delivery COLOMBIA TEXTIL"
drag, startPoint x: 1178, startPoint y: 470, endPoint x: 981, endPoint y: 477, distance: 196.7
click at [981, 477] on div "Value * Enter the value to evaluate the criteria ARCHROMA [GEOGRAPHIC_DATA] S.A" at bounding box center [1142, 467] width 326 height 61
paste input "COLOMBIA S.A.S"
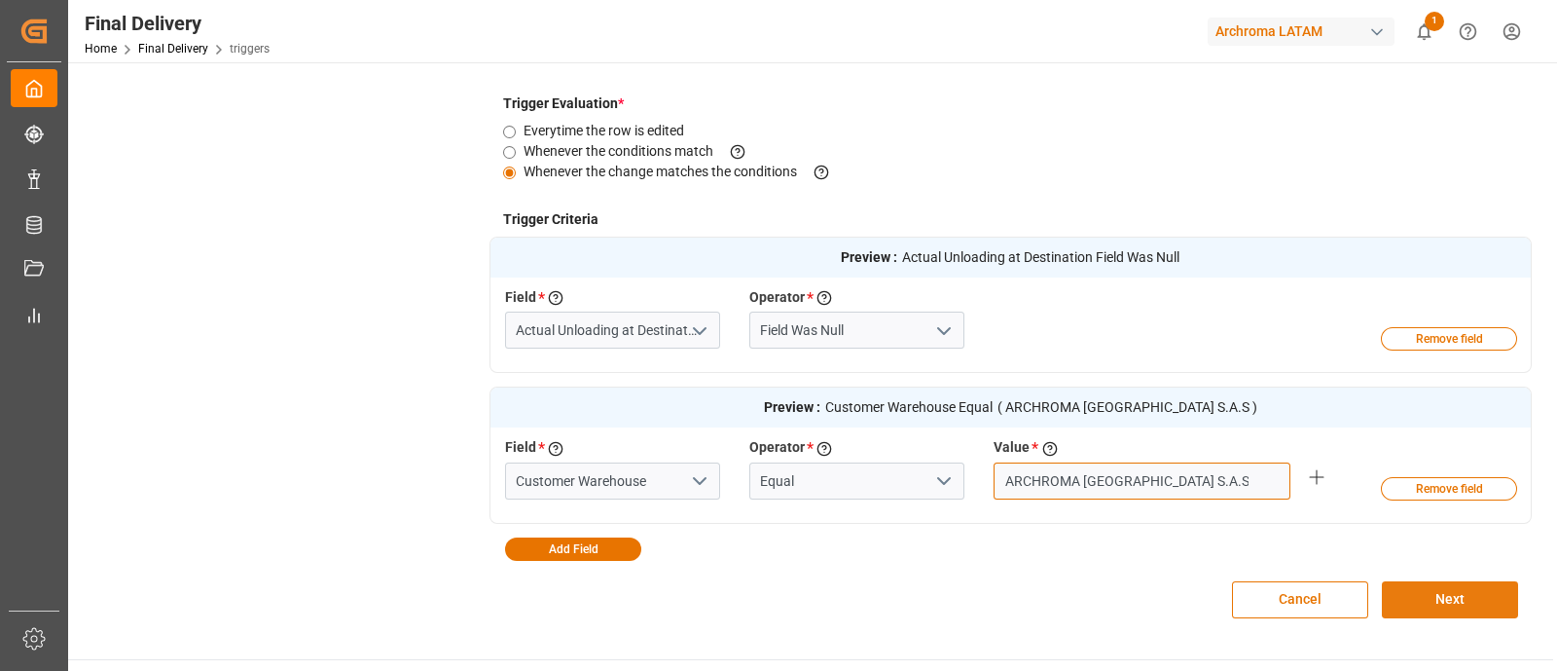
type input "ARCHROMA [GEOGRAPHIC_DATA] S.A.S"
click at [1433, 601] on button "Next" at bounding box center [1450, 599] width 136 height 37
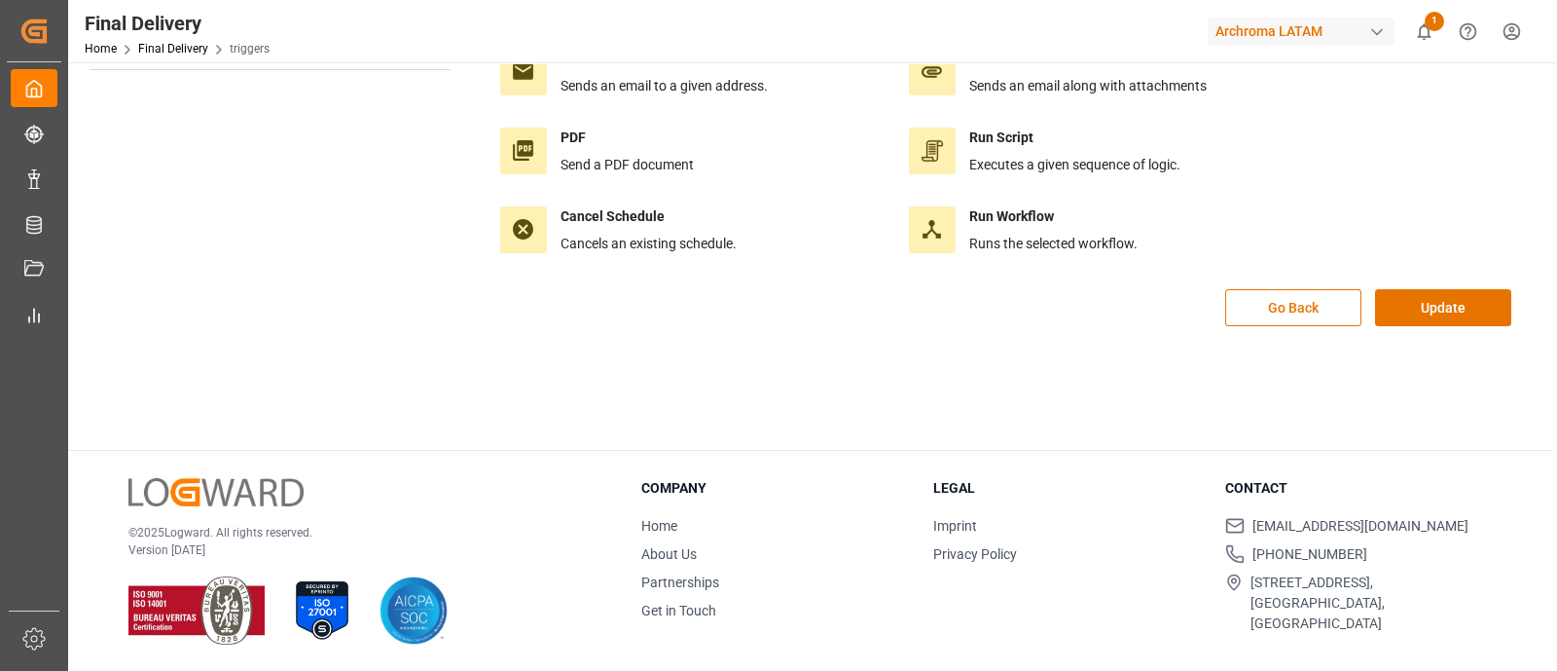
scroll to position [0, 0]
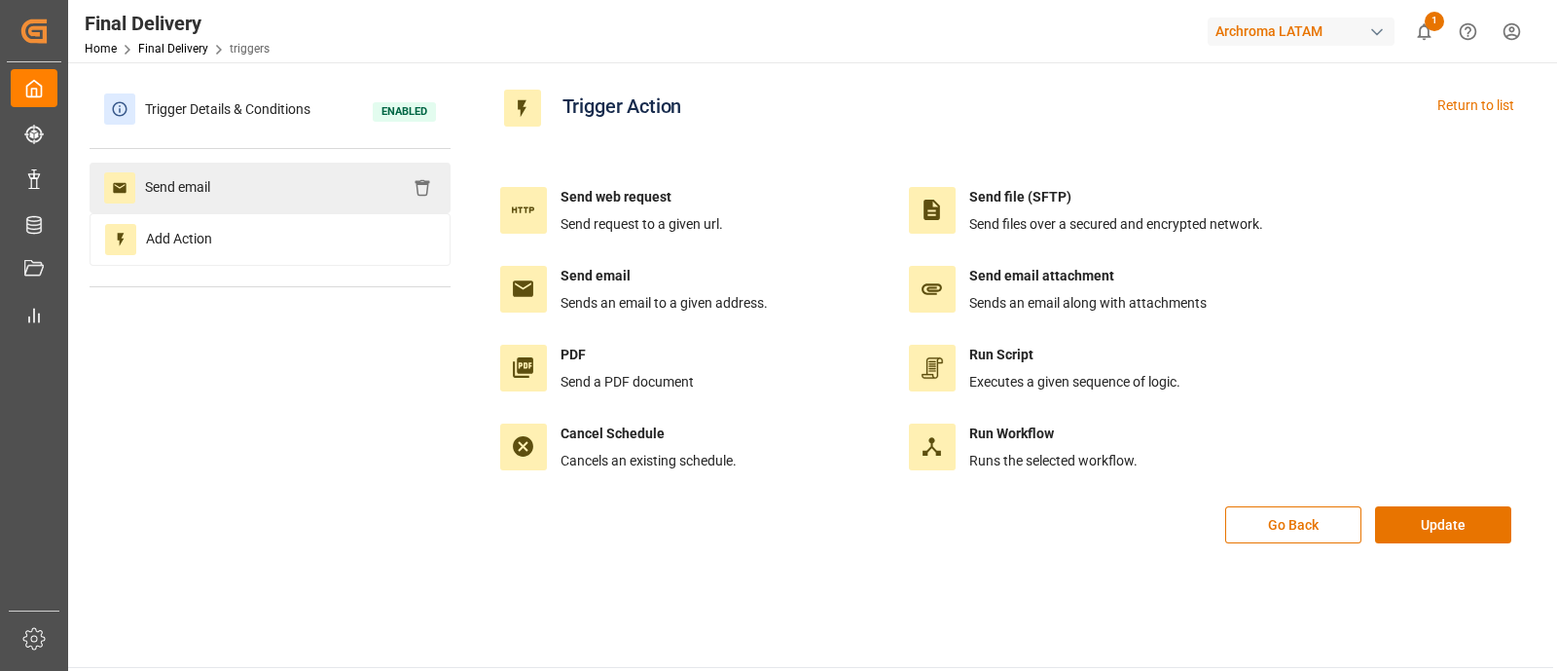
click at [284, 187] on div "Send email" at bounding box center [270, 188] width 361 height 51
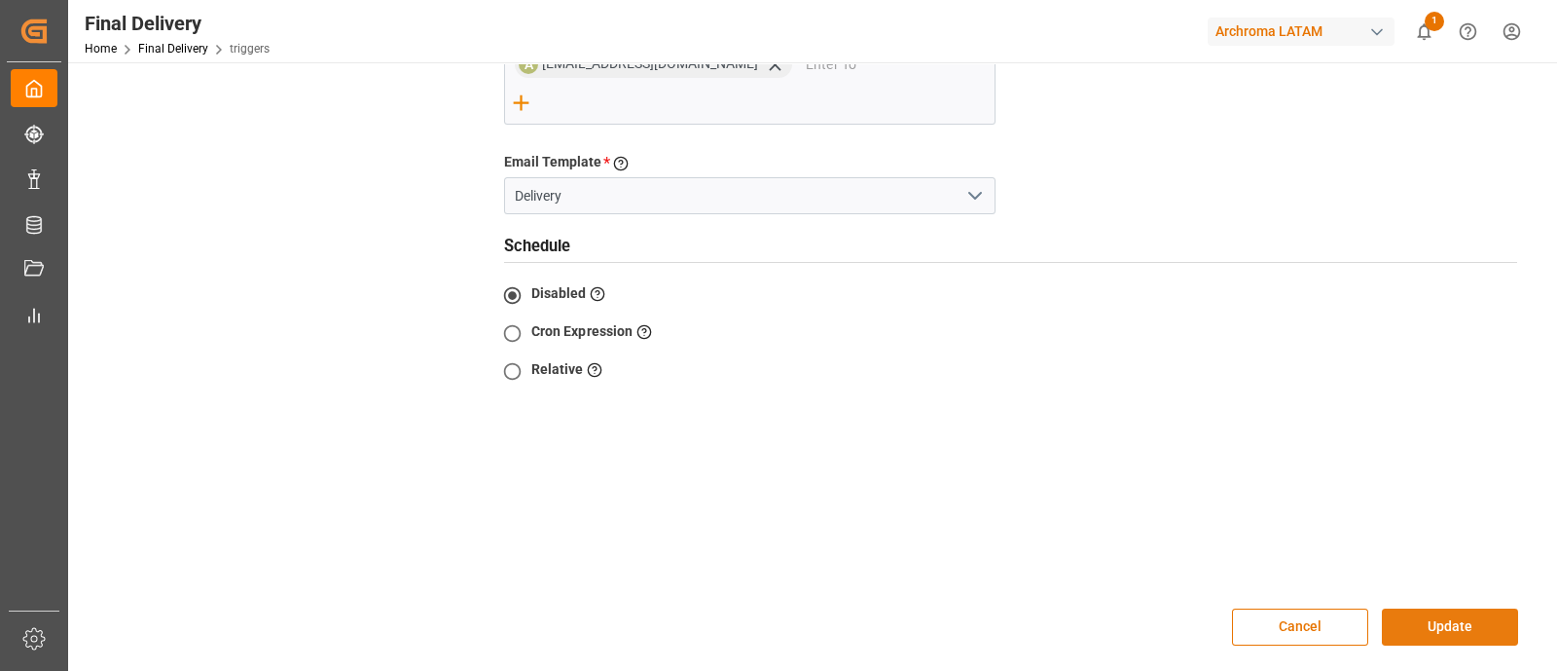
click at [1419, 608] on button "Update" at bounding box center [1450, 626] width 136 height 37
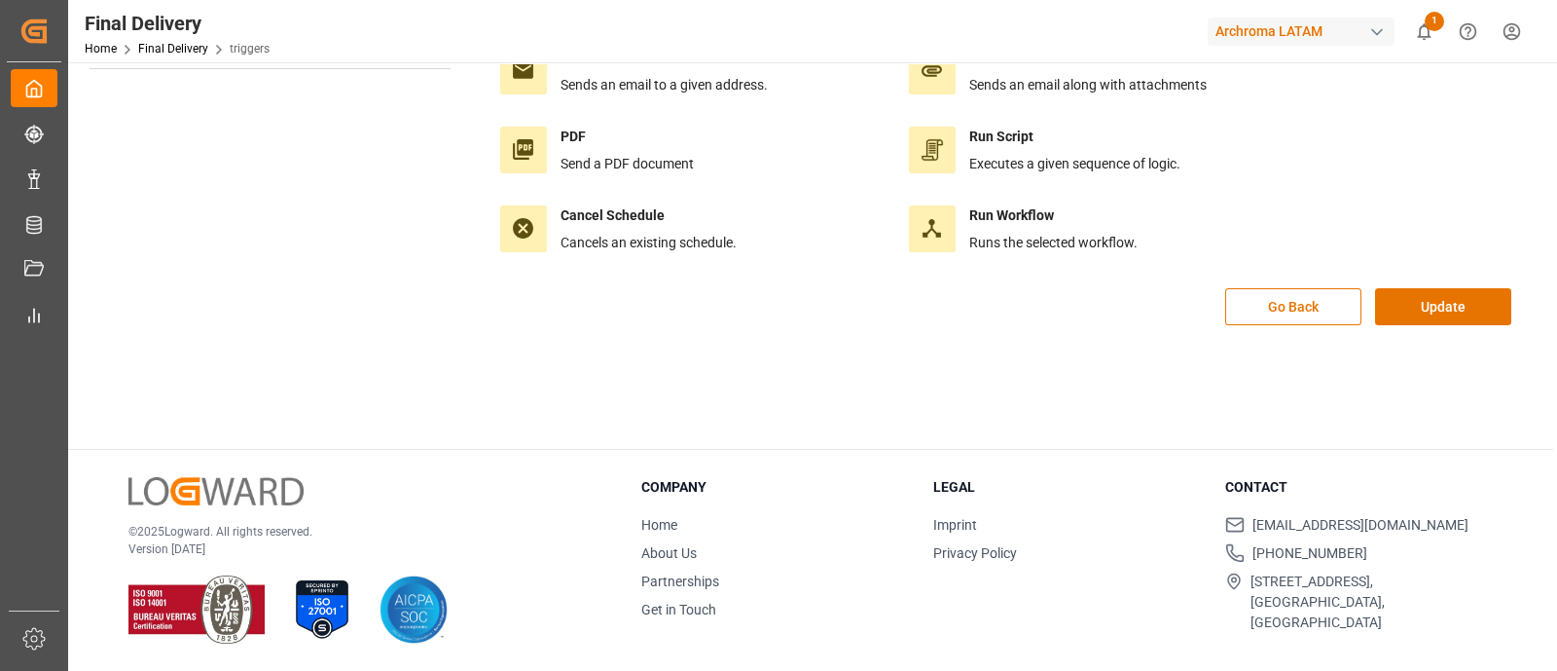
scroll to position [217, 0]
click at [1416, 321] on button "Update" at bounding box center [1443, 307] width 136 height 37
click at [1437, 299] on button "Update" at bounding box center [1443, 307] width 136 height 37
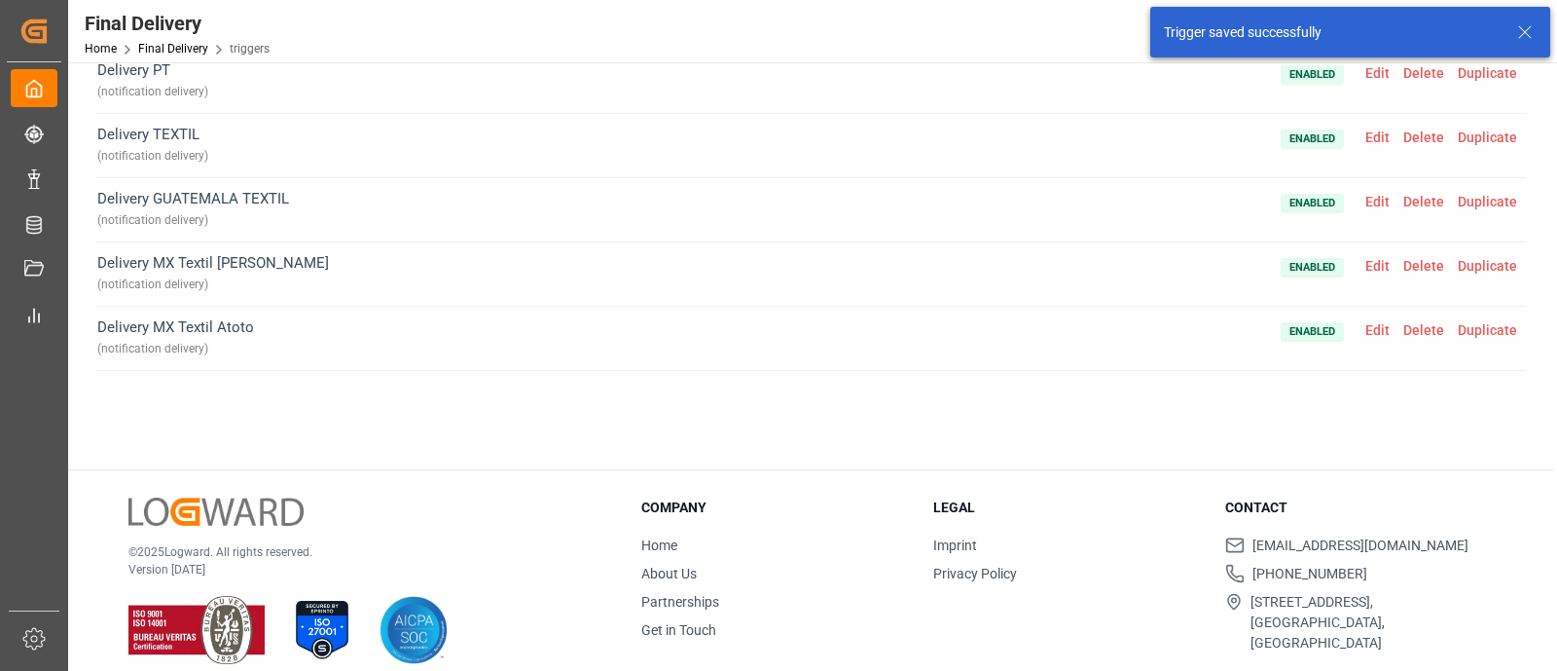
scroll to position [121, 0]
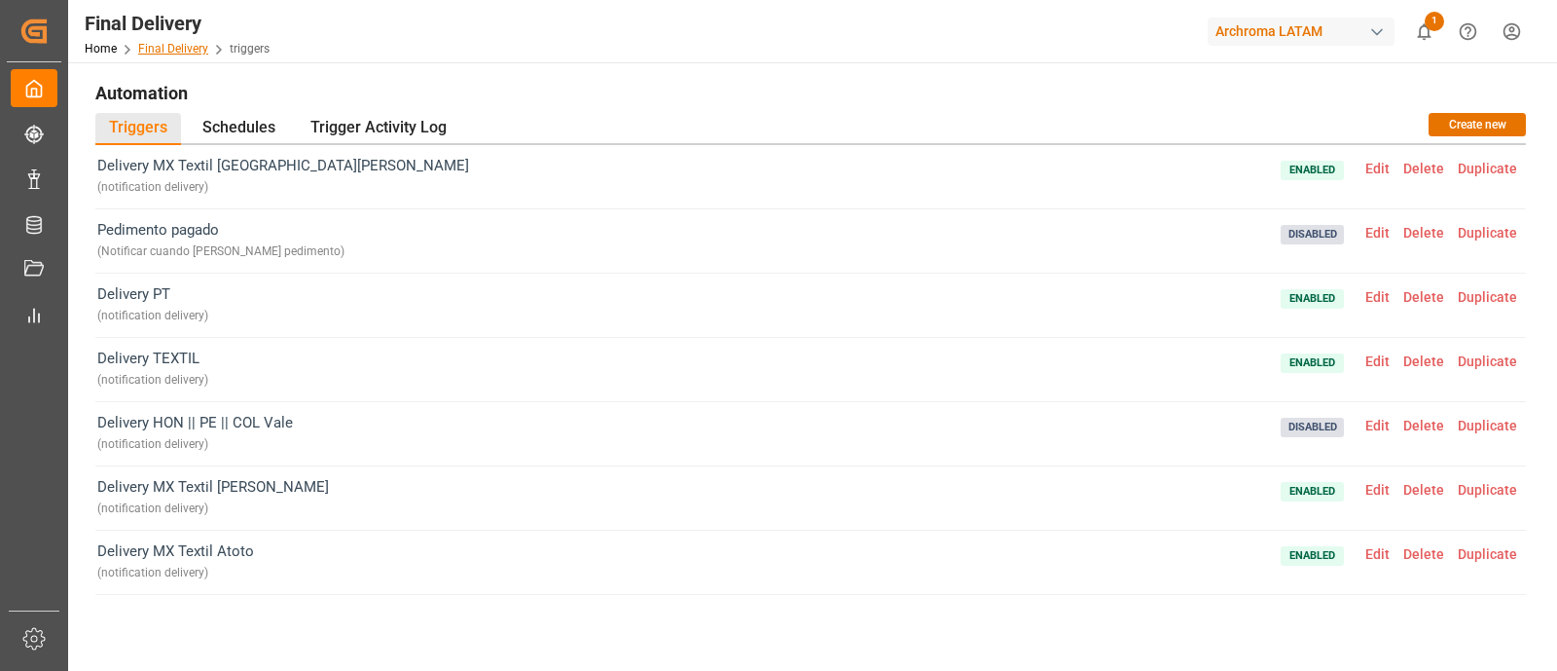
click at [176, 42] on link "Final Delivery" at bounding box center [173, 49] width 70 height 14
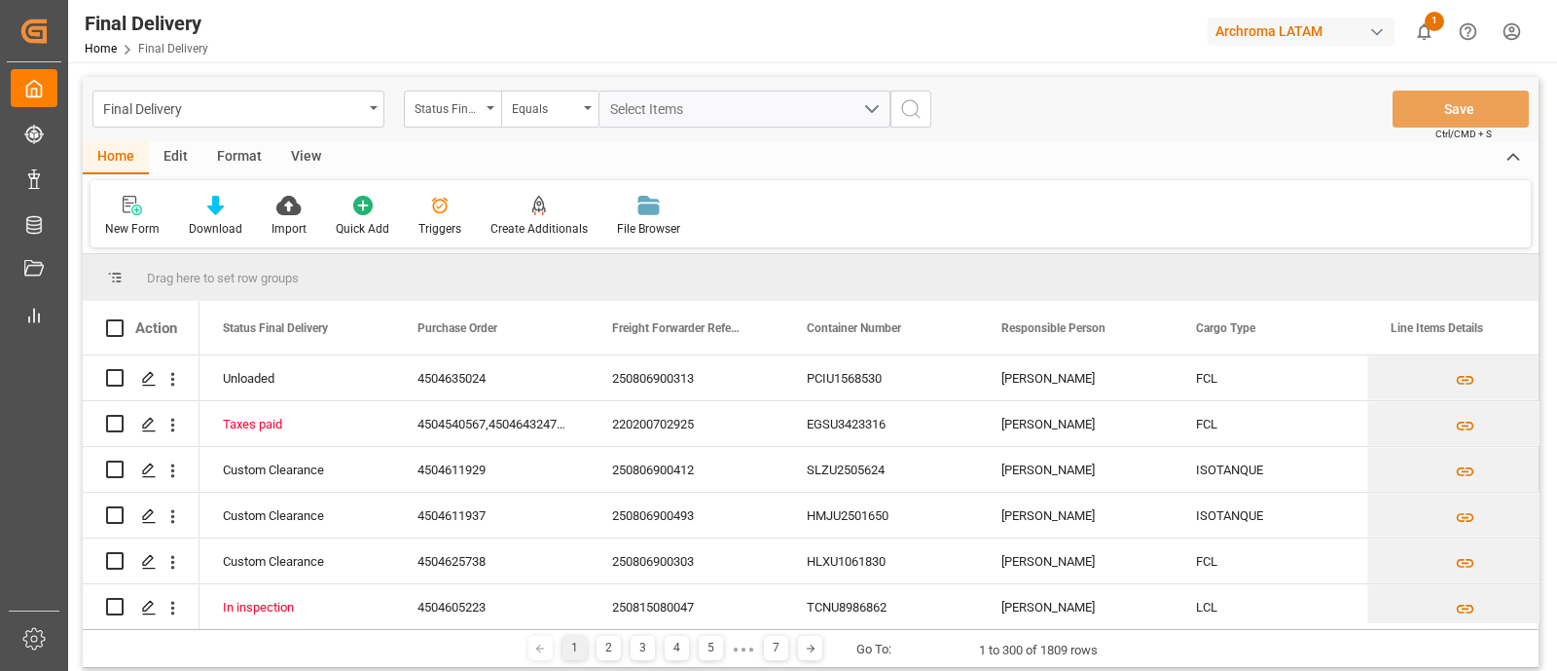
click at [792, 182] on div "New Form Download Import Quick Add Triggers Create Additionals File Browser" at bounding box center [811, 213] width 1441 height 67
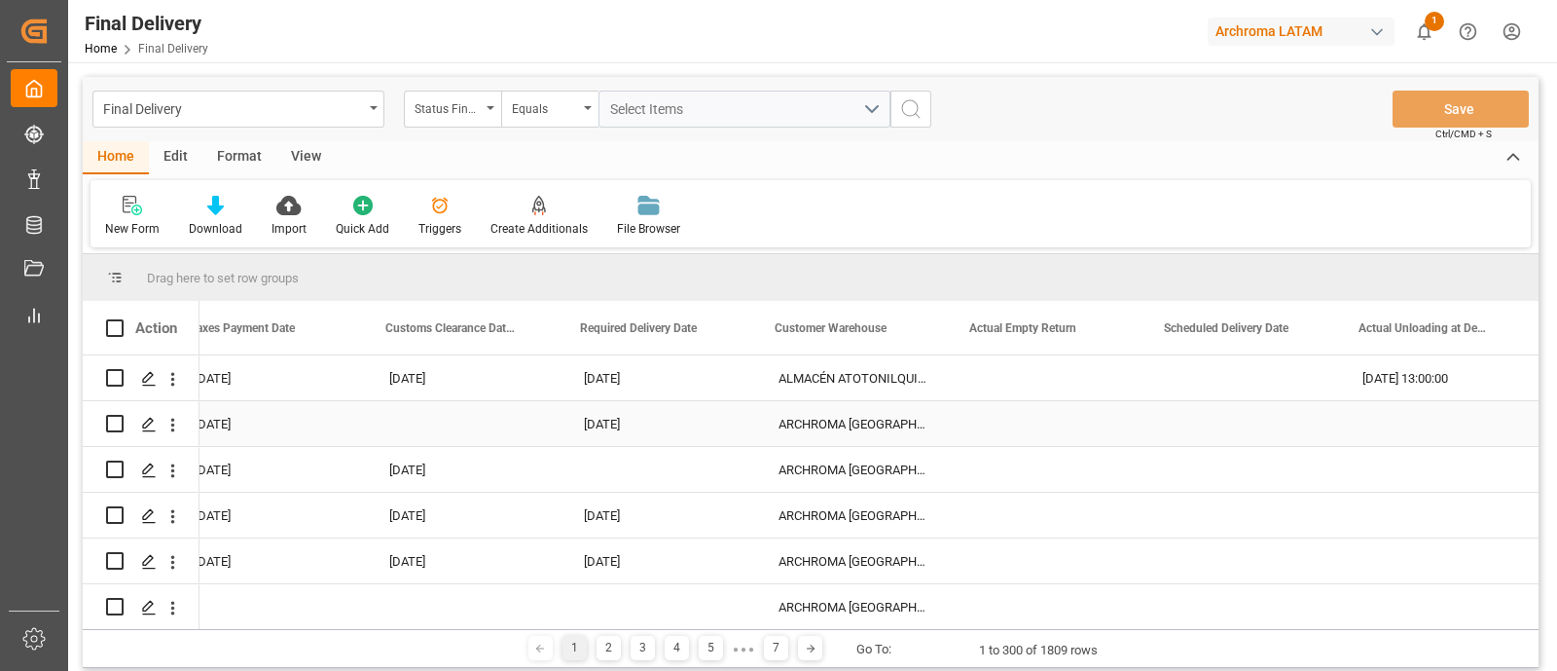
scroll to position [0, 2593]
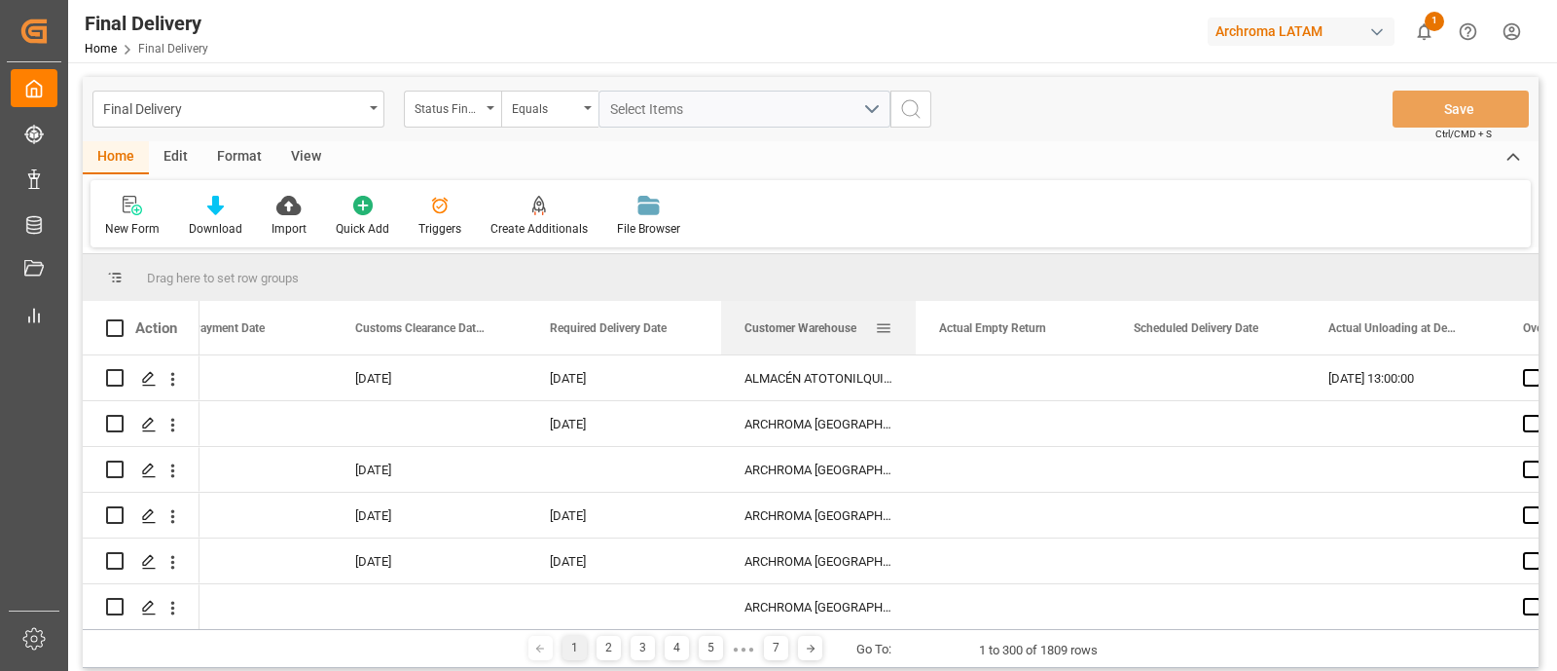
drag, startPoint x: 912, startPoint y: 338, endPoint x: 1031, endPoint y: 342, distance: 118.8
click at [920, 342] on div at bounding box center [916, 328] width 8 height 54
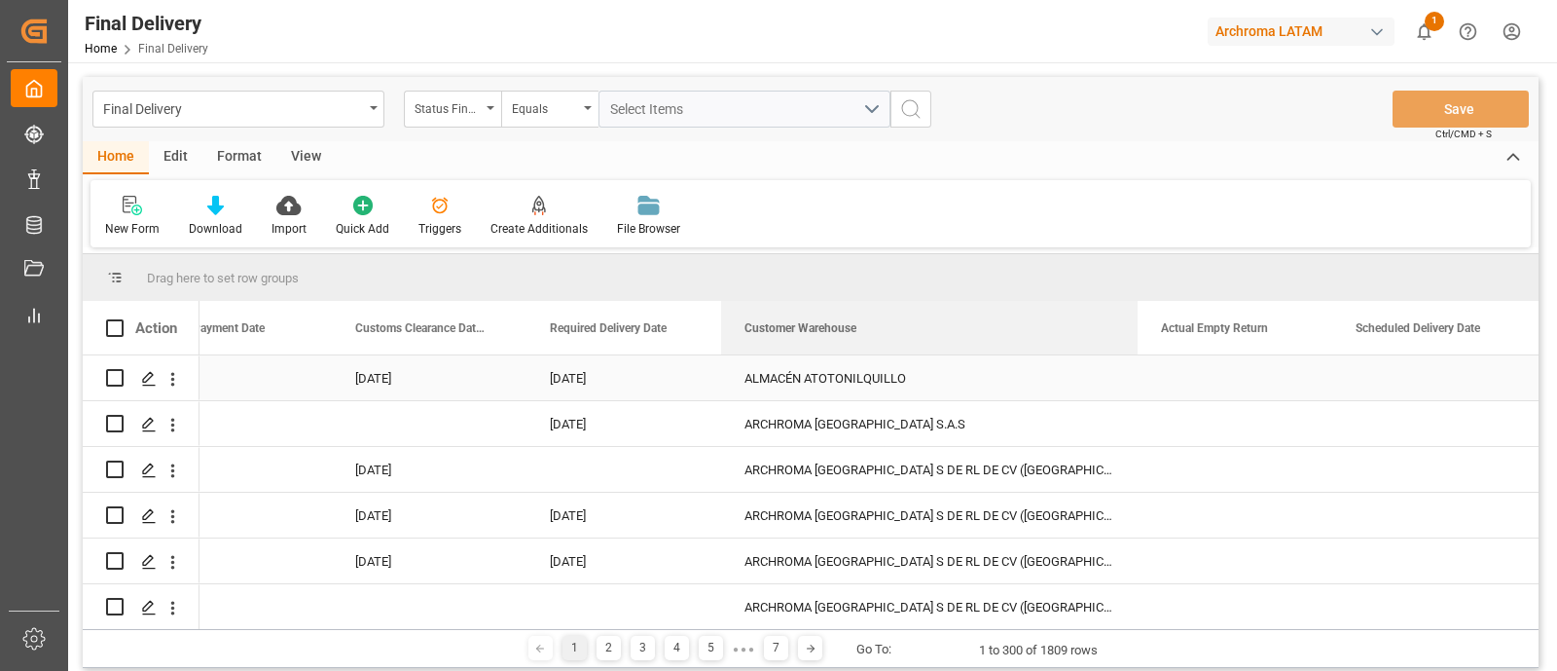
drag, startPoint x: 1031, startPoint y: 342, endPoint x: 1134, endPoint y: 358, distance: 104.5
click at [1134, 358] on div "Action Customs import number Taxes Payment Date Customs Clearance Date (ID)" at bounding box center [811, 465] width 1456 height 328
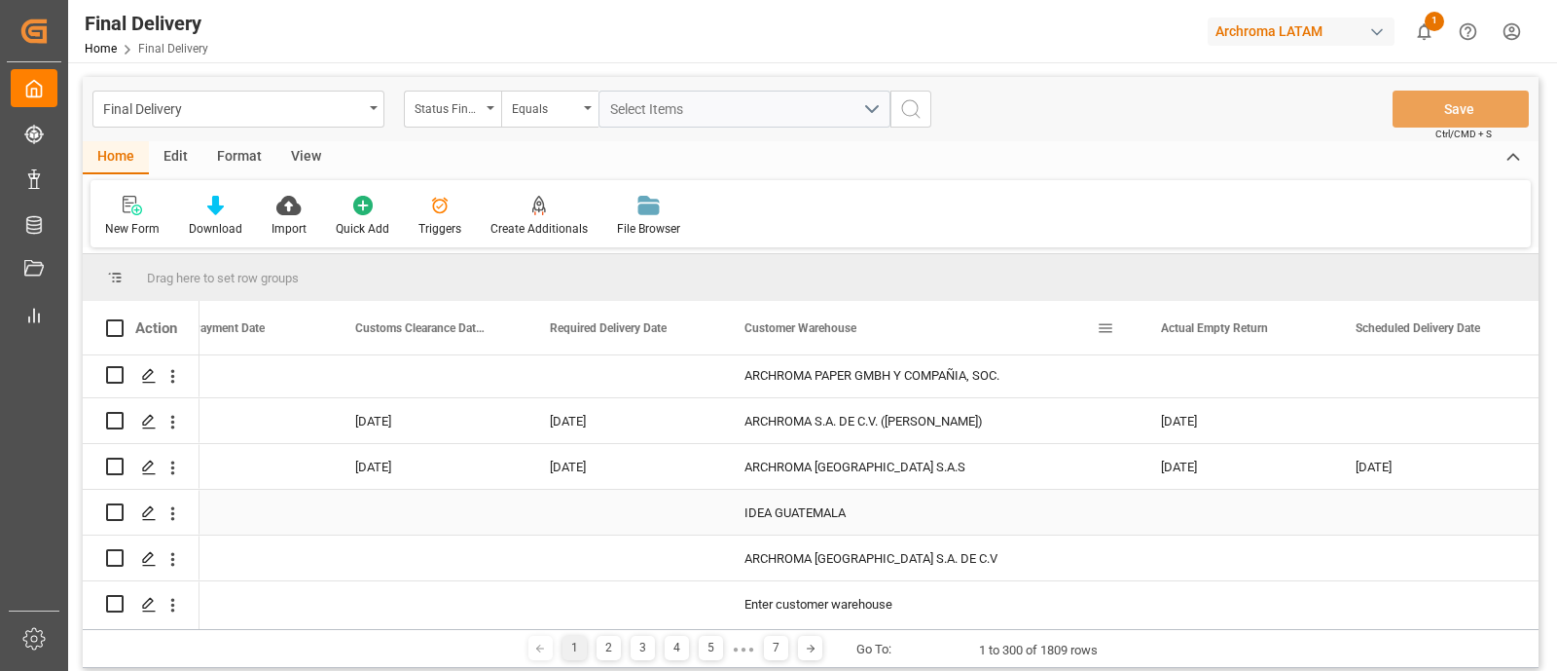
scroll to position [836, 0]
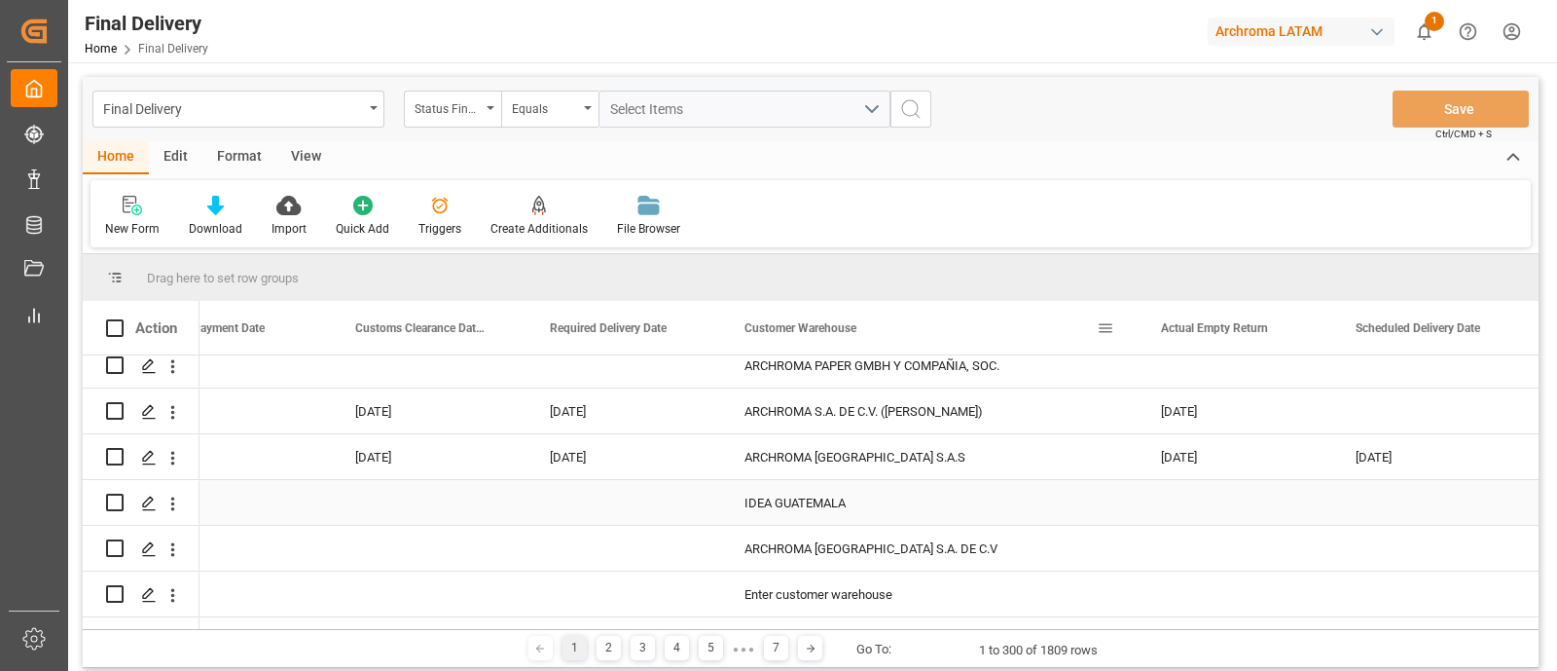
click at [886, 489] on div "IDEA GUATEMALA" at bounding box center [929, 502] width 417 height 45
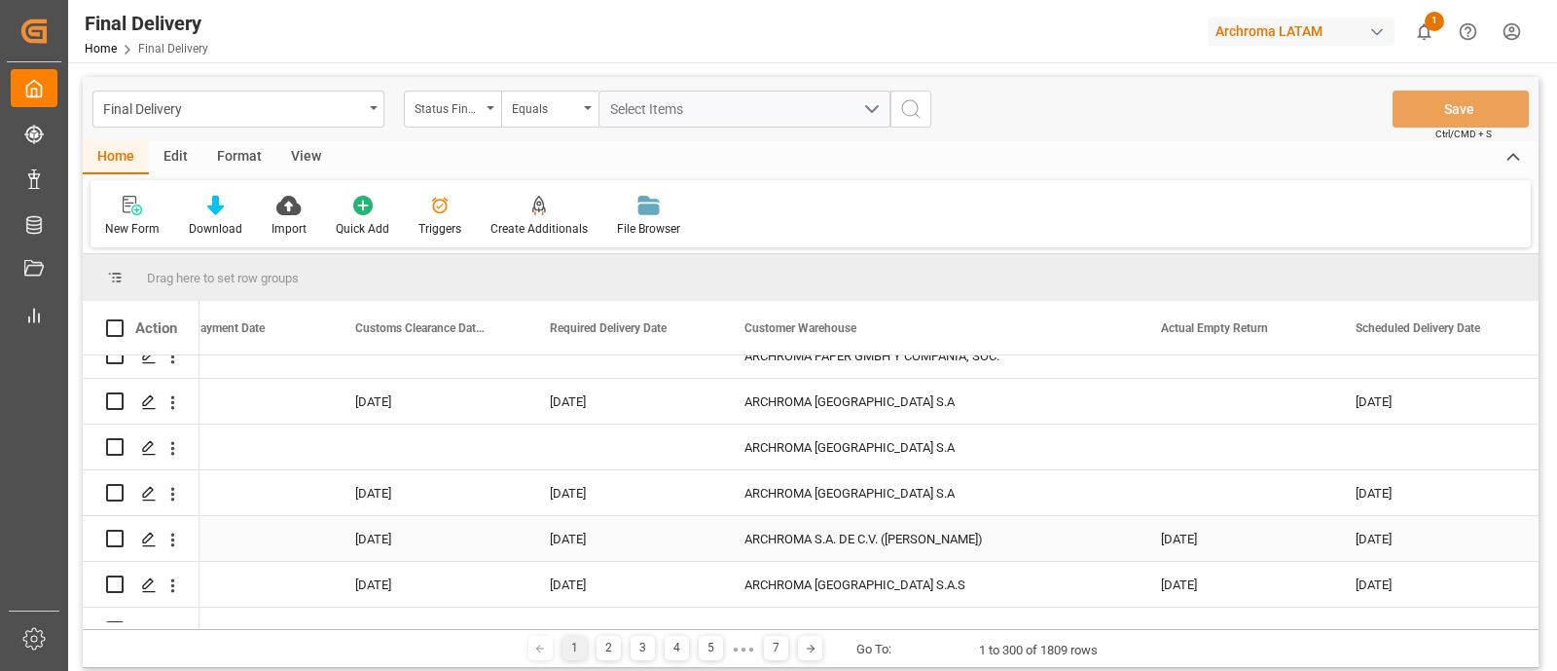
scroll to position [432, 0]
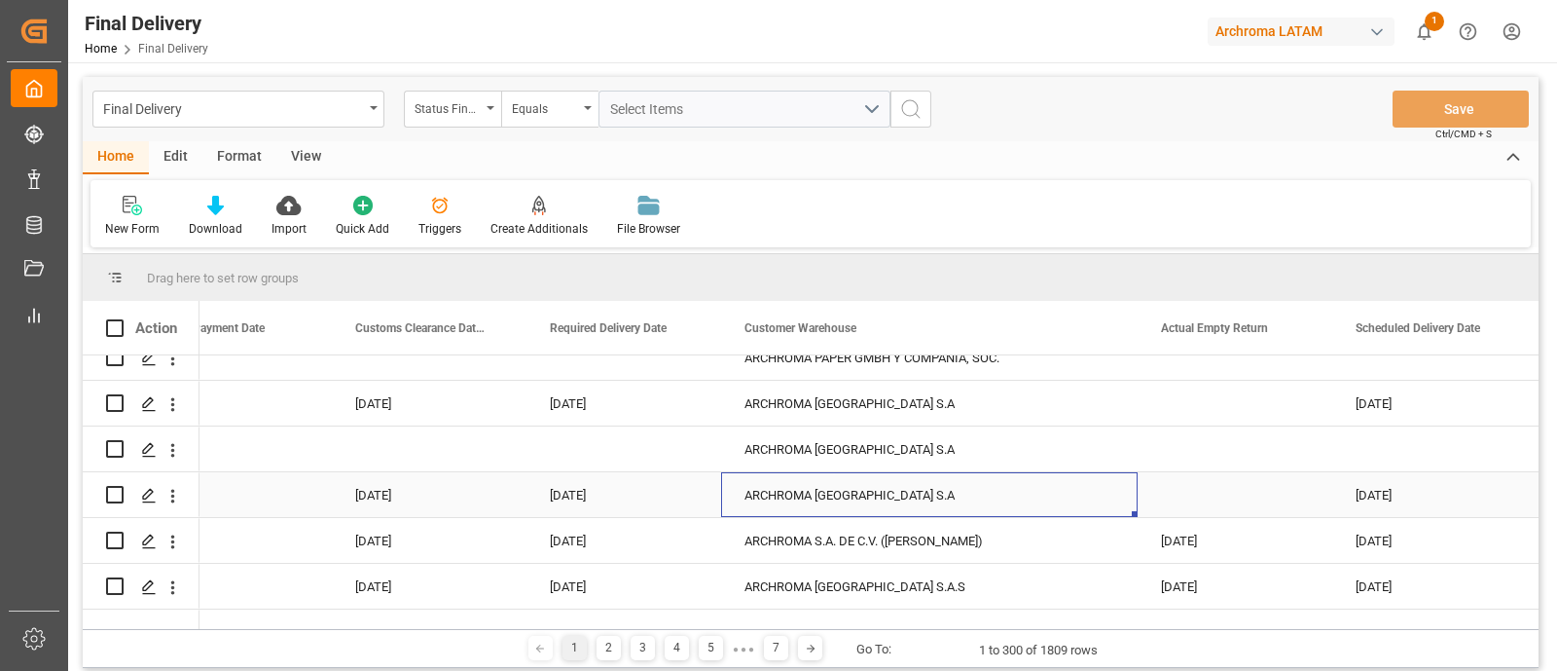
click at [872, 487] on div "ARCHROMA [GEOGRAPHIC_DATA] S.A" at bounding box center [929, 494] width 417 height 45
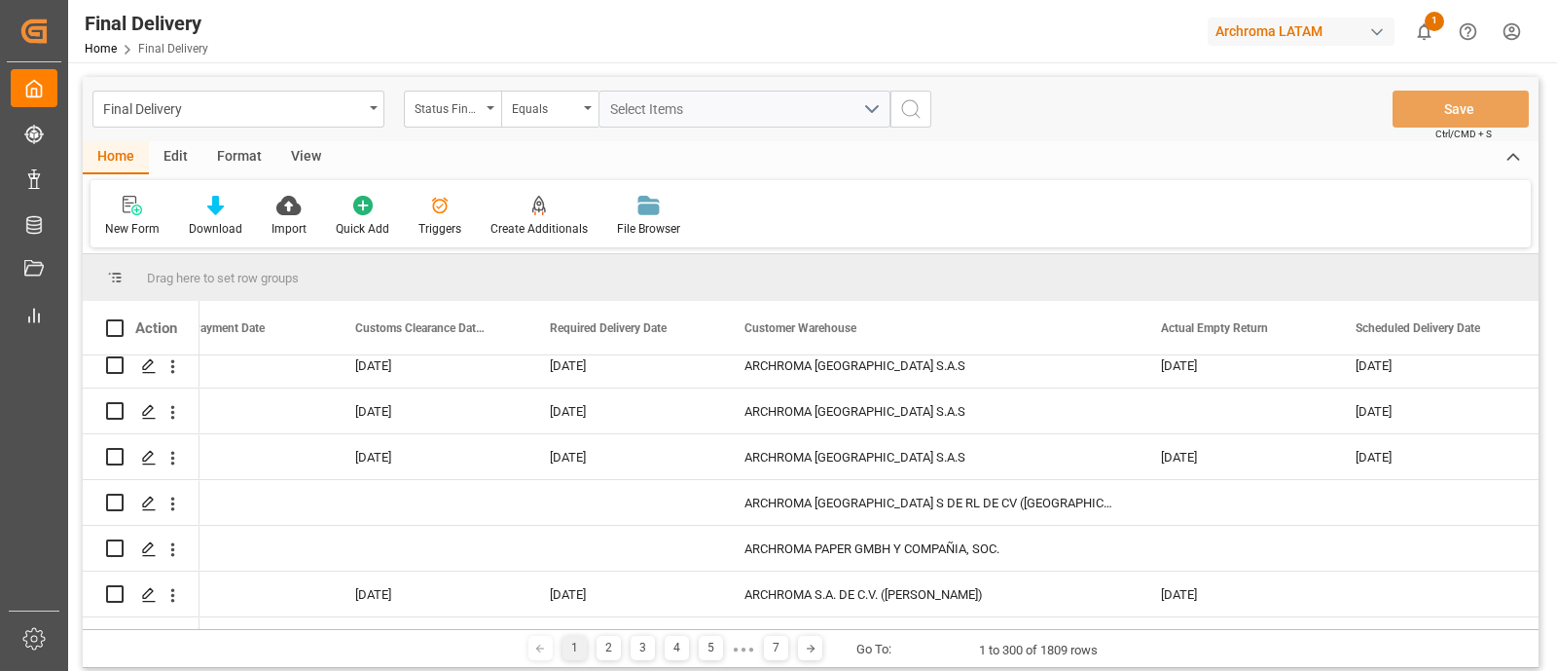
scroll to position [654, 0]
click at [909, 412] on div "ARCHROMA [GEOGRAPHIC_DATA] S.A.S" at bounding box center [929, 409] width 417 height 45
